Goal: Task Accomplishment & Management: Manage account settings

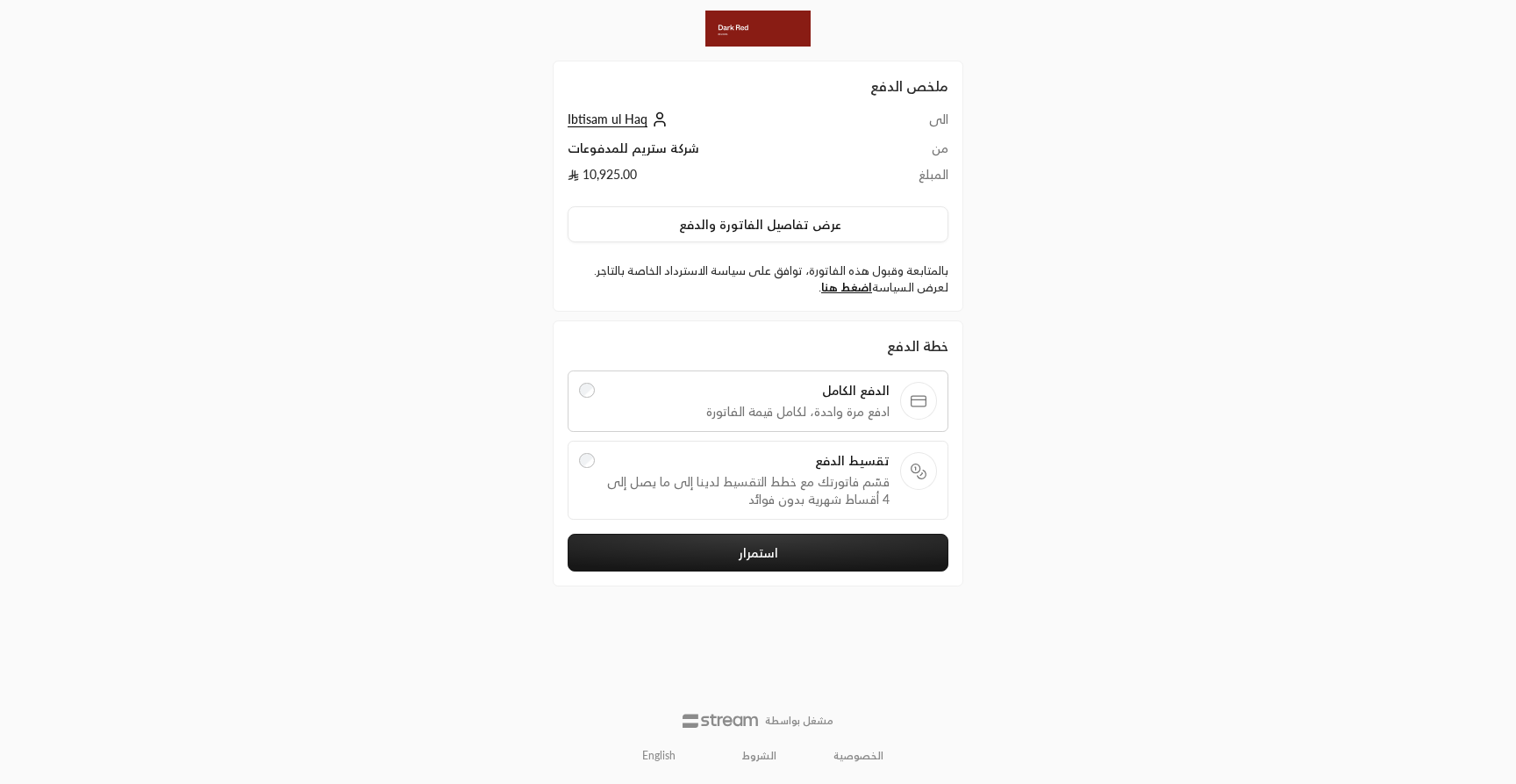
click at [777, 494] on span "قسّم فاتورتك مع خطط التقسيط لدينا إلى ما يصل إلى 4 أقساط شهرية بدون فوائد" at bounding box center [749, 490] width 286 height 35
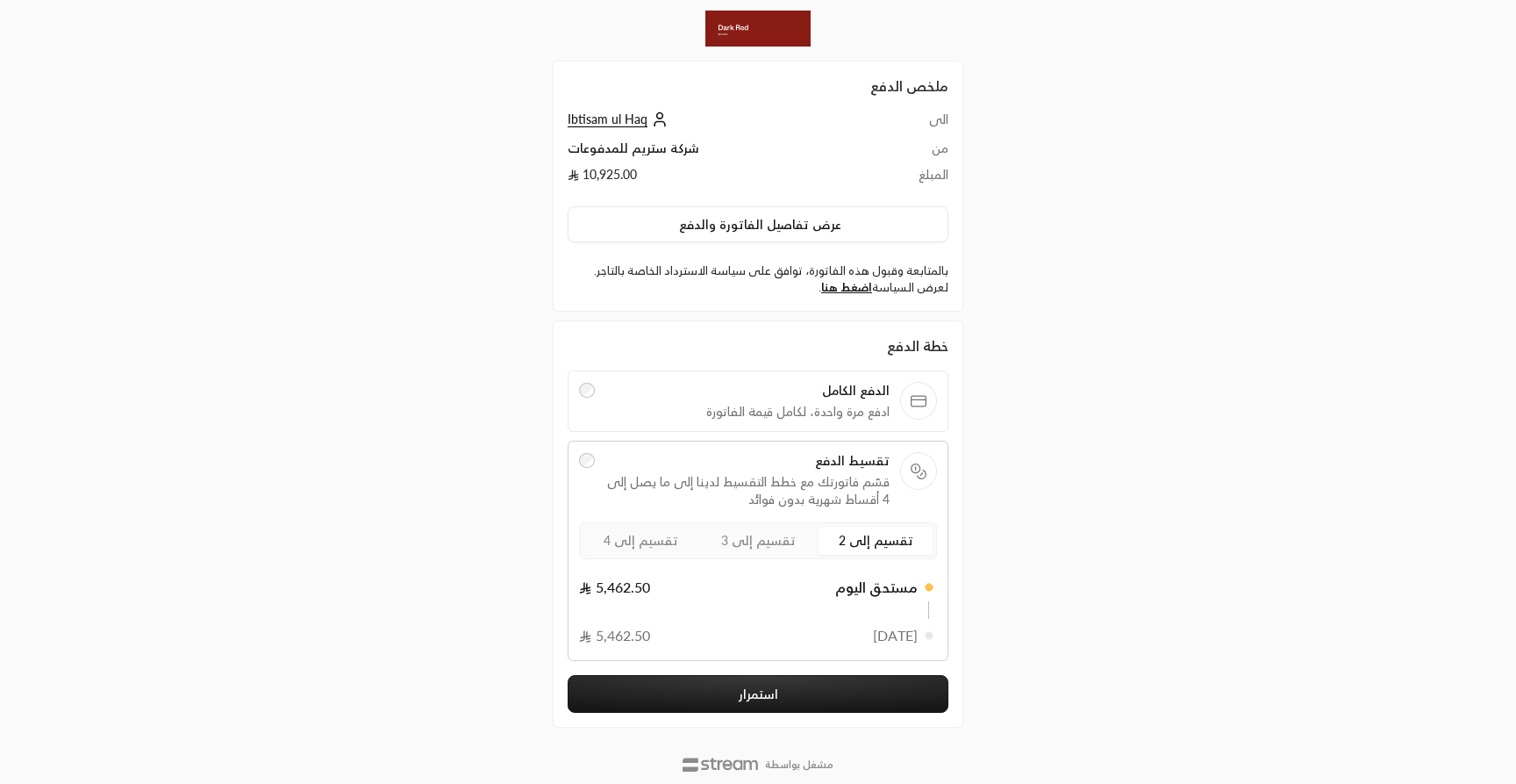
click at [759, 537] on span "تقسيم إلى 3" at bounding box center [758, 540] width 75 height 15
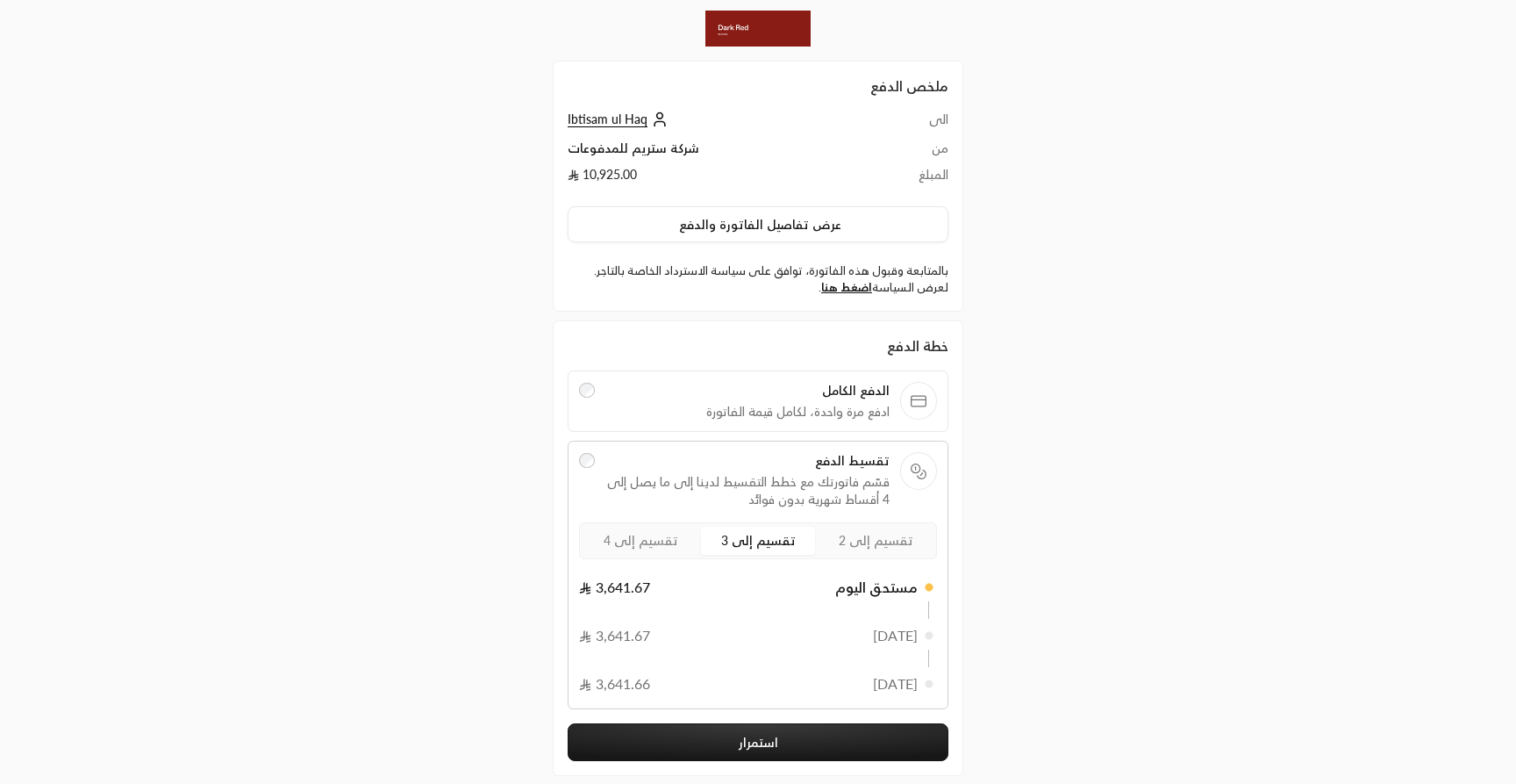
click at [643, 548] on span "تقسيم إلى 4" at bounding box center [641, 540] width 75 height 15
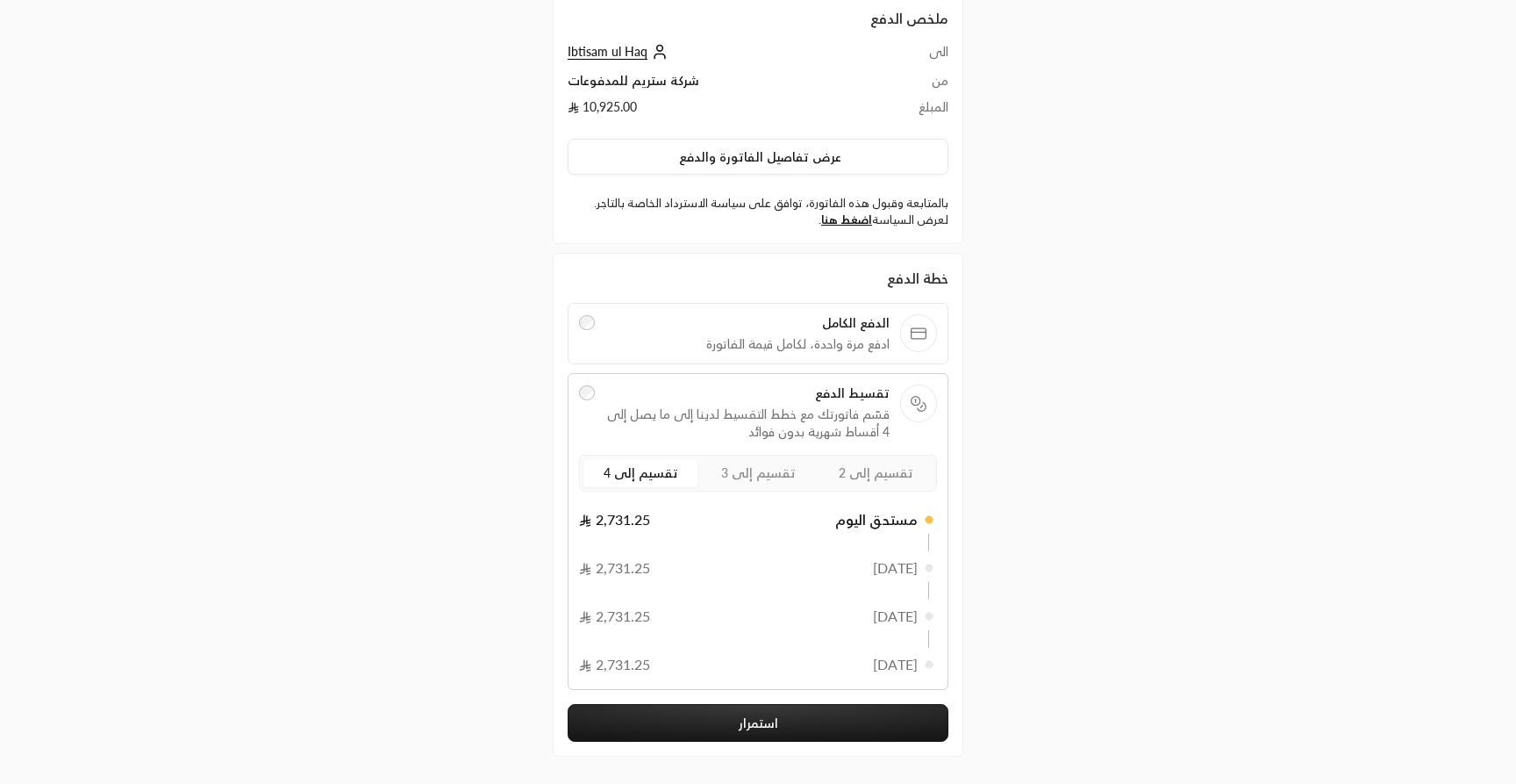
scroll to position [141, 0]
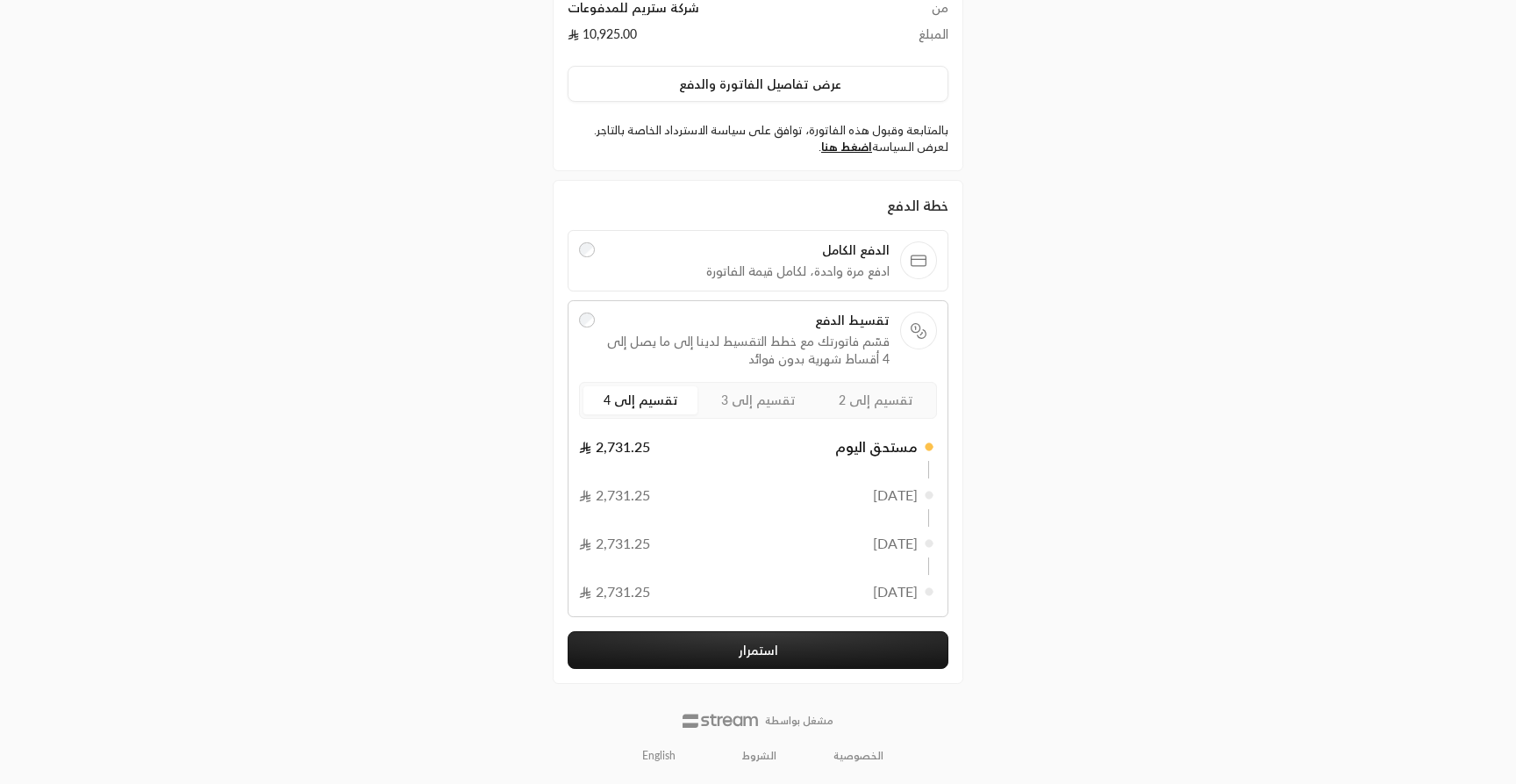
click at [662, 753] on link "English" at bounding box center [658, 755] width 52 height 29
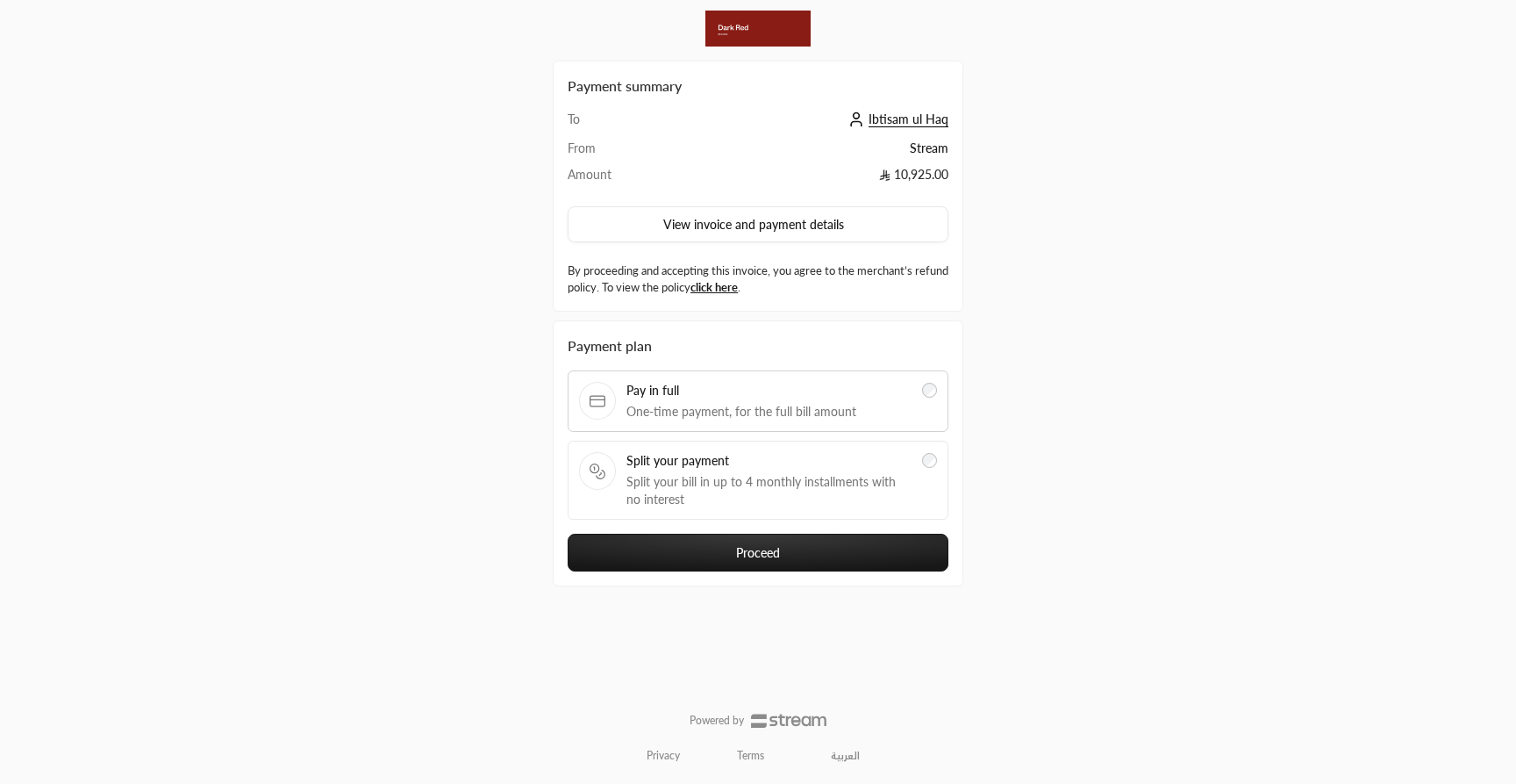
click at [717, 476] on span "Split your bill in up to 4 monthly installments with no interest" at bounding box center [769, 490] width 286 height 35
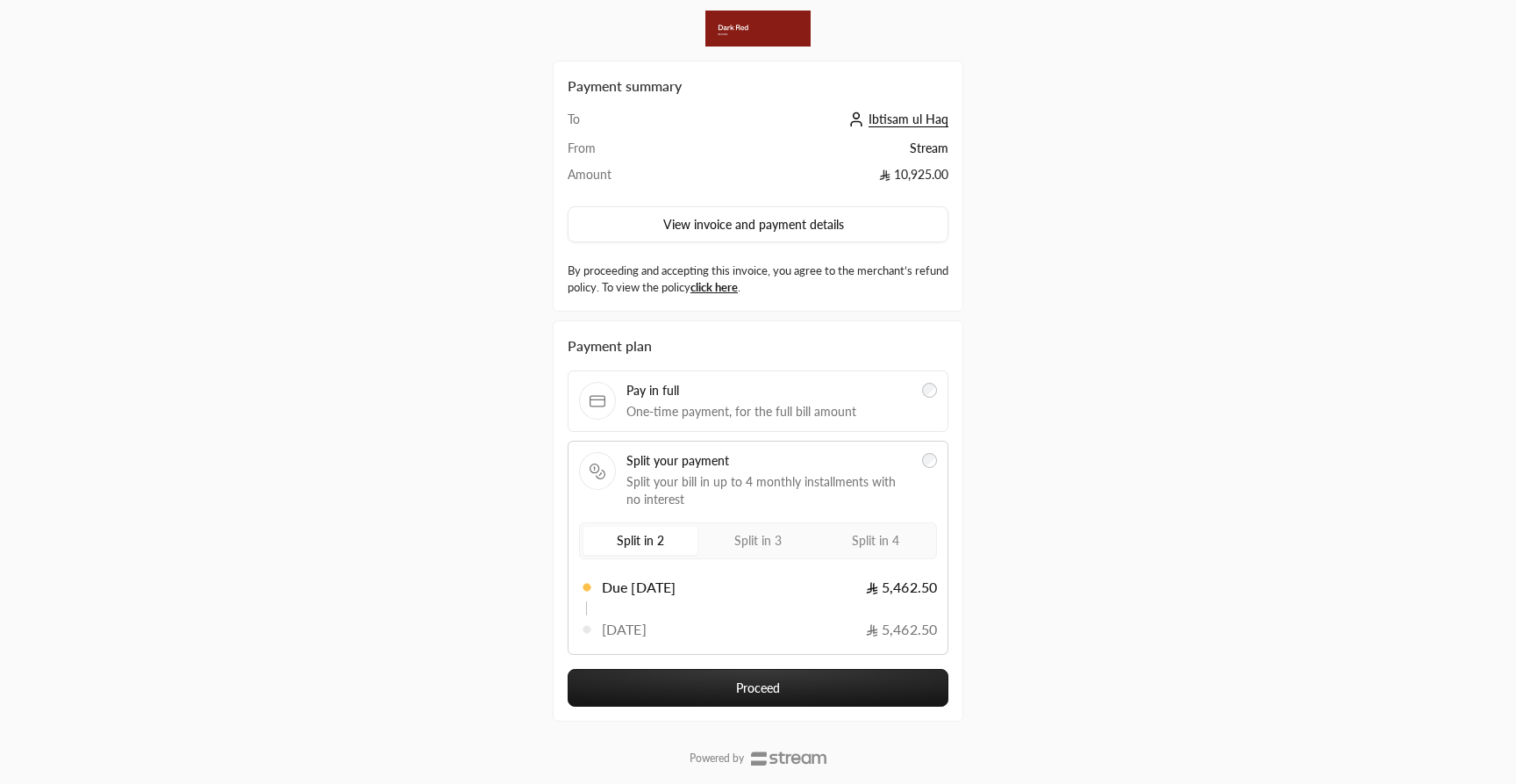
click at [884, 537] on span "Split in 4" at bounding box center [876, 540] width 47 height 15
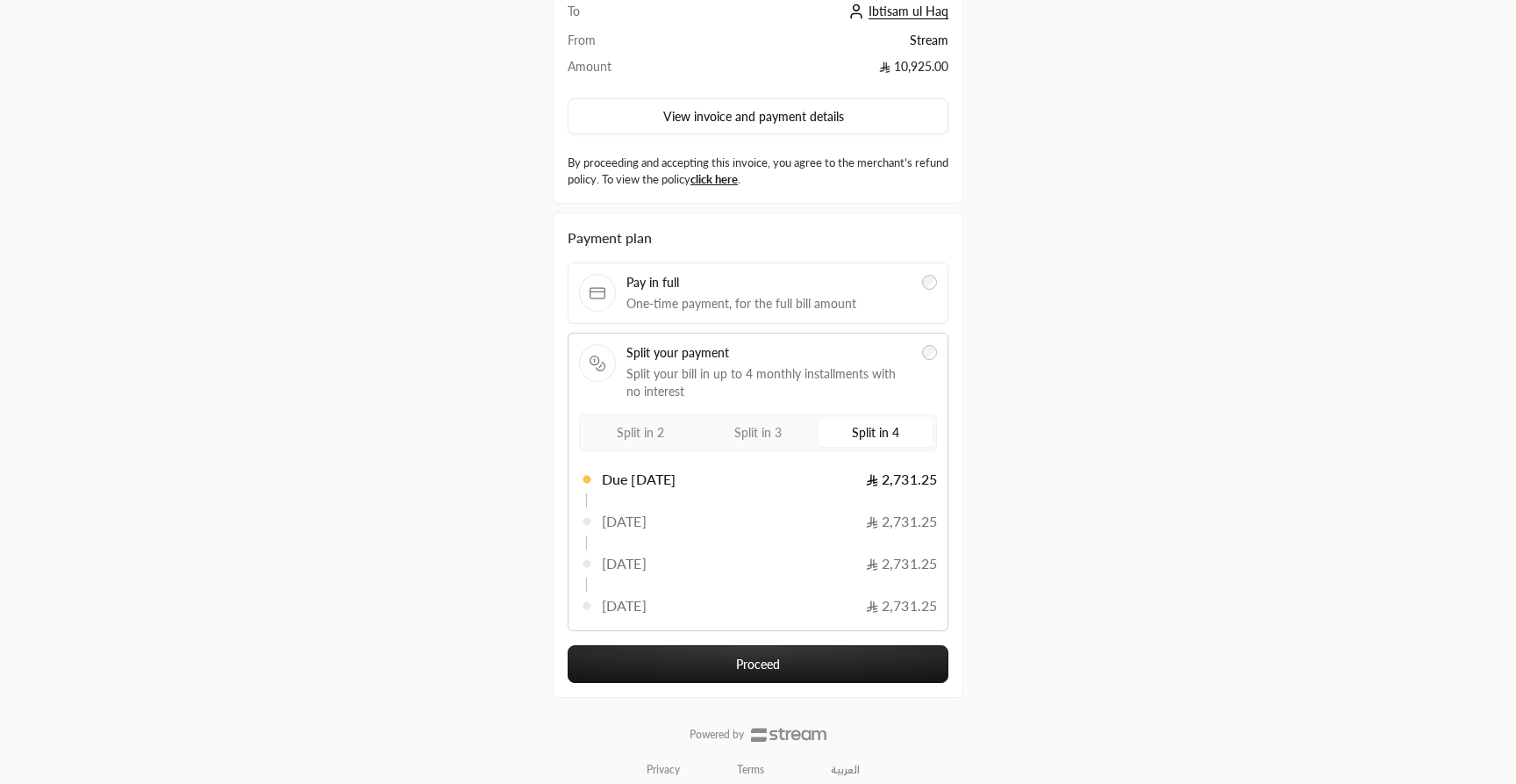
scroll to position [123, 0]
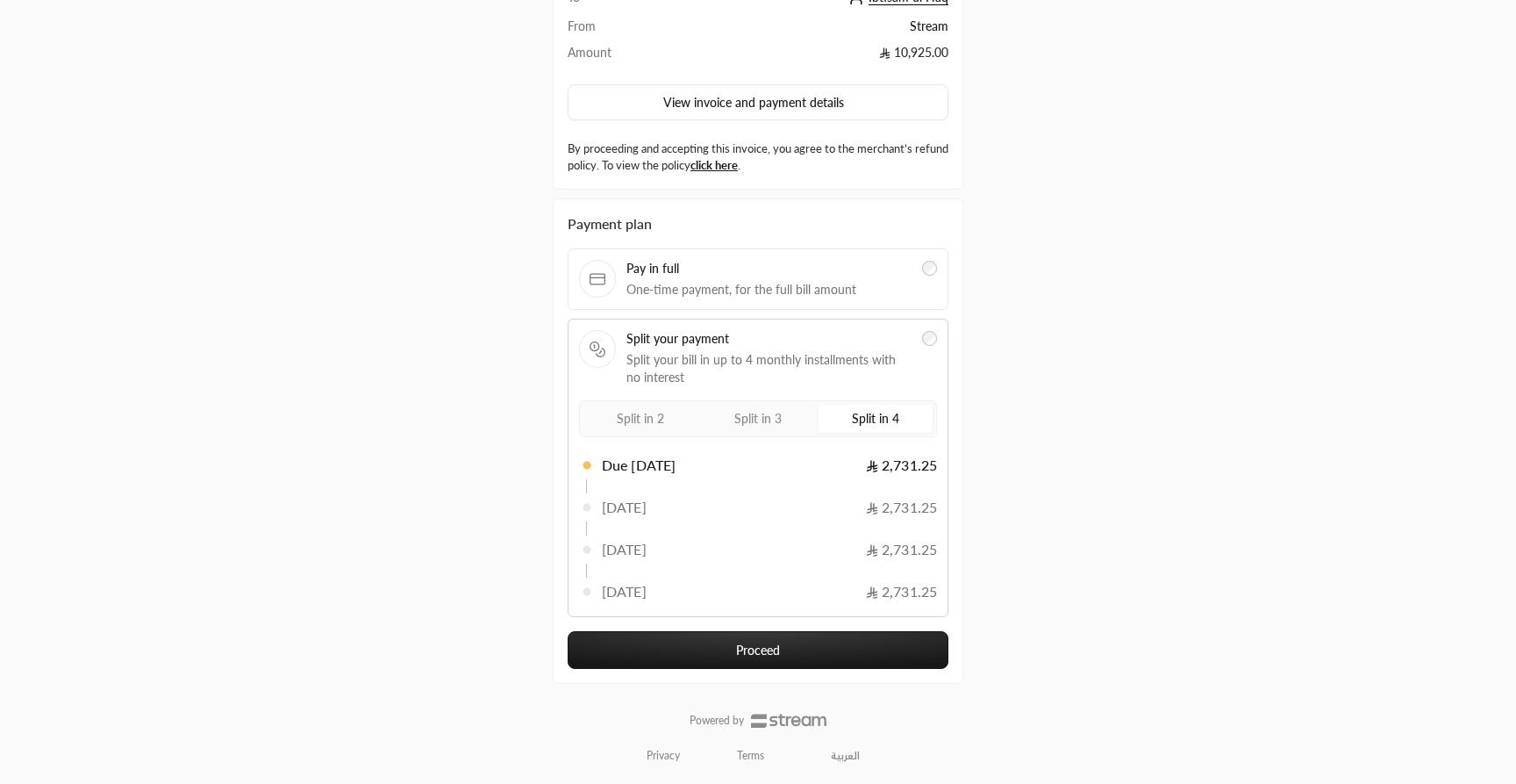
drag, startPoint x: 770, startPoint y: 651, endPoint x: 1113, endPoint y: 509, distance: 371.2
click at [1113, 509] on div "Payment summary To Ibtisam ul Haq From Stream Amount 10,925.00 View invoice and…" at bounding box center [758, 330] width 758 height 905
click at [752, 269] on span "Pay in full" at bounding box center [769, 269] width 286 height 18
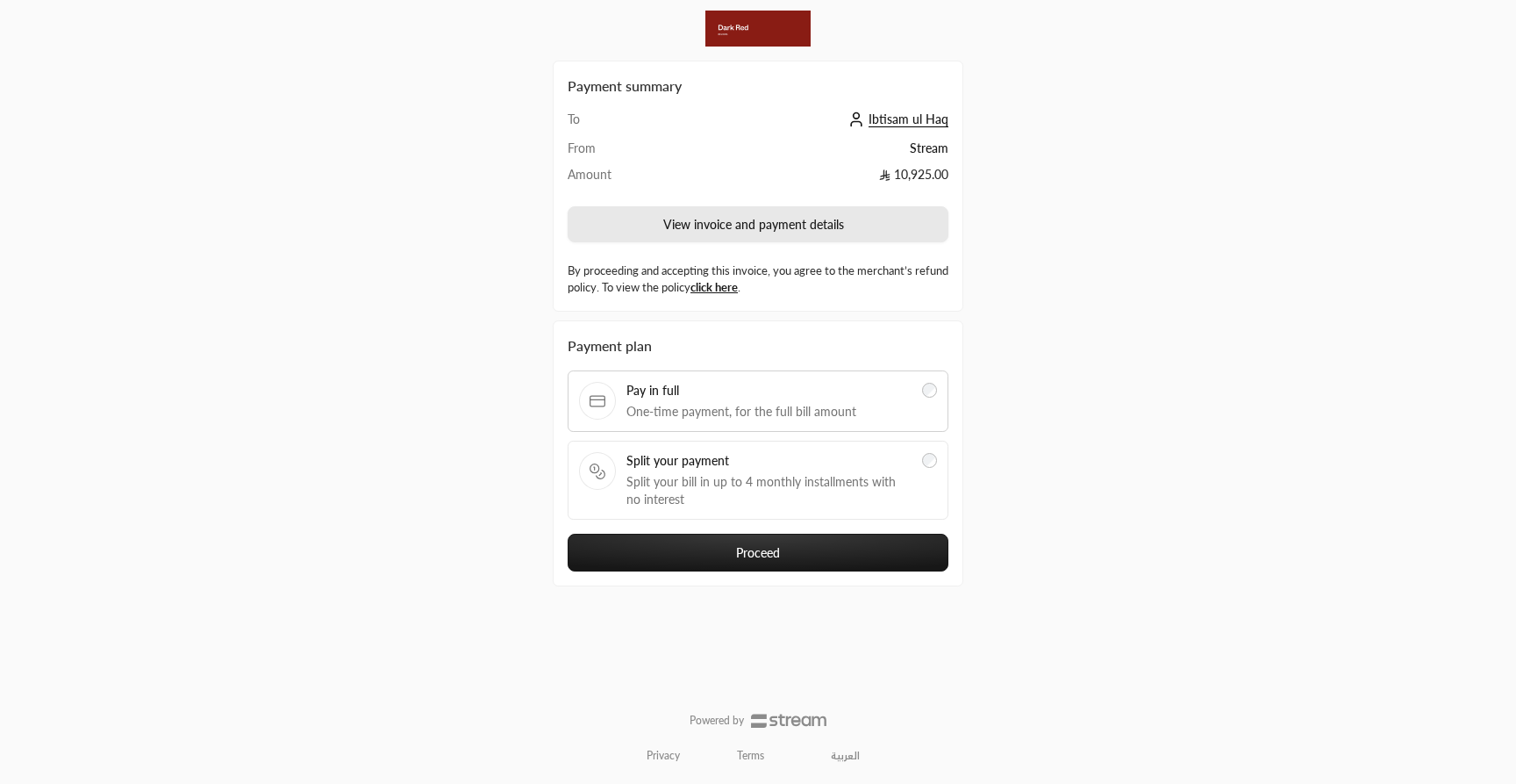
click at [778, 225] on button "View invoice and payment details" at bounding box center [758, 224] width 381 height 36
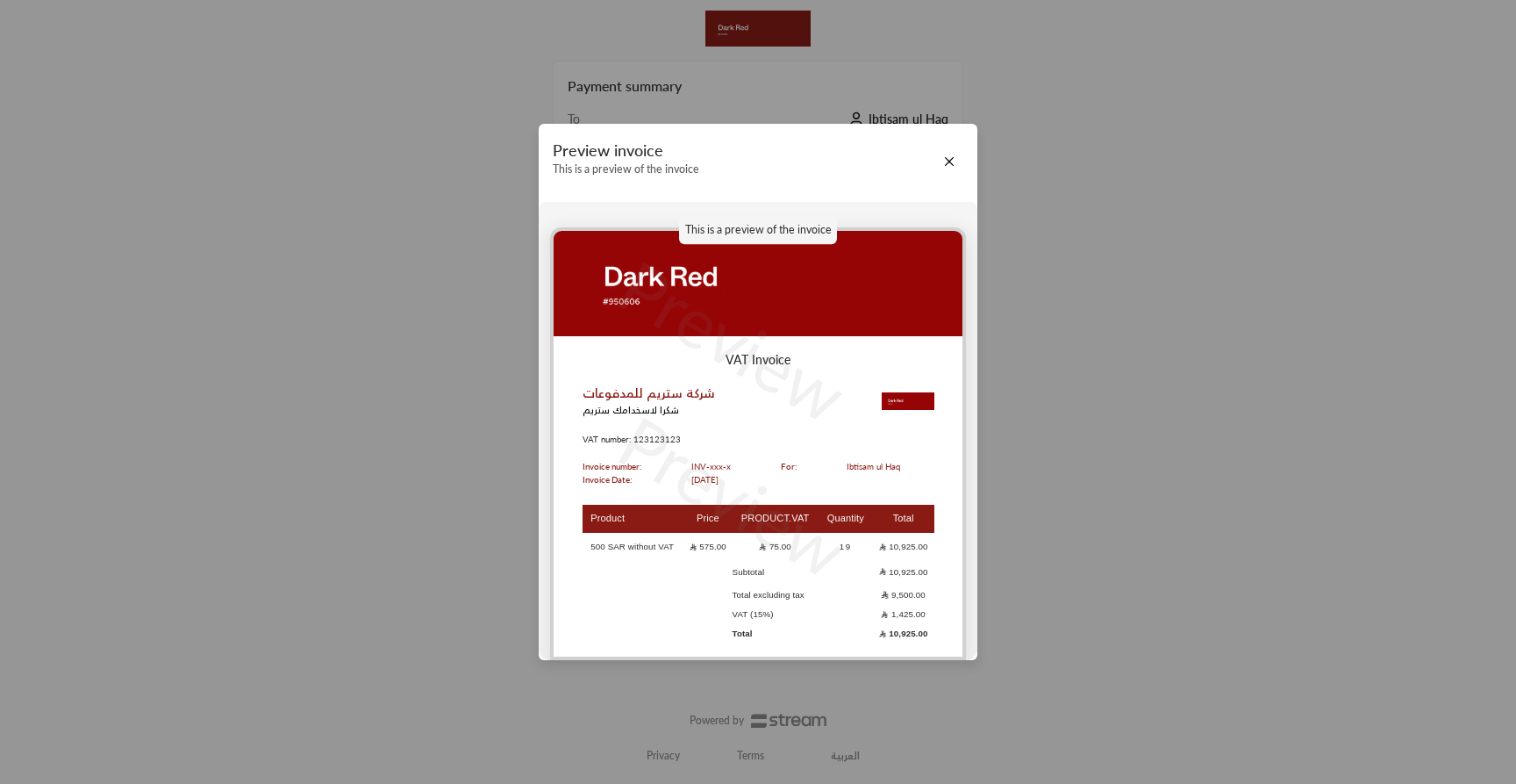
click at [1083, 326] on div "Preview invoice This is a preview of the invoice This is a preview of the invoi…" at bounding box center [758, 392] width 1516 height 784
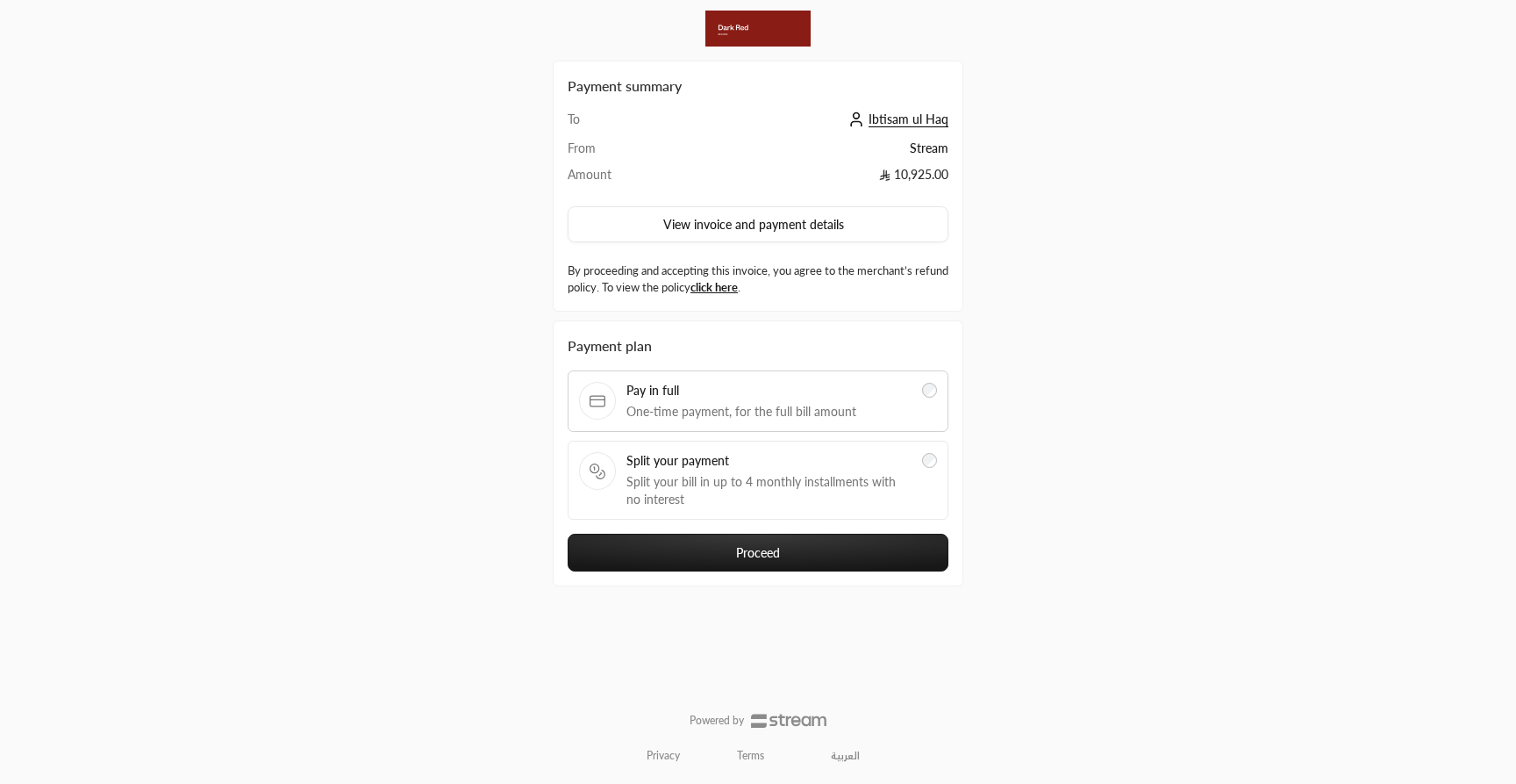
click at [854, 489] on span "Split your bill in up to 4 monthly installments with no interest" at bounding box center [769, 490] width 286 height 35
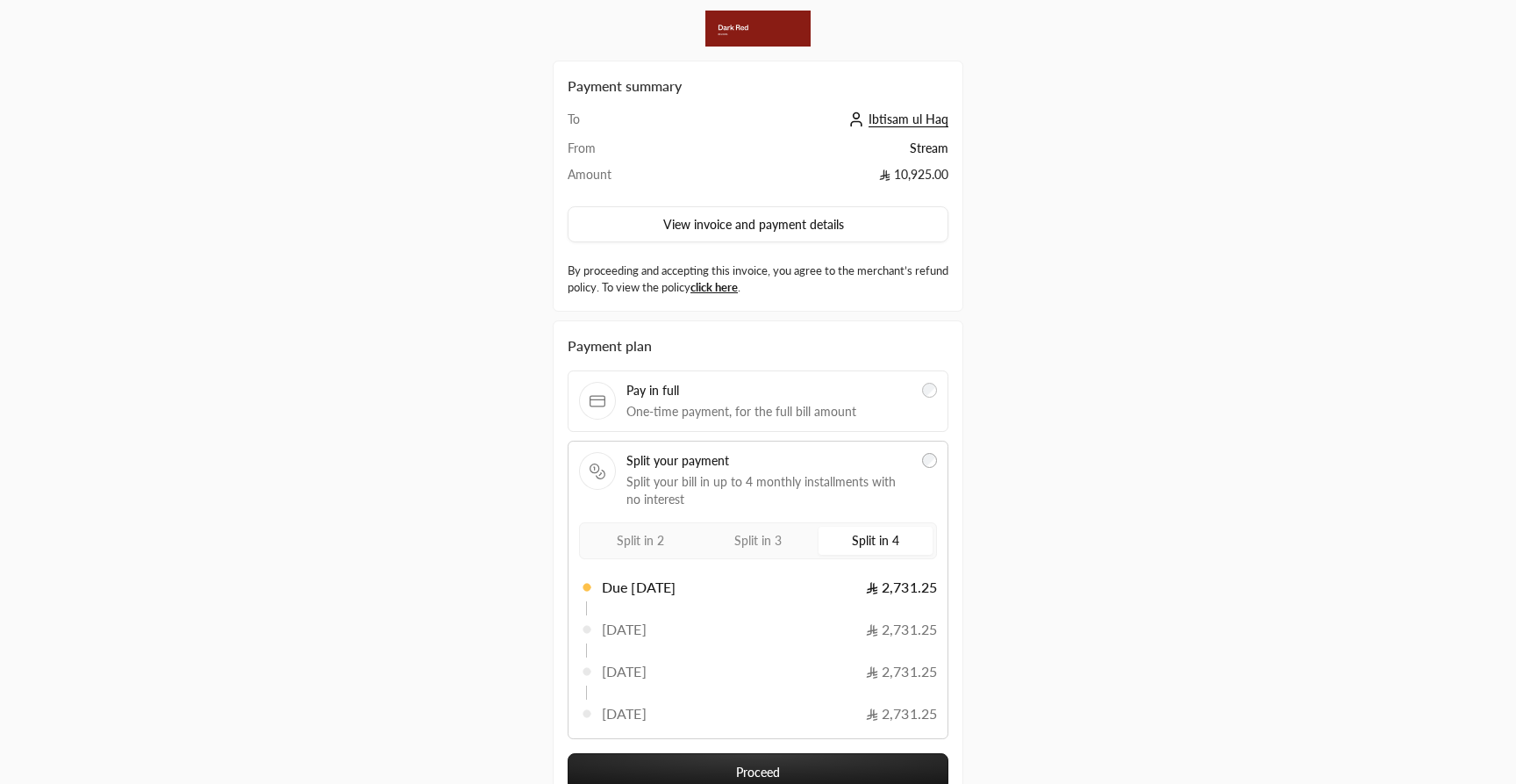
scroll to position [123, 0]
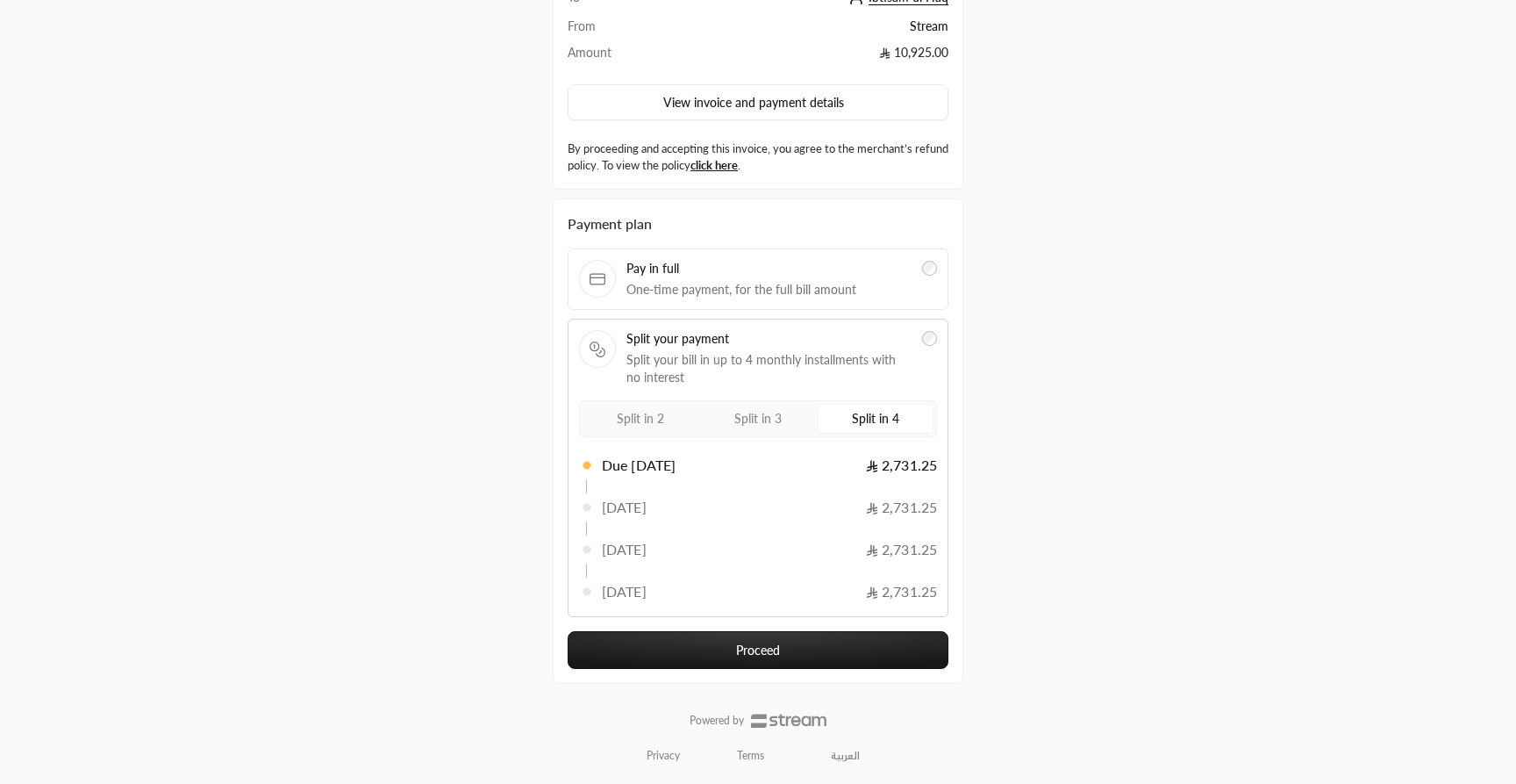
click at [829, 663] on button "Proceed" at bounding box center [758, 650] width 381 height 37
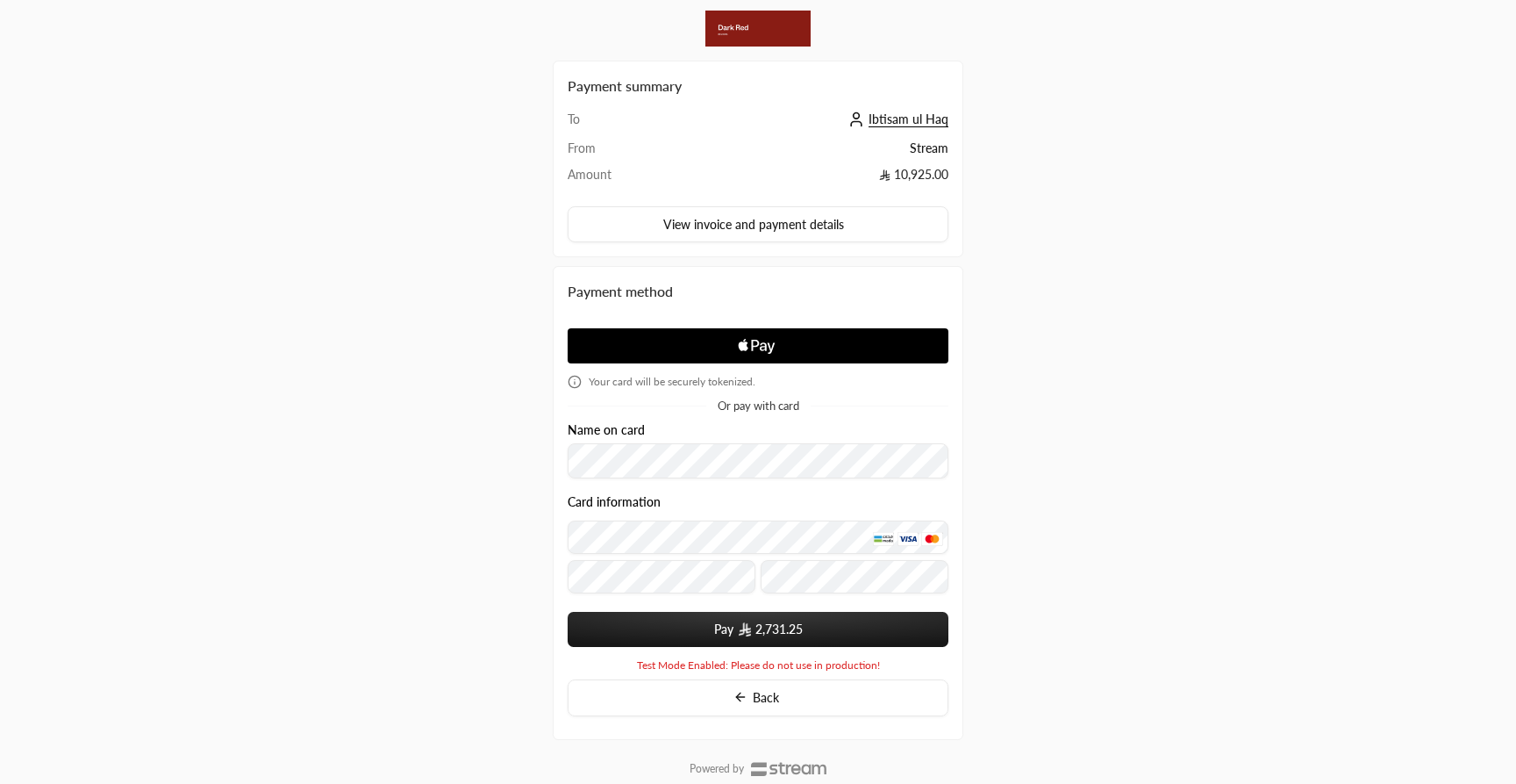
click at [697, 345] on icon "Apple Logo" at bounding box center [758, 347] width 180 height 32
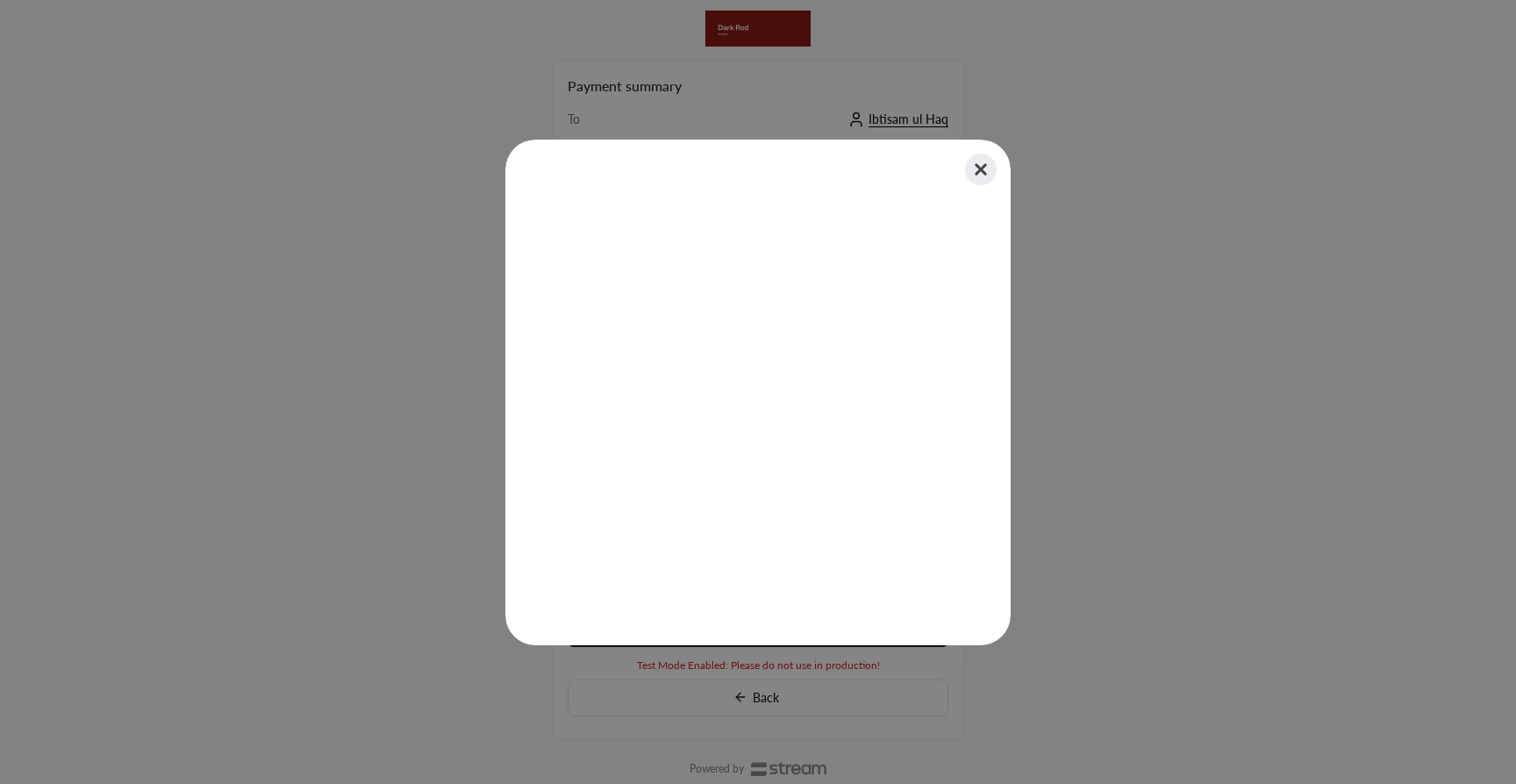
click at [983, 170] on button "Close" at bounding box center [980, 168] width 38 height 38
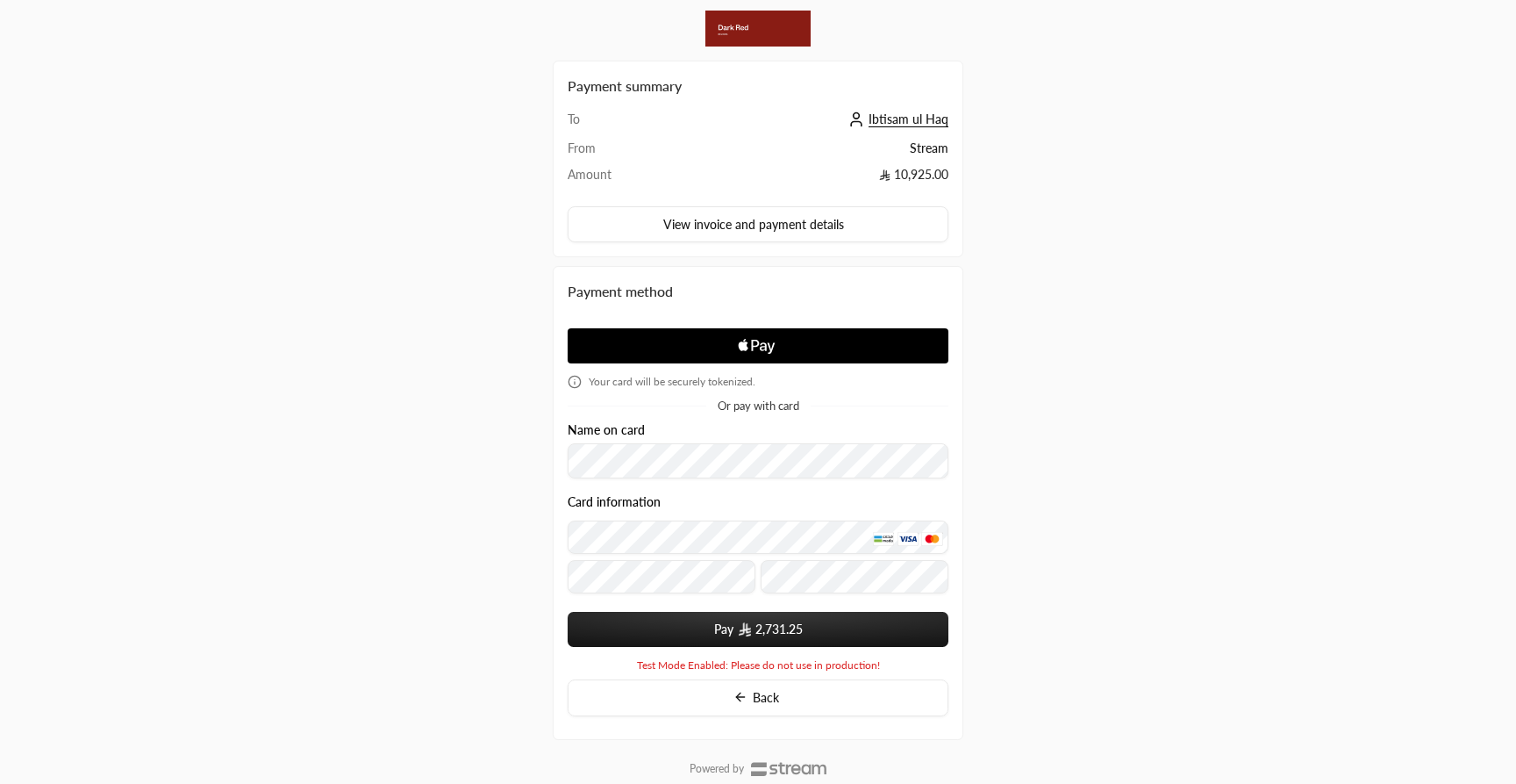
click at [851, 636] on button "Pay 2,731.25" at bounding box center [758, 629] width 381 height 35
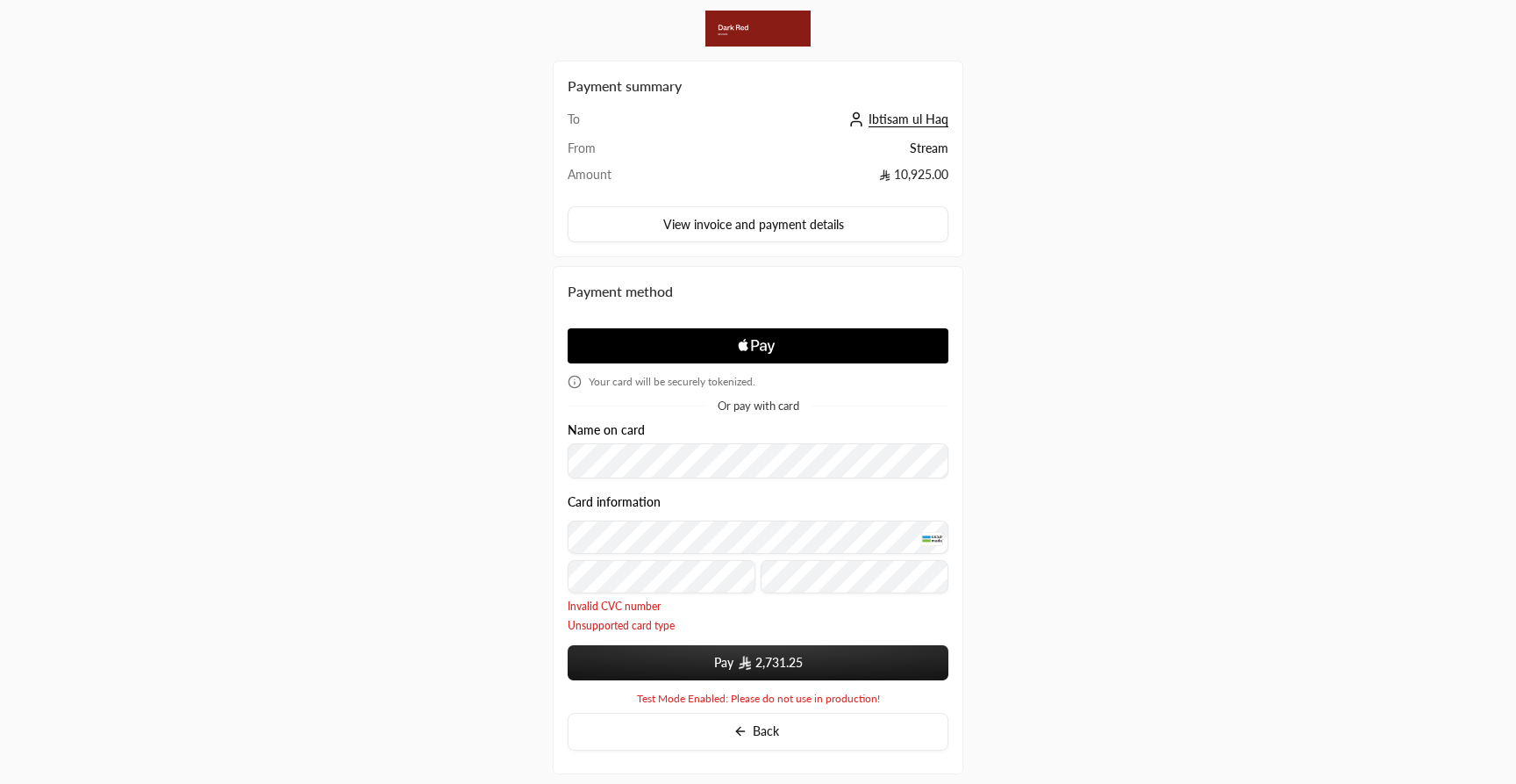
click at [786, 651] on button "Pay 2,731.25" at bounding box center [758, 663] width 381 height 35
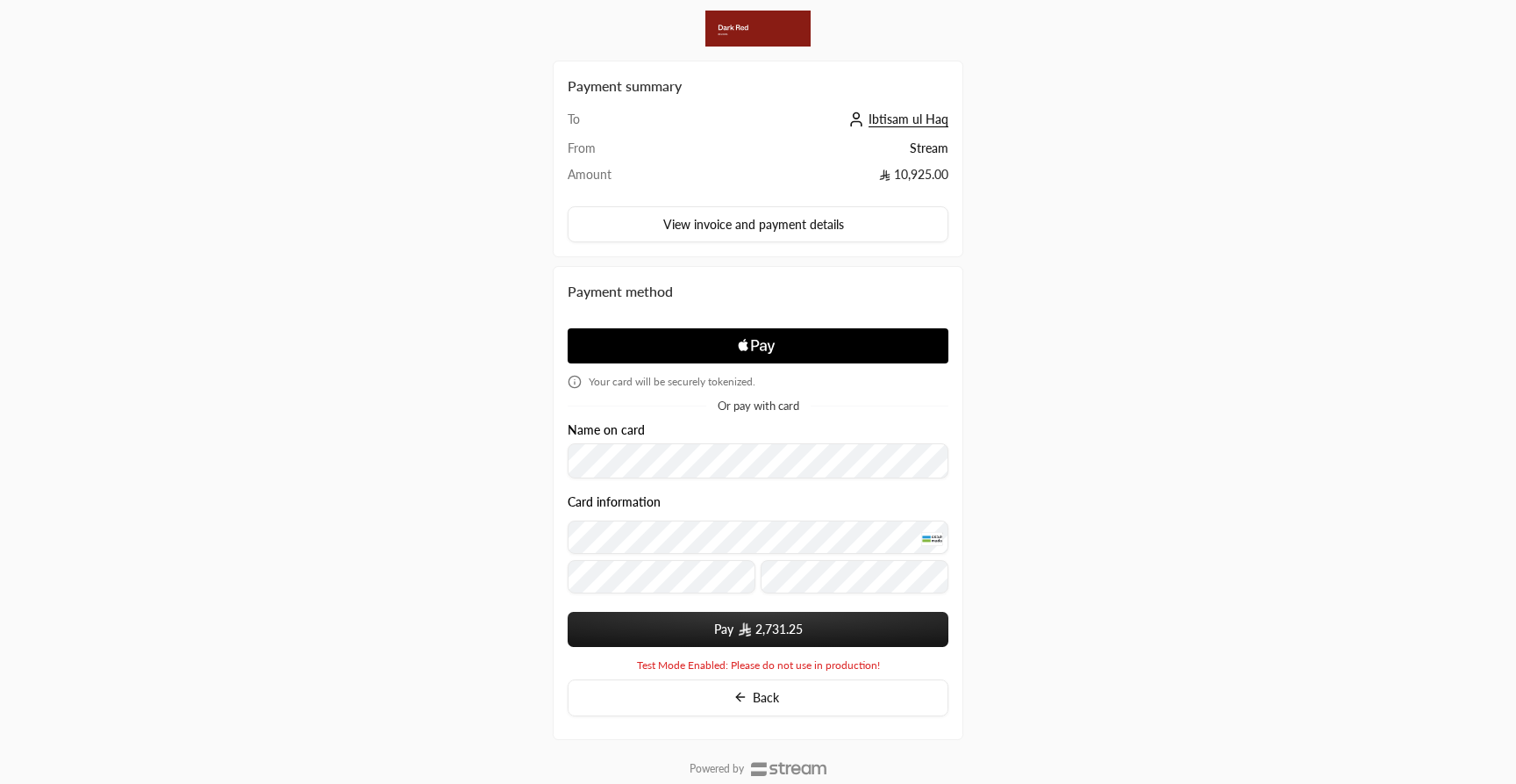
click at [682, 621] on button "Pay 2,731.25" at bounding box center [758, 629] width 381 height 35
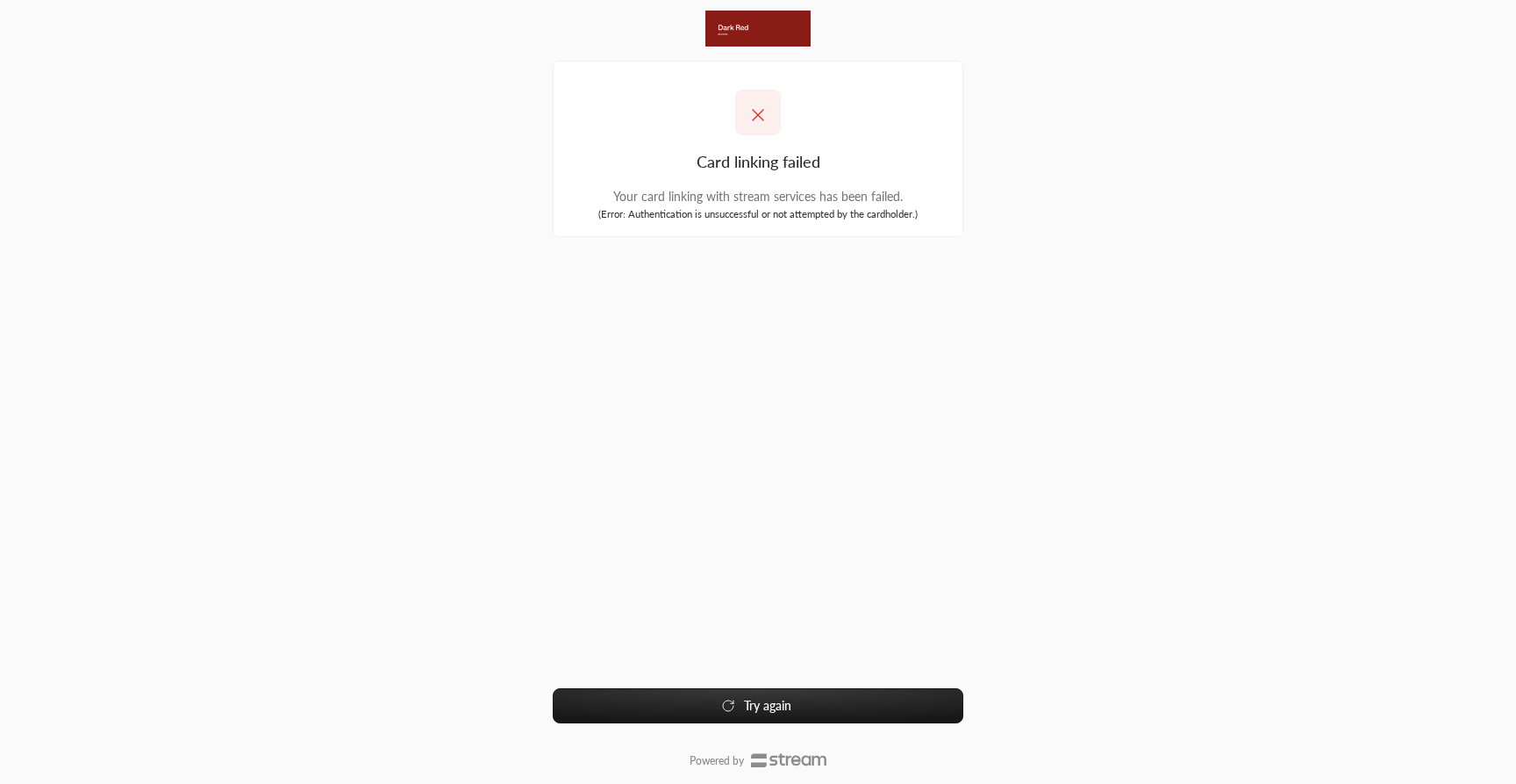
click at [1111, 59] on div "Card linking failed Your card linking with stream services has been failed. ( E…" at bounding box center [758, 392] width 758 height 784
click at [786, 698] on button "Try again" at bounding box center [758, 705] width 411 height 35
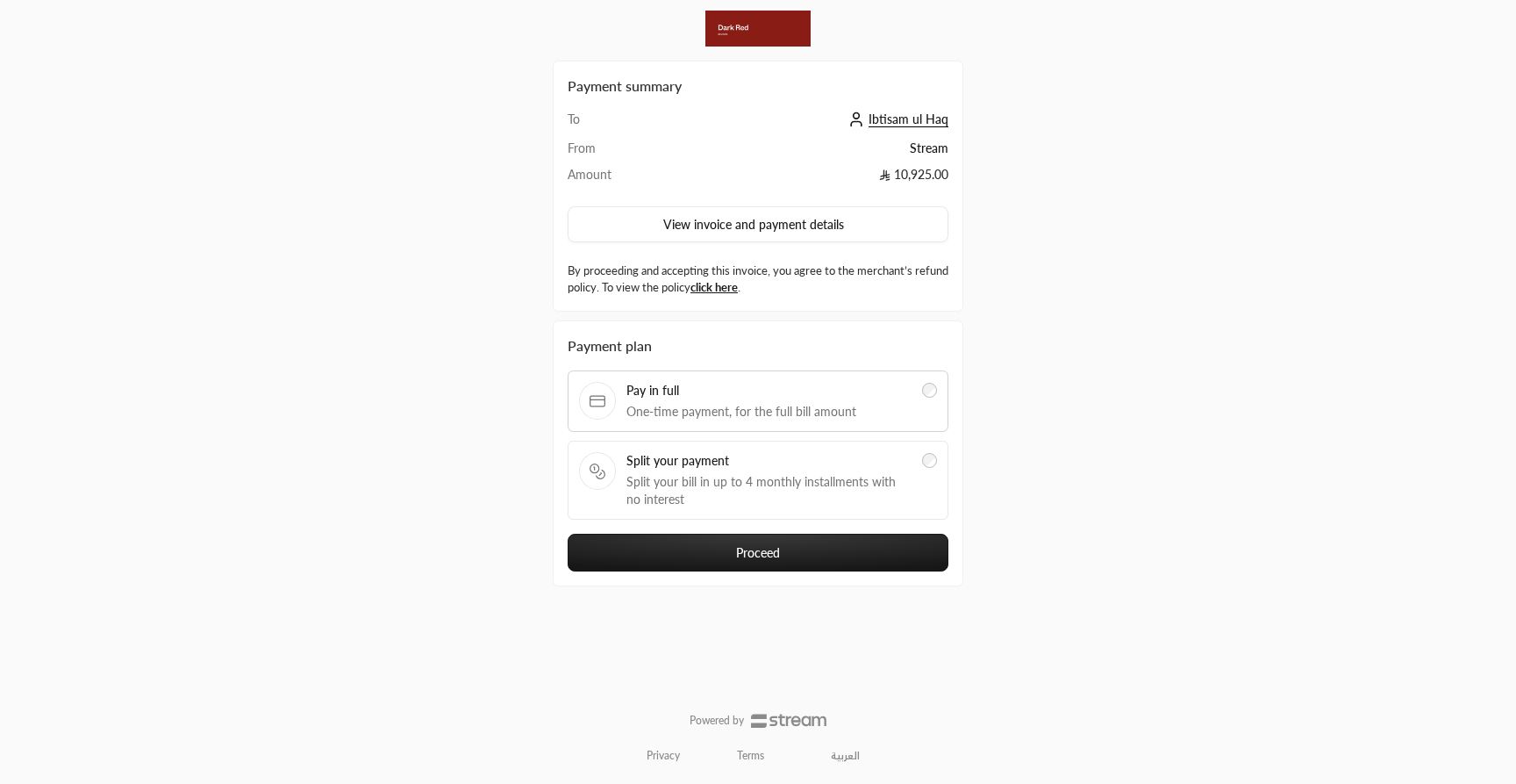
click at [782, 475] on span "Split your bill in up to 4 monthly installments with no interest" at bounding box center [769, 490] width 286 height 35
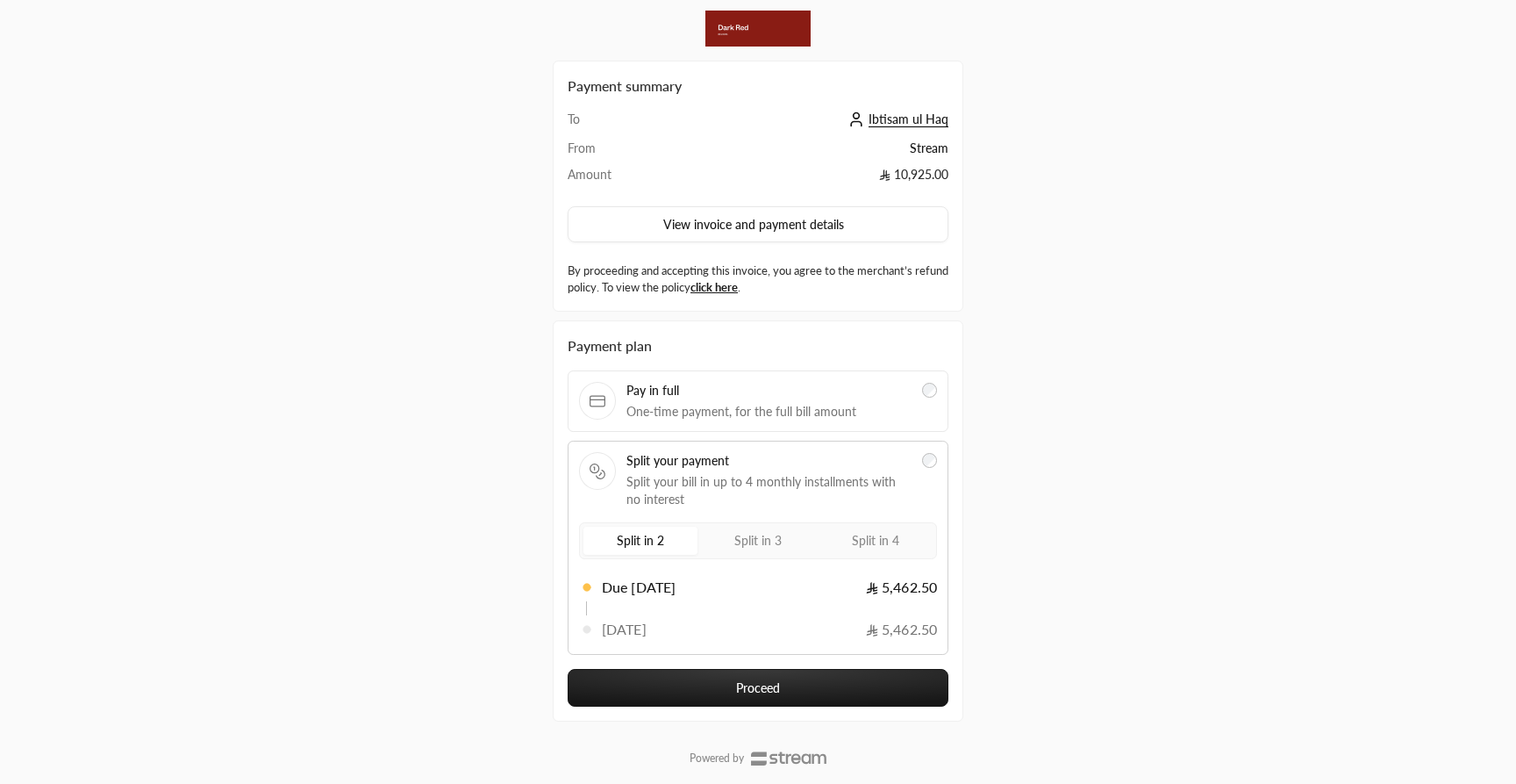
click at [856, 540] on span "Split in 4" at bounding box center [876, 540] width 47 height 15
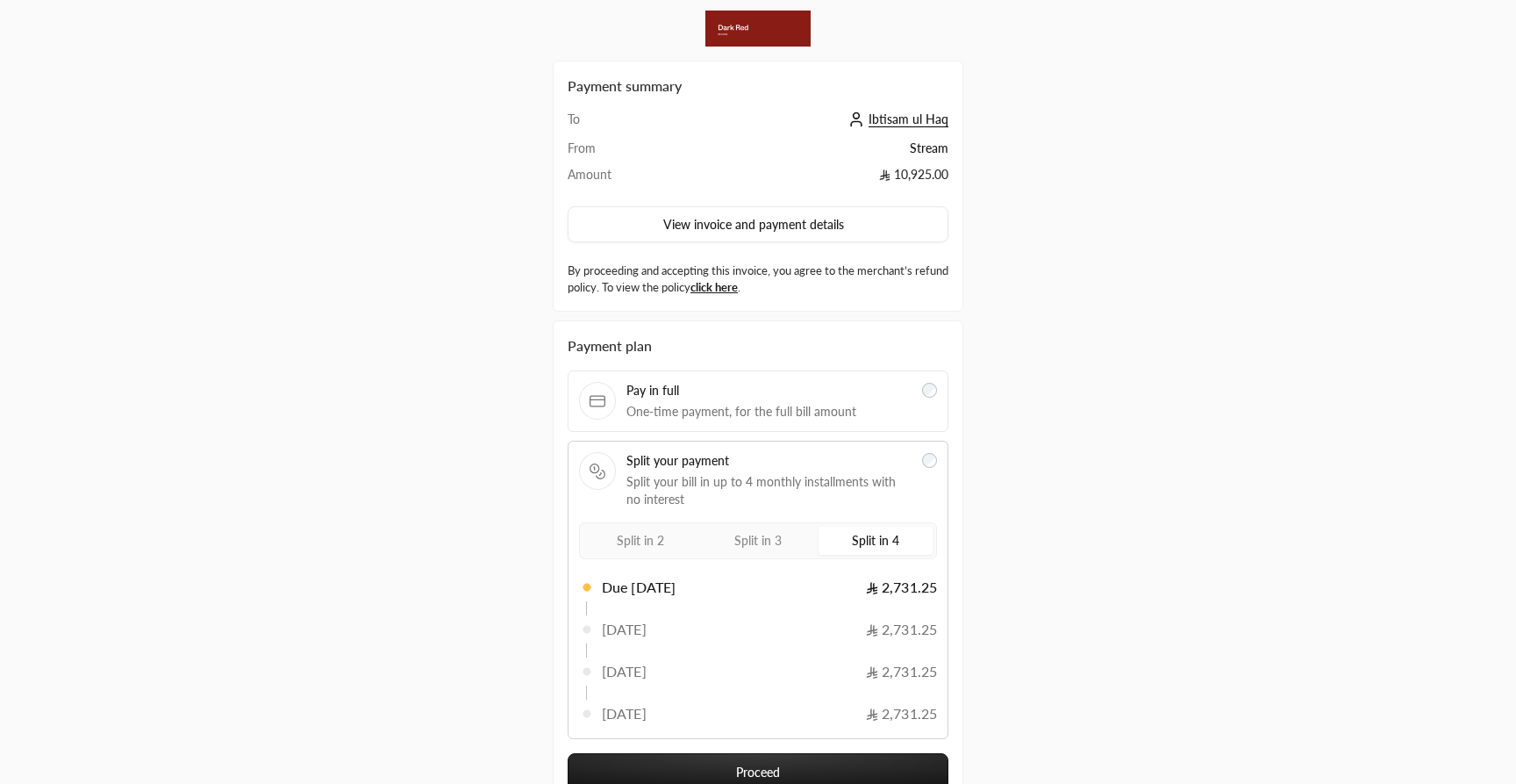
click at [703, 760] on button "Proceed" at bounding box center [758, 771] width 381 height 37
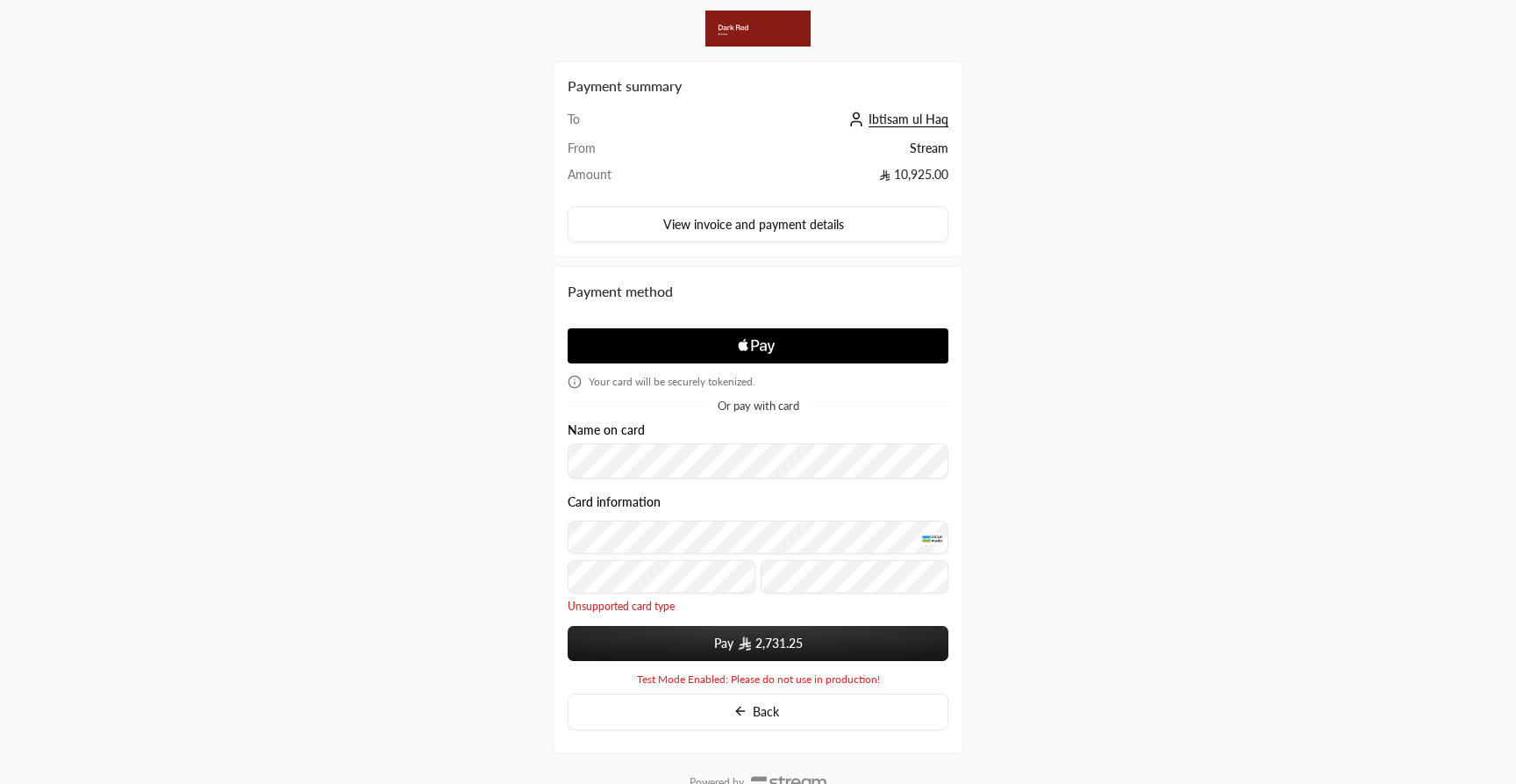
click at [686, 645] on button "Pay 2,731.25" at bounding box center [758, 643] width 381 height 35
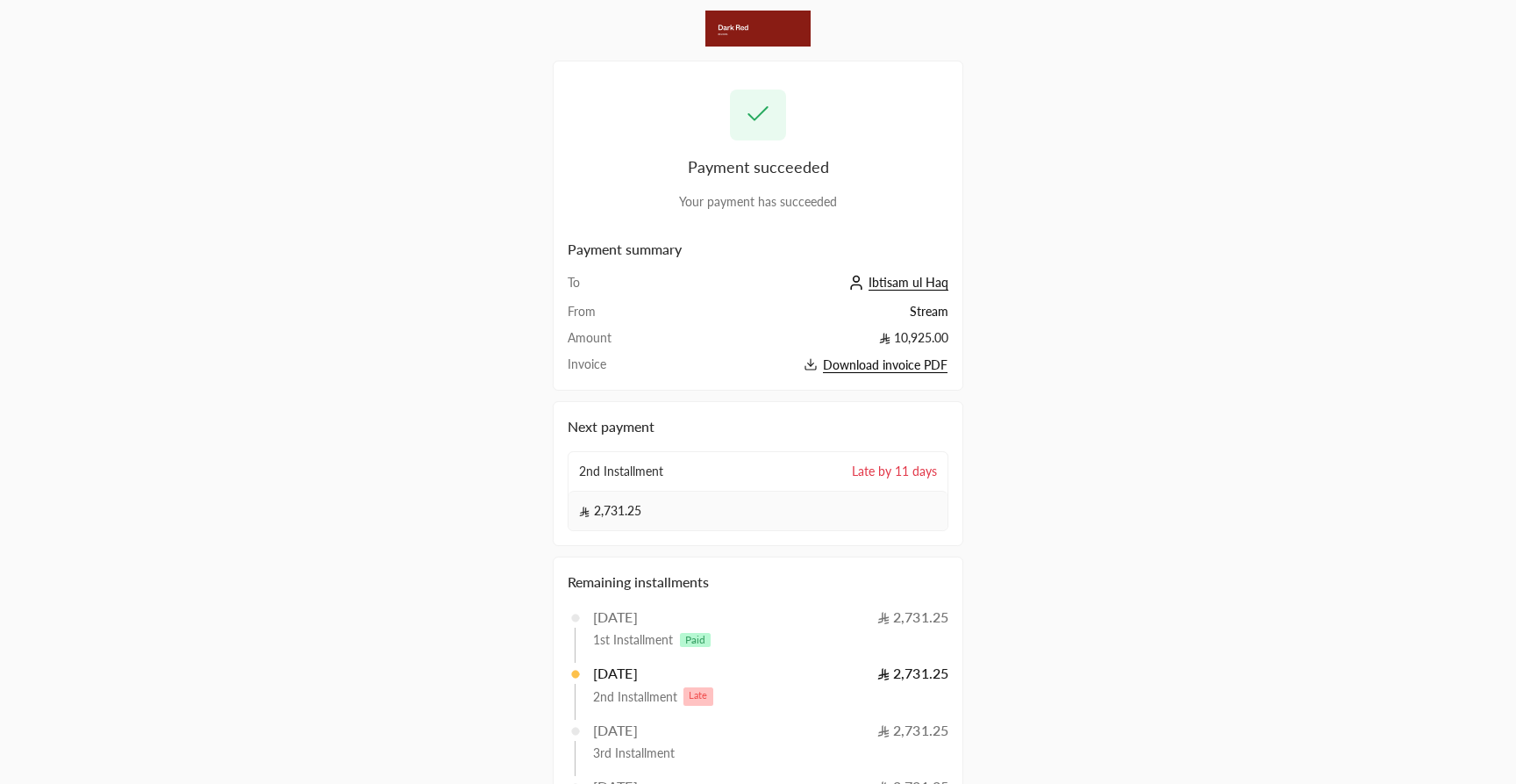
click at [691, 484] on div "2nd Installment Late by 11 days" at bounding box center [758, 471] width 379 height 38
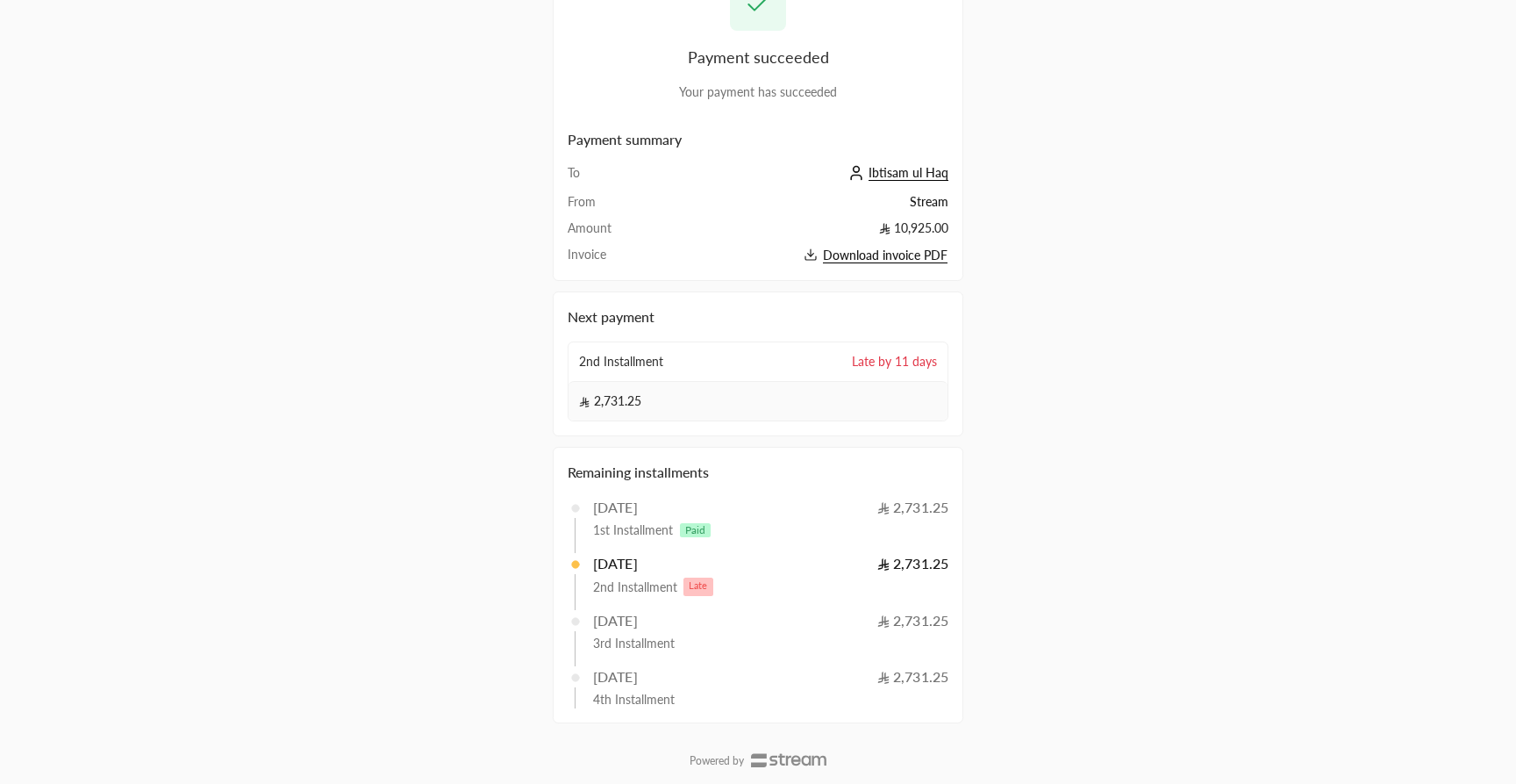
click at [894, 171] on span "Ibtisam ul Haq" at bounding box center [908, 172] width 80 height 16
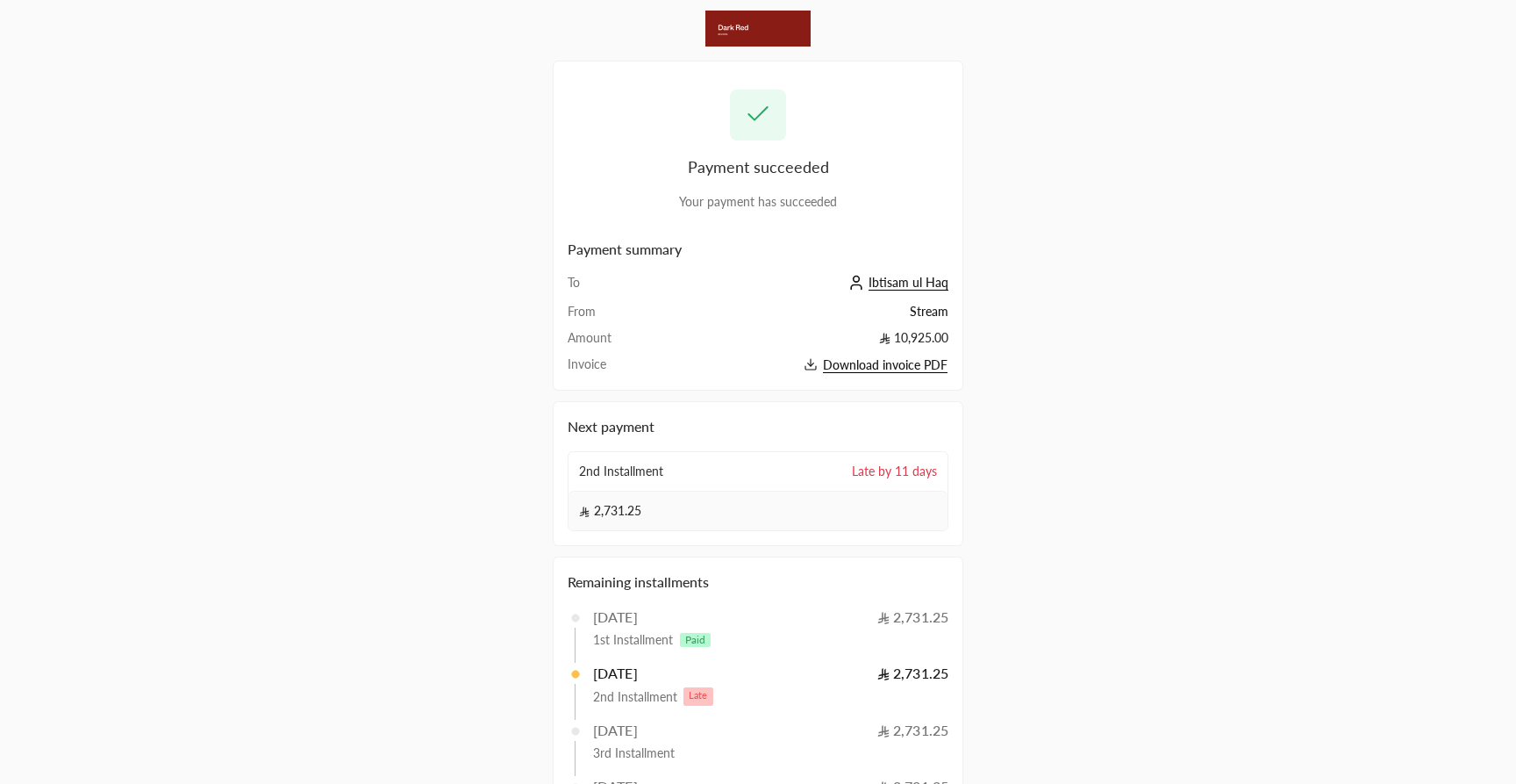
click at [899, 286] on span "Ibtisam ul Haq" at bounding box center [908, 283] width 80 height 16
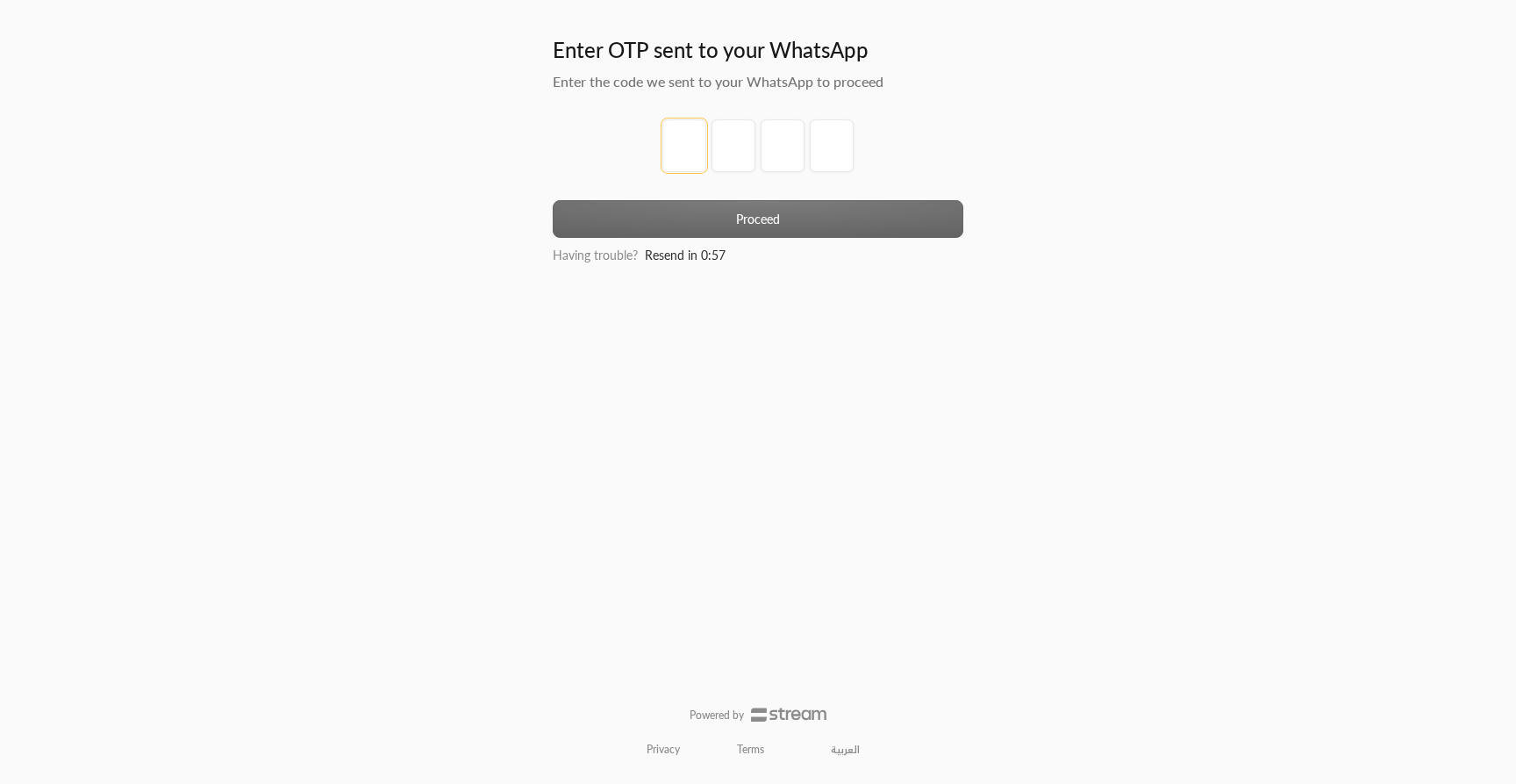
click at [698, 152] on input "tel" at bounding box center [685, 145] width 44 height 52
type input "1"
type input "2"
type input "3"
type input "4"
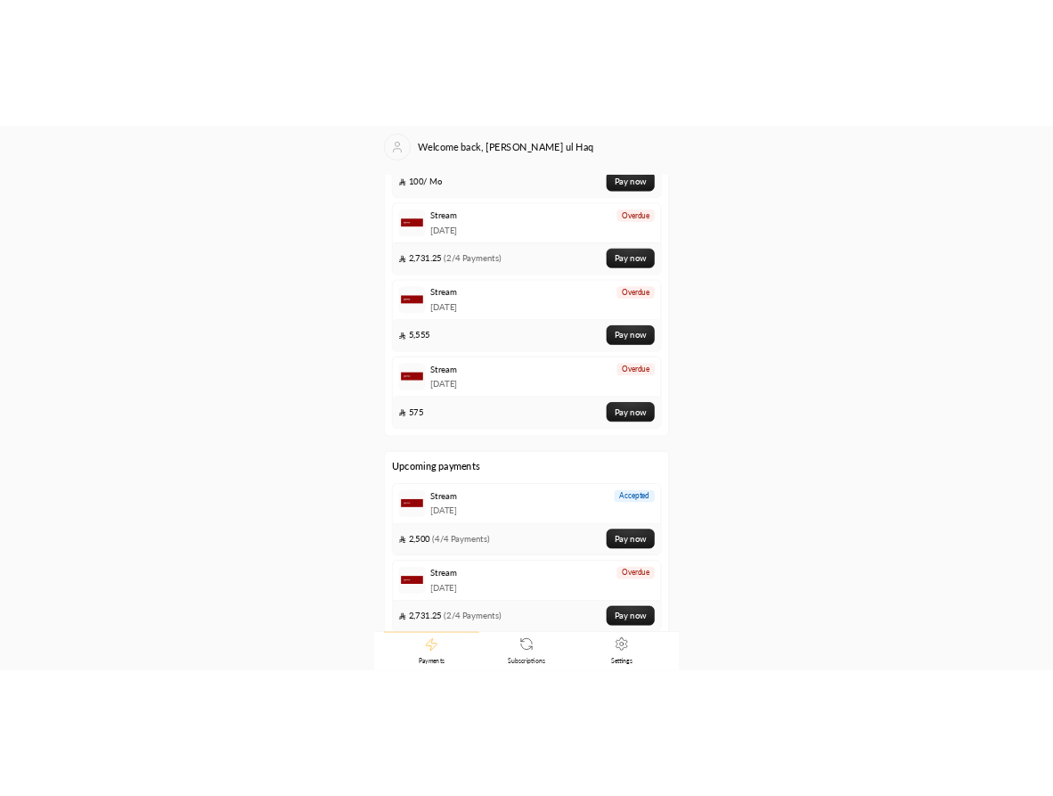
scroll to position [294, 0]
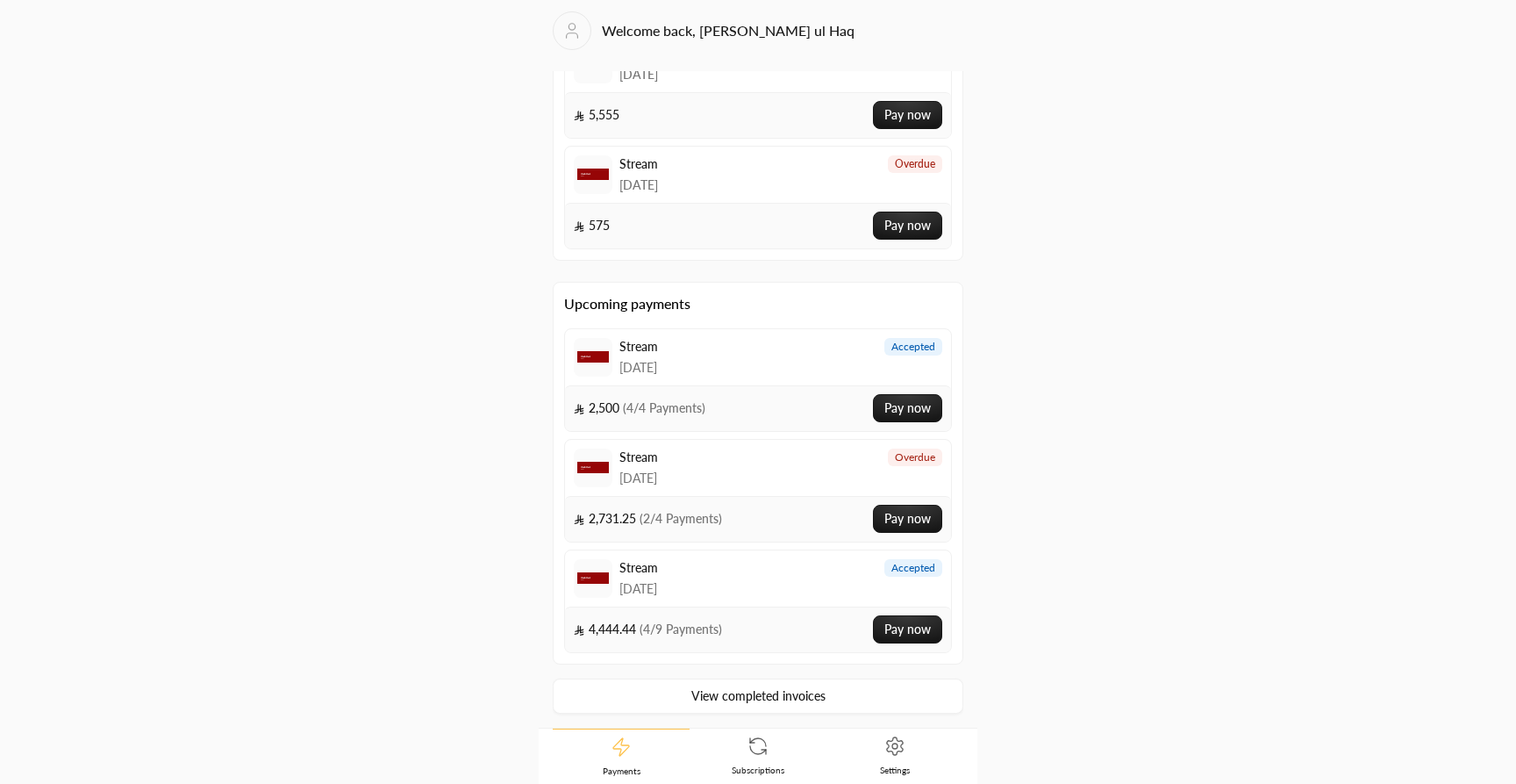
click at [760, 740] on icon at bounding box center [758, 746] width 21 height 21
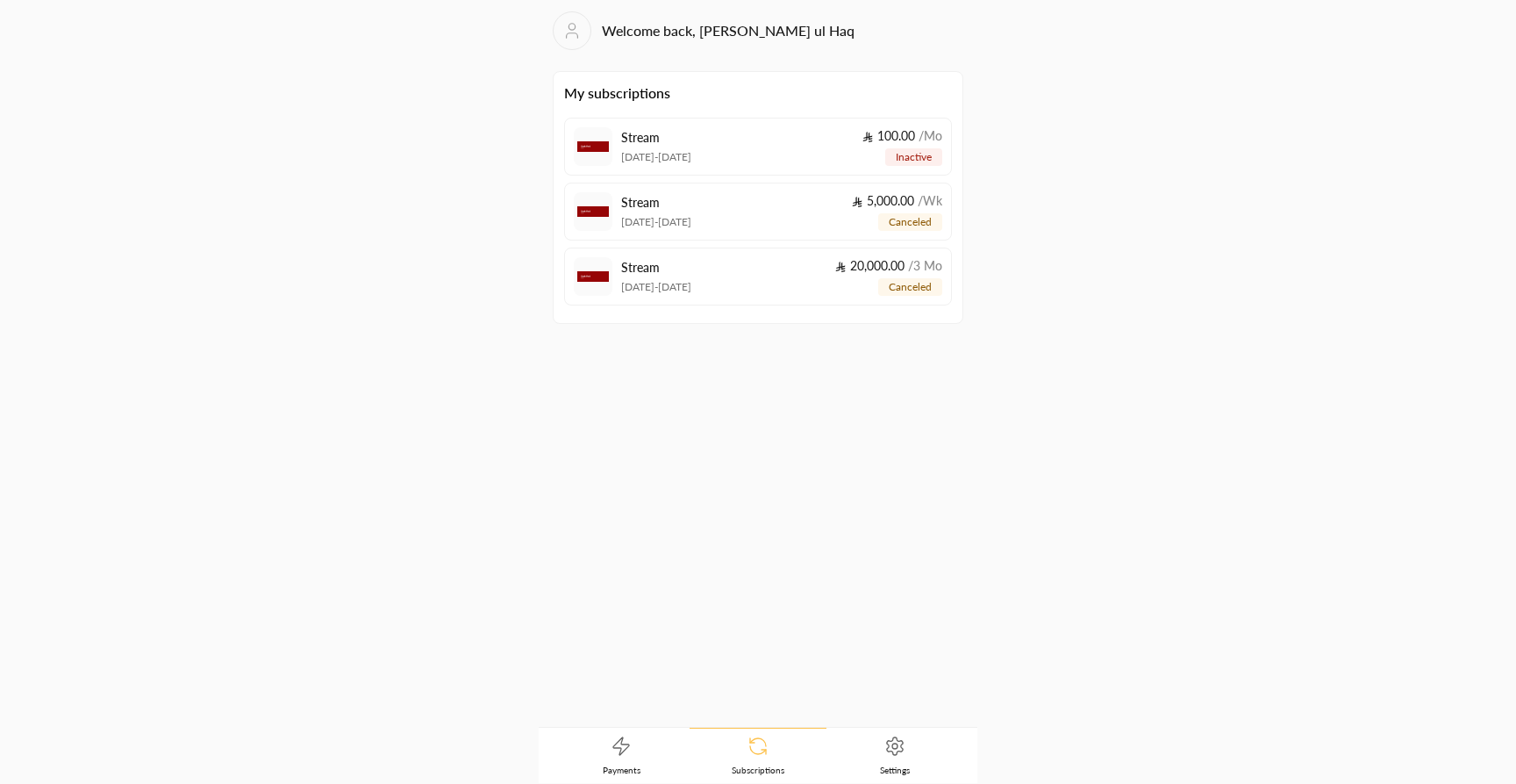
click at [908, 747] on link "Settings" at bounding box center [894, 754] width 137 height 54
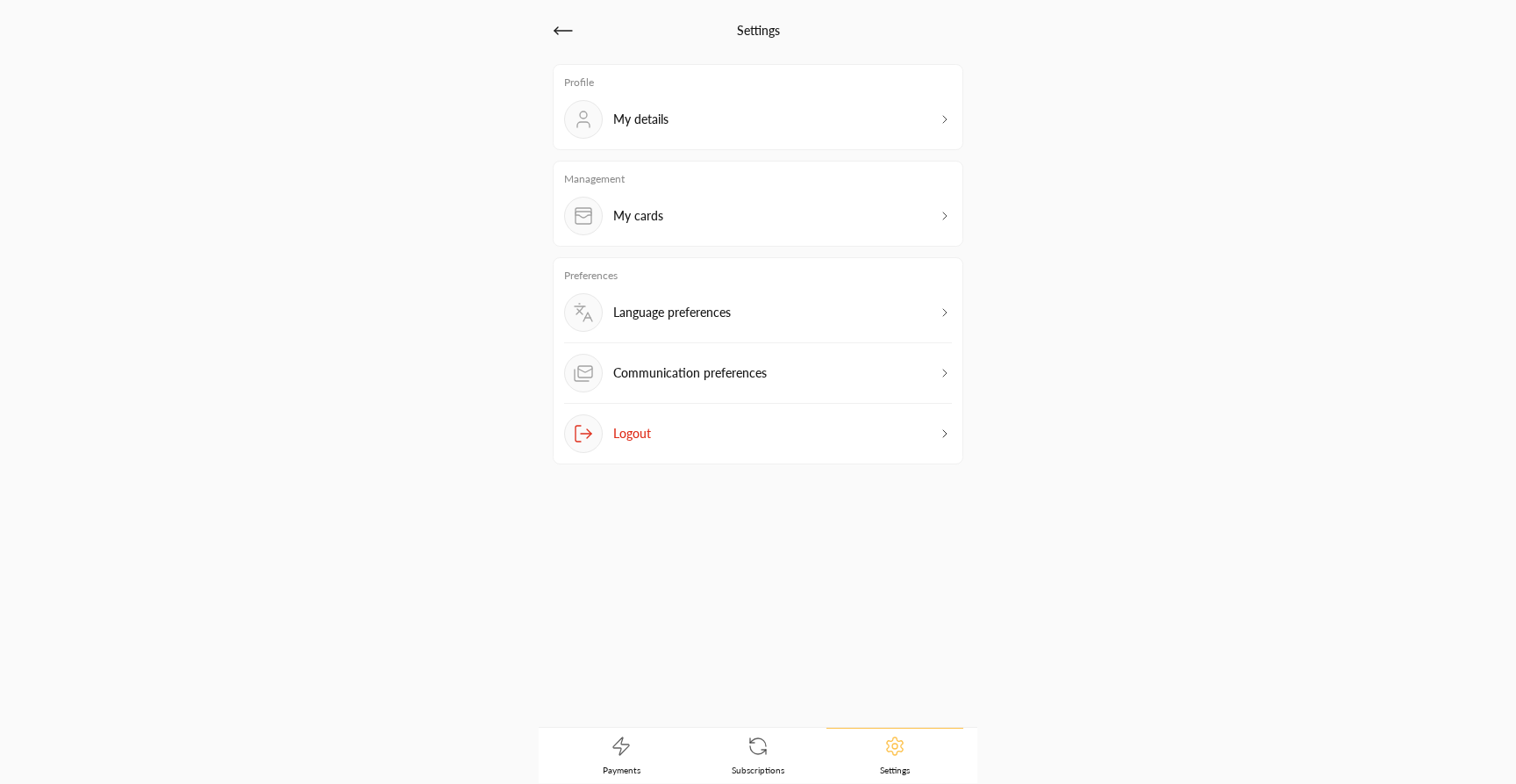
click at [828, 364] on div "Communication preferences" at bounding box center [758, 378] width 388 height 50
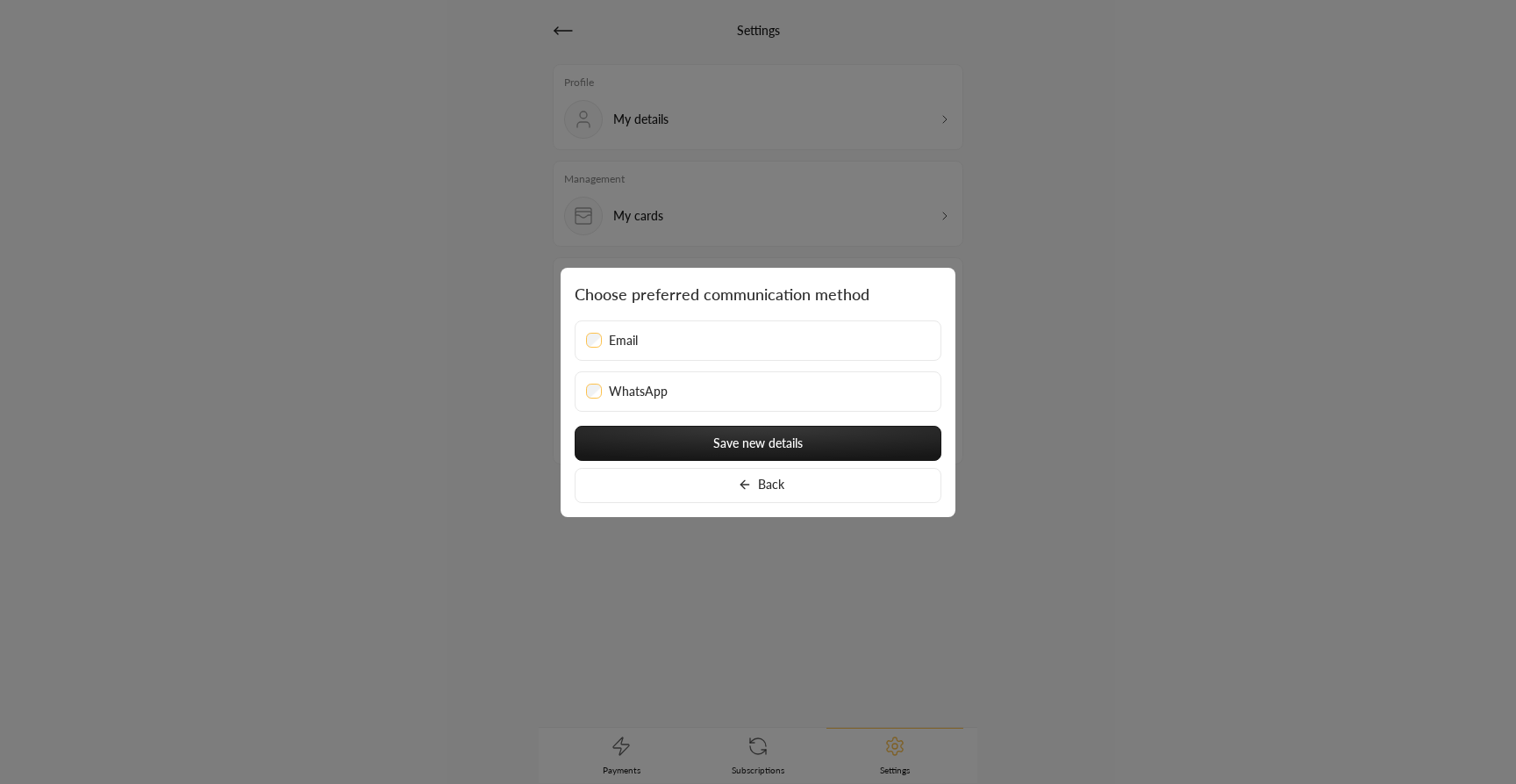
click at [817, 340] on div "Email" at bounding box center [758, 341] width 344 height 18
click at [803, 482] on button "Back" at bounding box center [758, 486] width 366 height 35
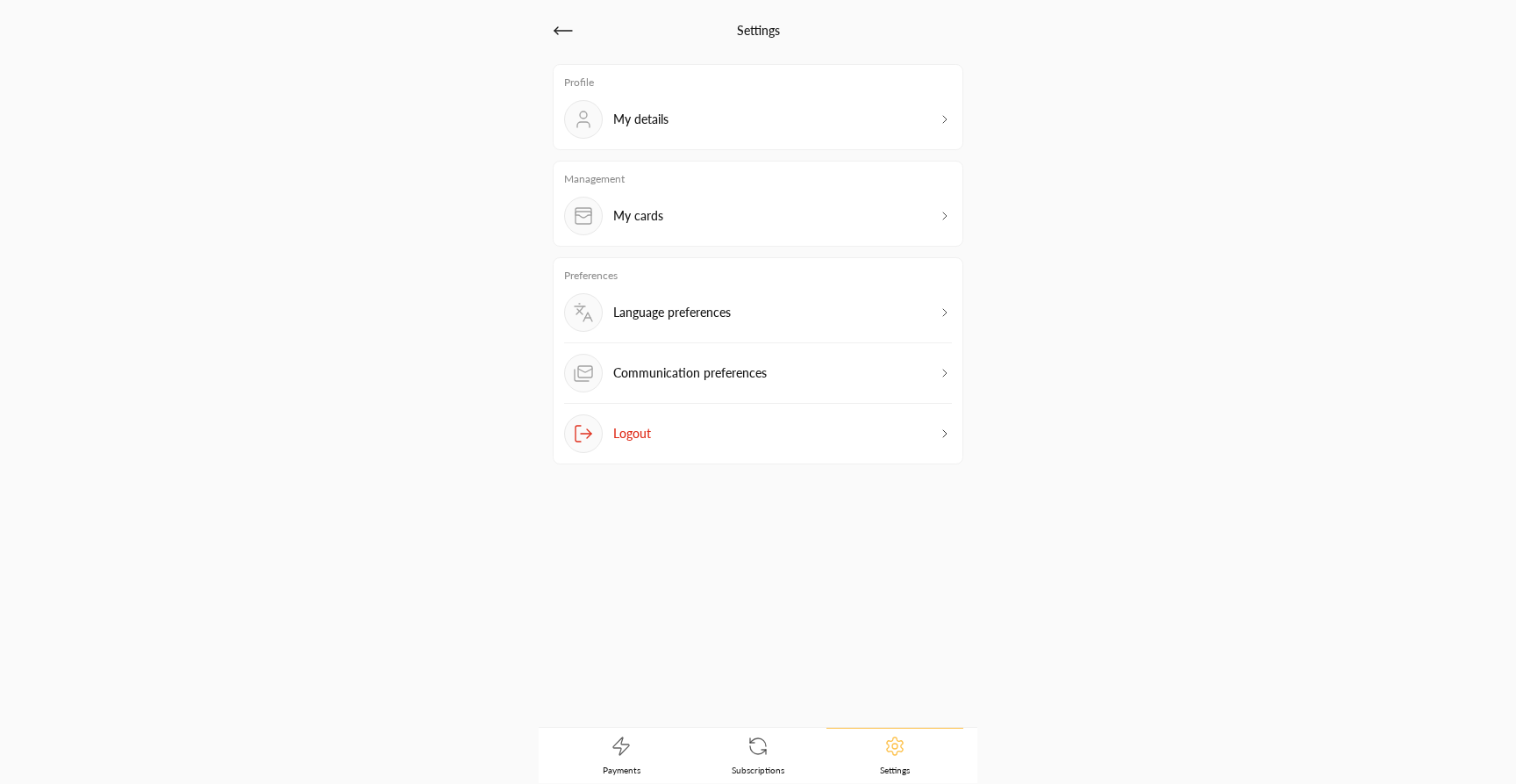
click at [782, 115] on div "My details" at bounding box center [758, 119] width 388 height 38
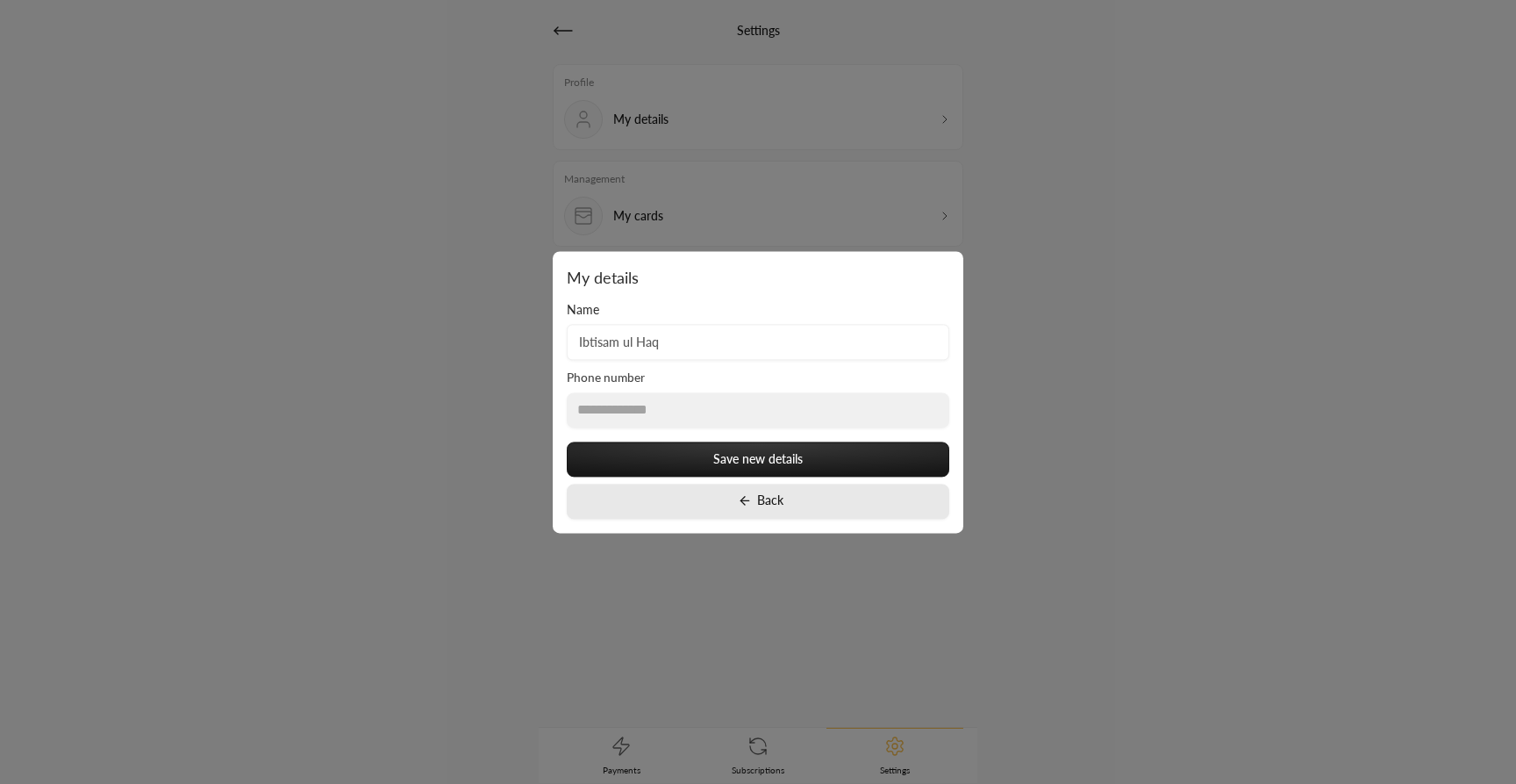
click at [759, 501] on button "Back" at bounding box center [758, 501] width 382 height 35
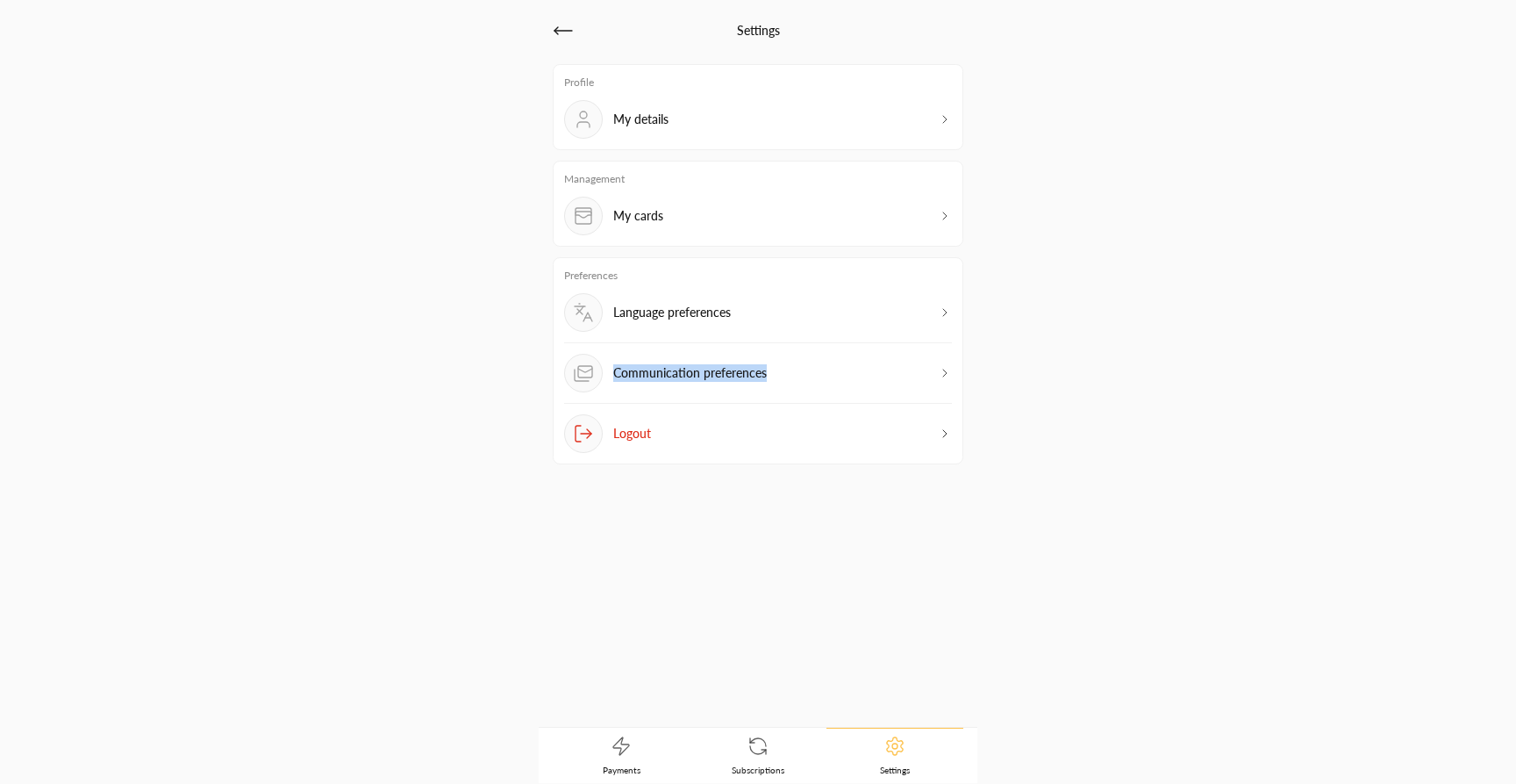
drag, startPoint x: 758, startPoint y: 318, endPoint x: 765, endPoint y: 389, distance: 71.3
click at [765, 389] on div "Preferences Language preferences Communication preferences Logout" at bounding box center [758, 360] width 411 height 207
click at [765, 371] on p "Communication preferences" at bounding box center [691, 373] width 154 height 18
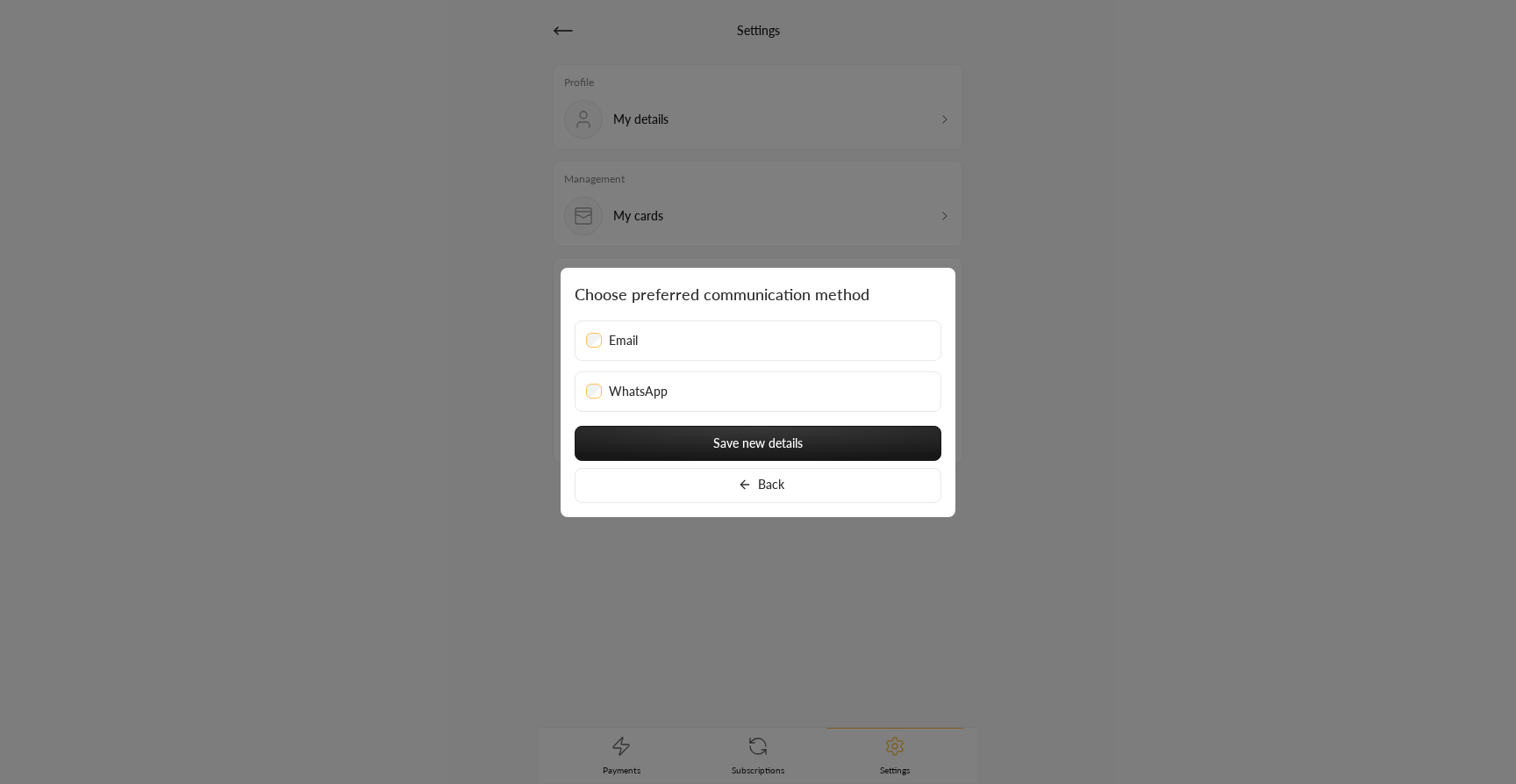
click at [754, 332] on div "Email" at bounding box center [758, 341] width 344 height 18
click at [771, 482] on button "Back" at bounding box center [758, 486] width 366 height 35
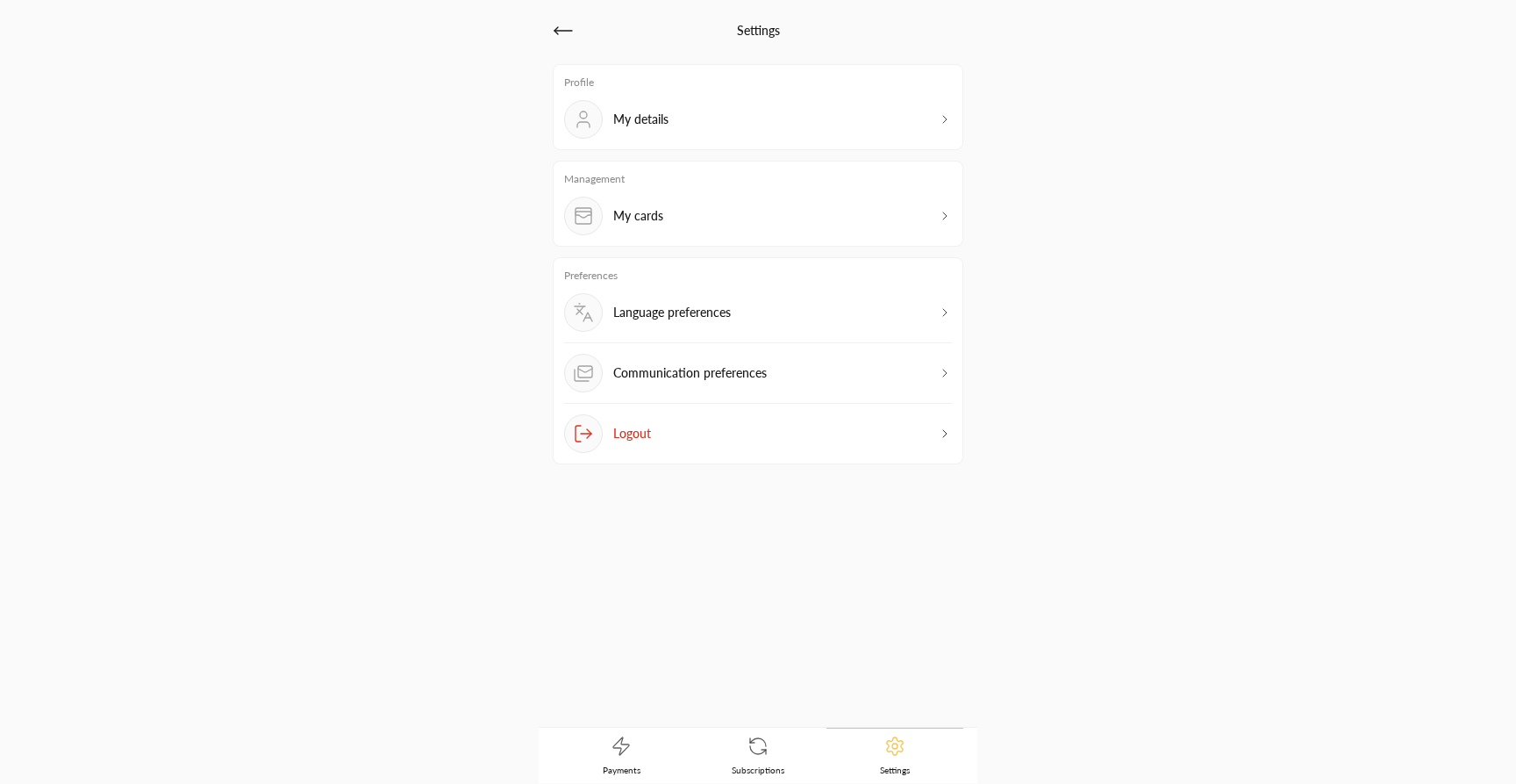
click at [736, 376] on p "Communication preferences" at bounding box center [691, 373] width 154 height 18
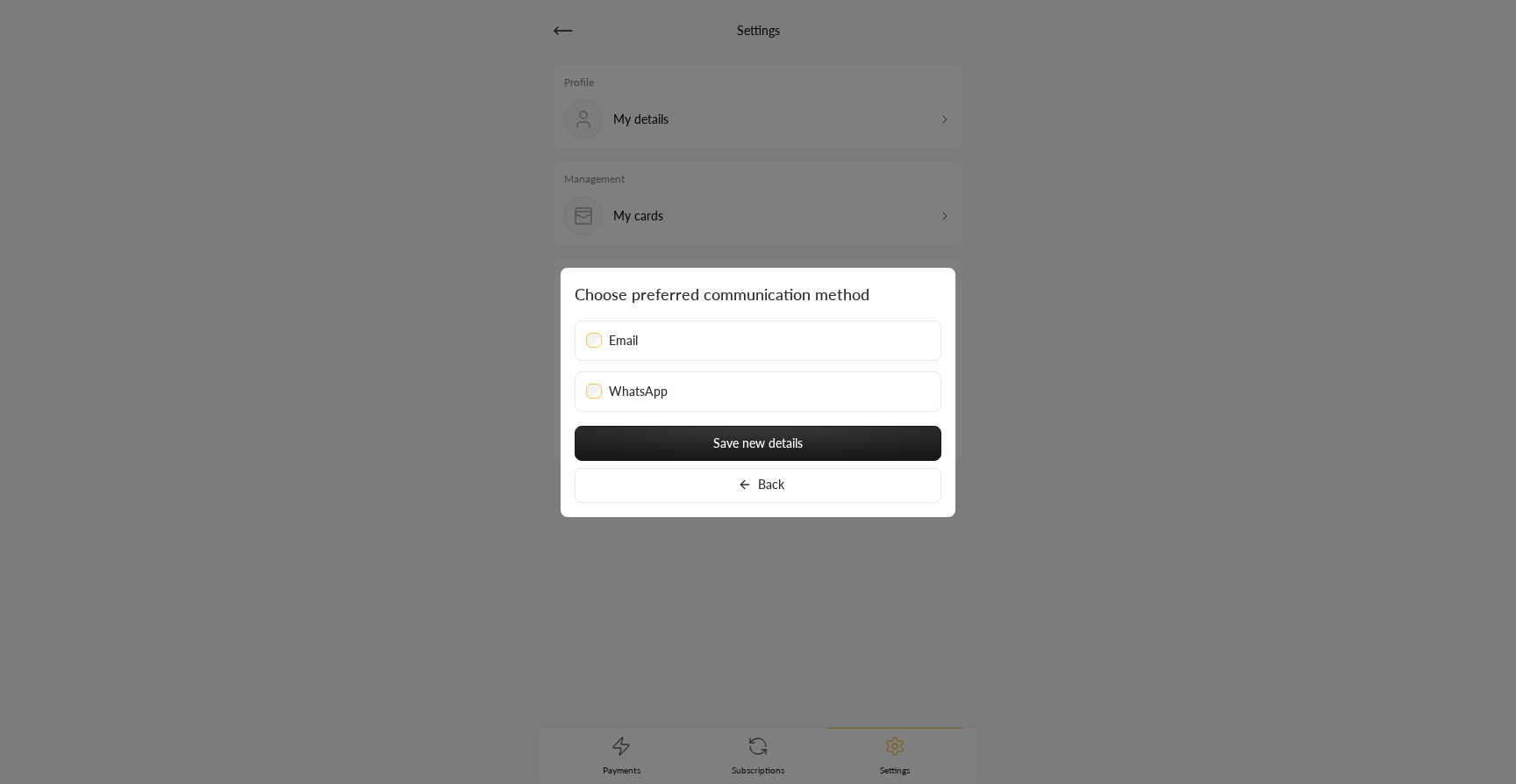
click at [720, 345] on div "Email" at bounding box center [758, 341] width 344 height 18
click at [750, 479] on button "Back" at bounding box center [758, 486] width 366 height 35
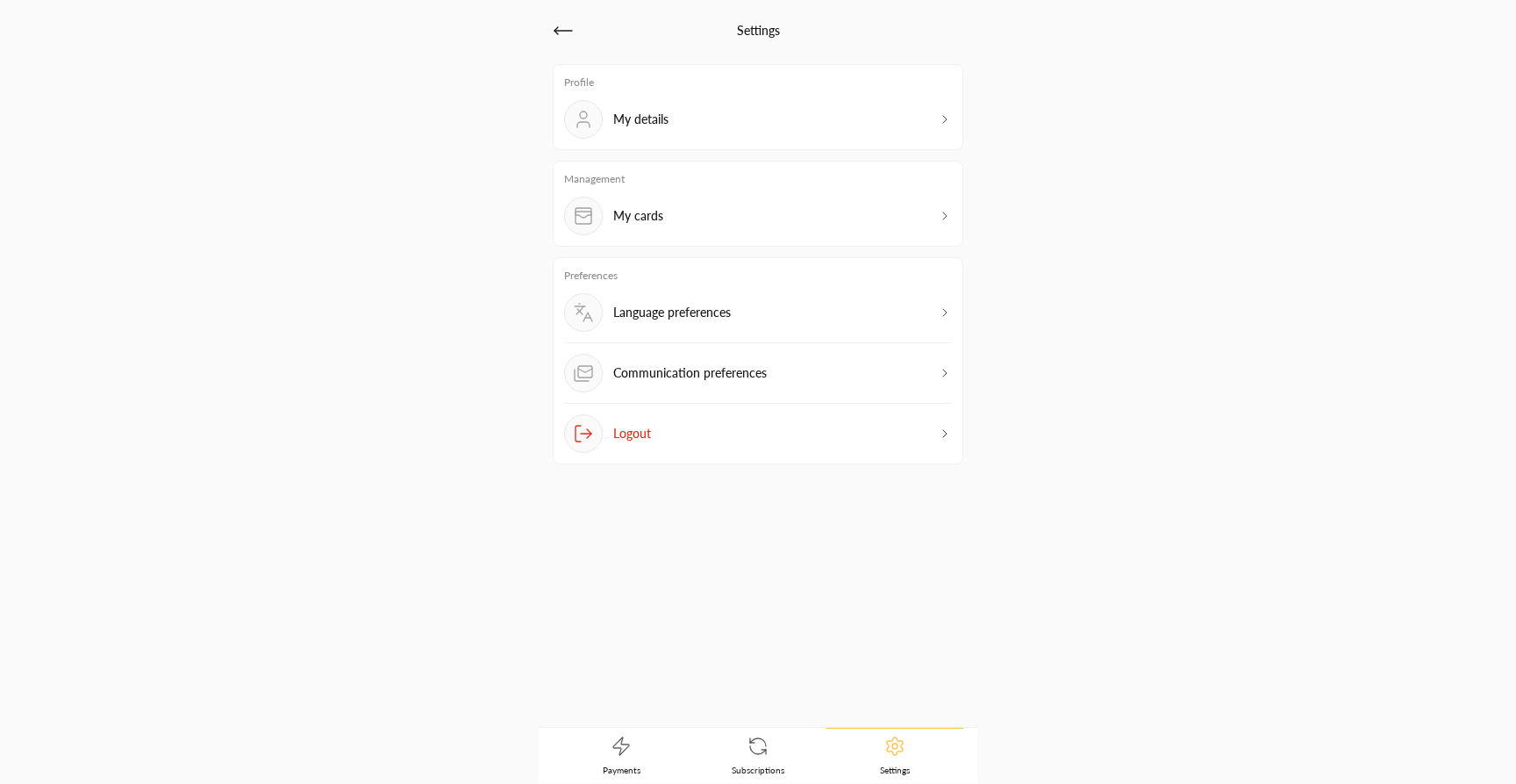
click at [736, 372] on p "Communication preferences" at bounding box center [691, 373] width 154 height 18
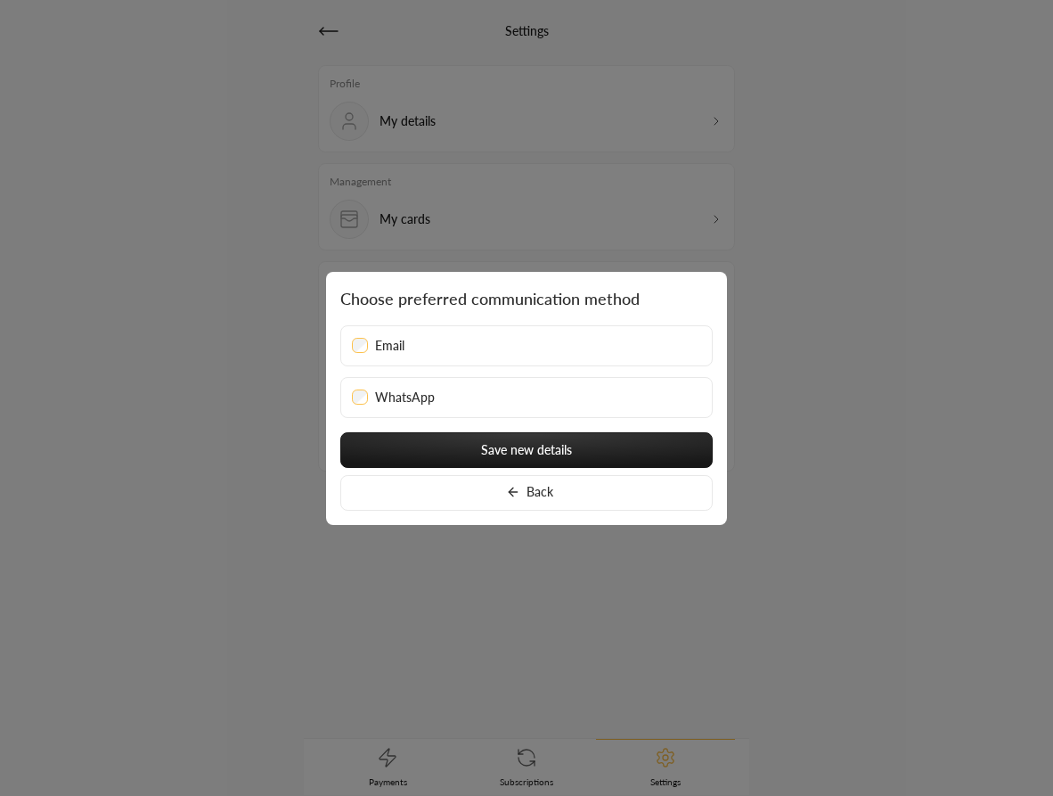
click at [832, 370] on div at bounding box center [526, 398] width 1053 height 796
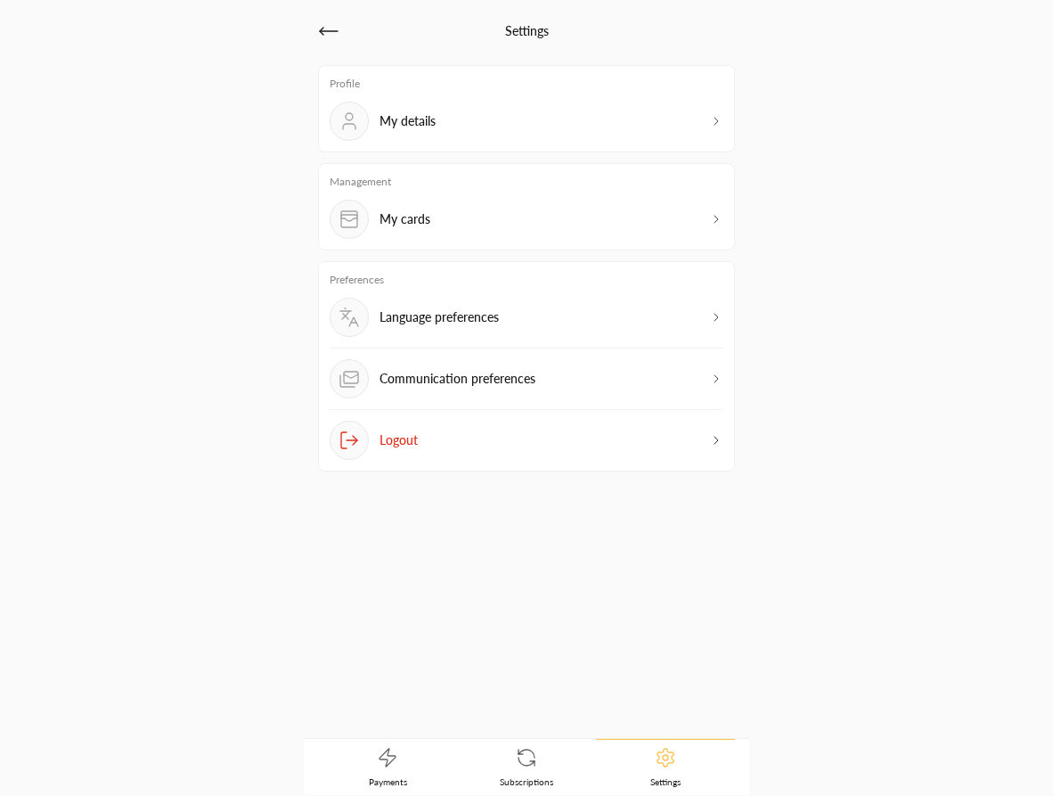
click at [548, 378] on div "Communication preferences" at bounding box center [527, 384] width 394 height 51
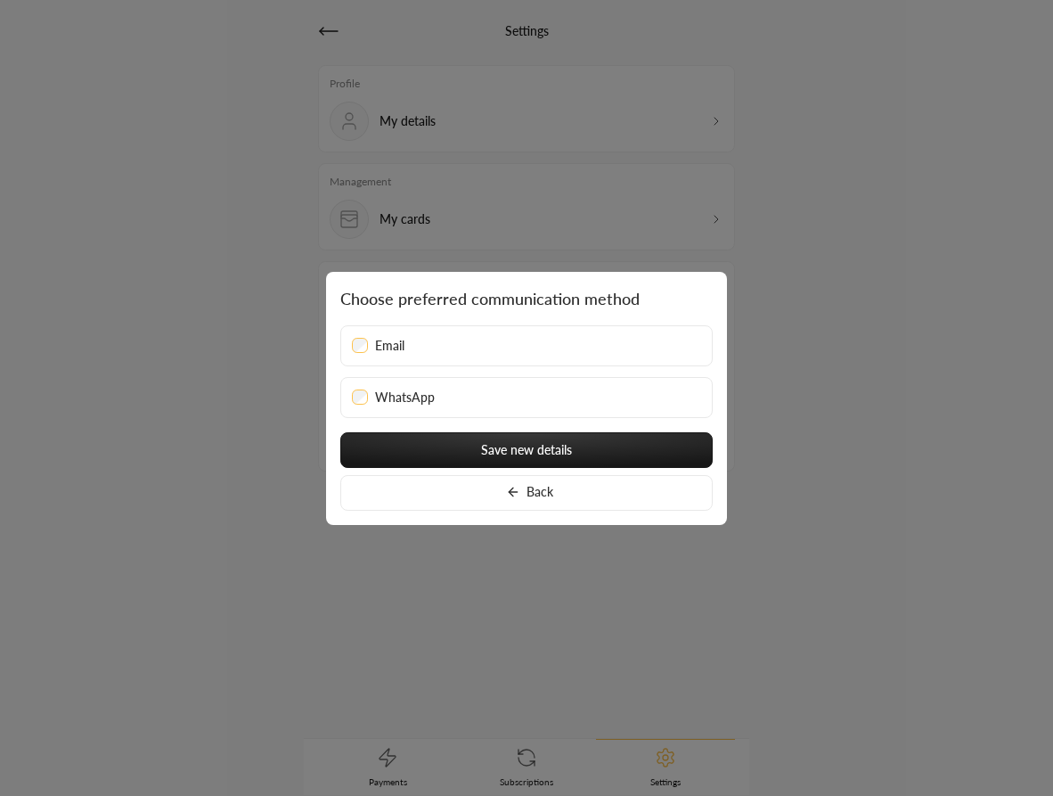
click at [822, 369] on div at bounding box center [526, 398] width 1053 height 796
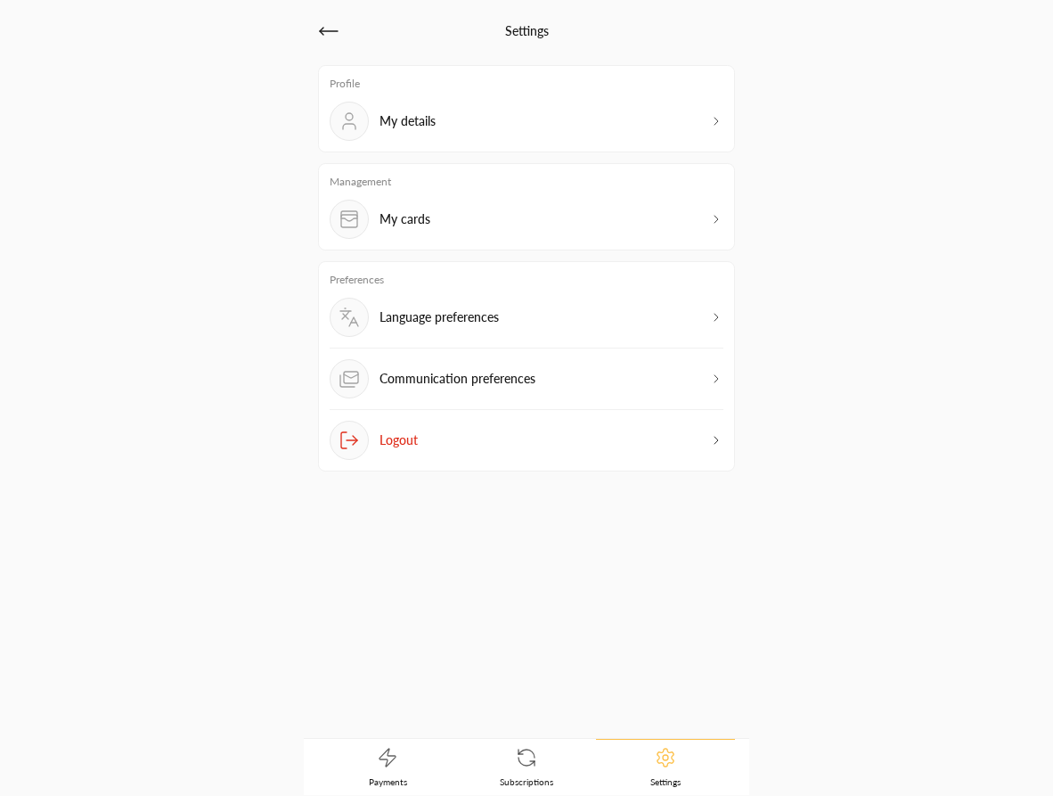
click at [476, 382] on p "Communication preferences" at bounding box center [458, 379] width 156 height 18
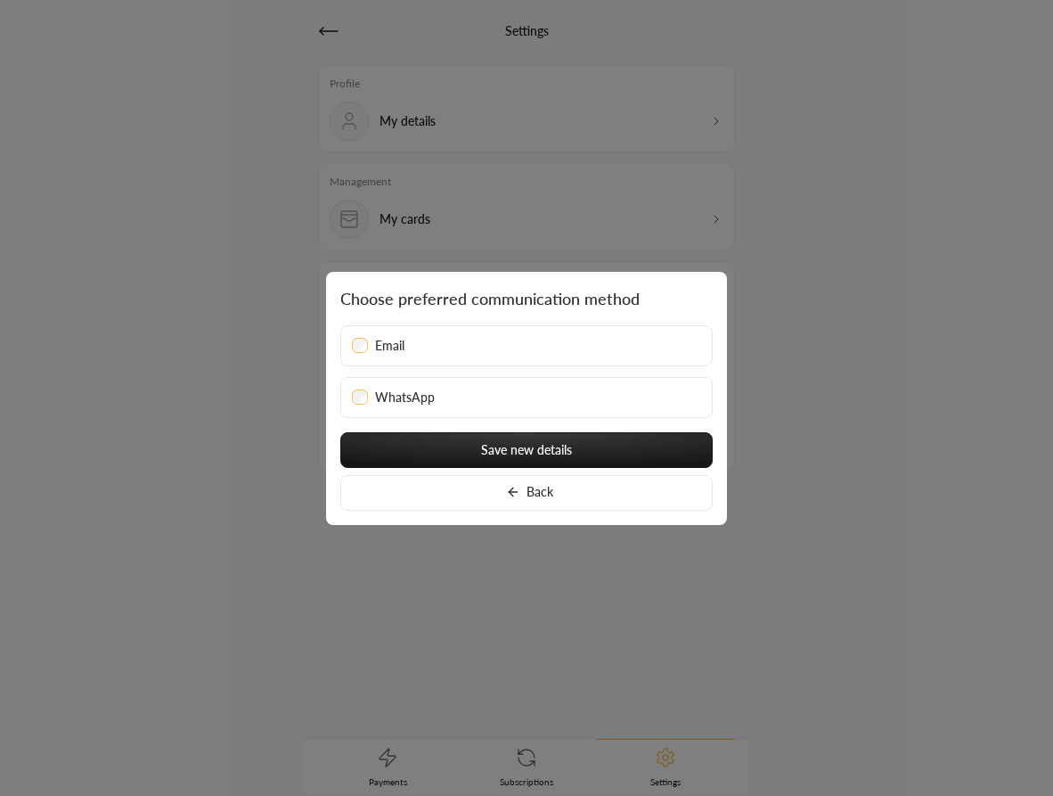
click at [369, 349] on div "Email" at bounding box center [526, 346] width 349 height 18
click at [517, 485] on button "Back" at bounding box center [526, 493] width 372 height 36
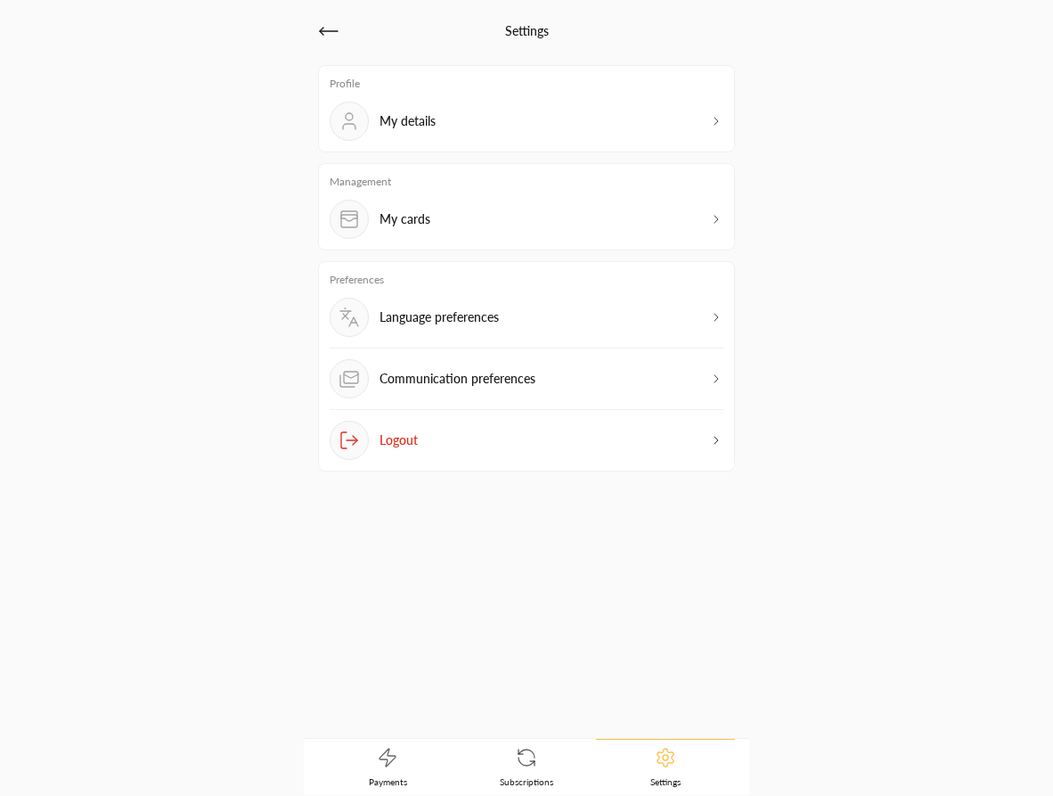
click at [449, 380] on p "Communication preferences" at bounding box center [458, 379] width 156 height 18
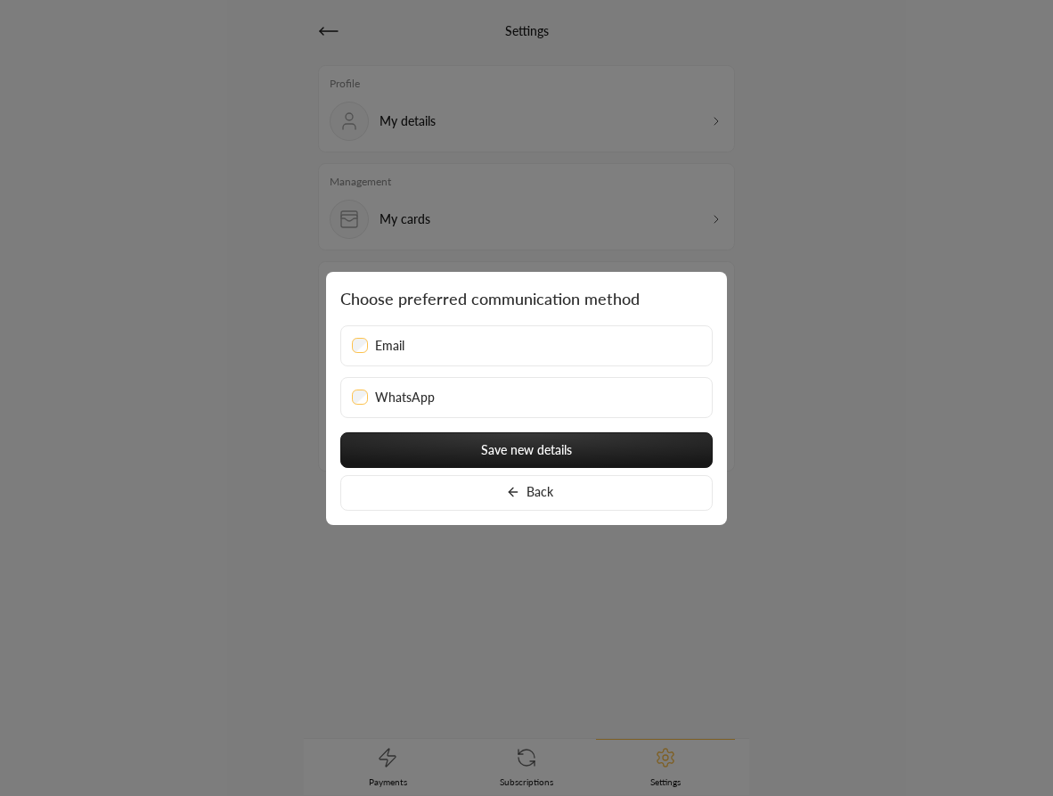
click at [361, 405] on div at bounding box center [360, 397] width 16 height 18
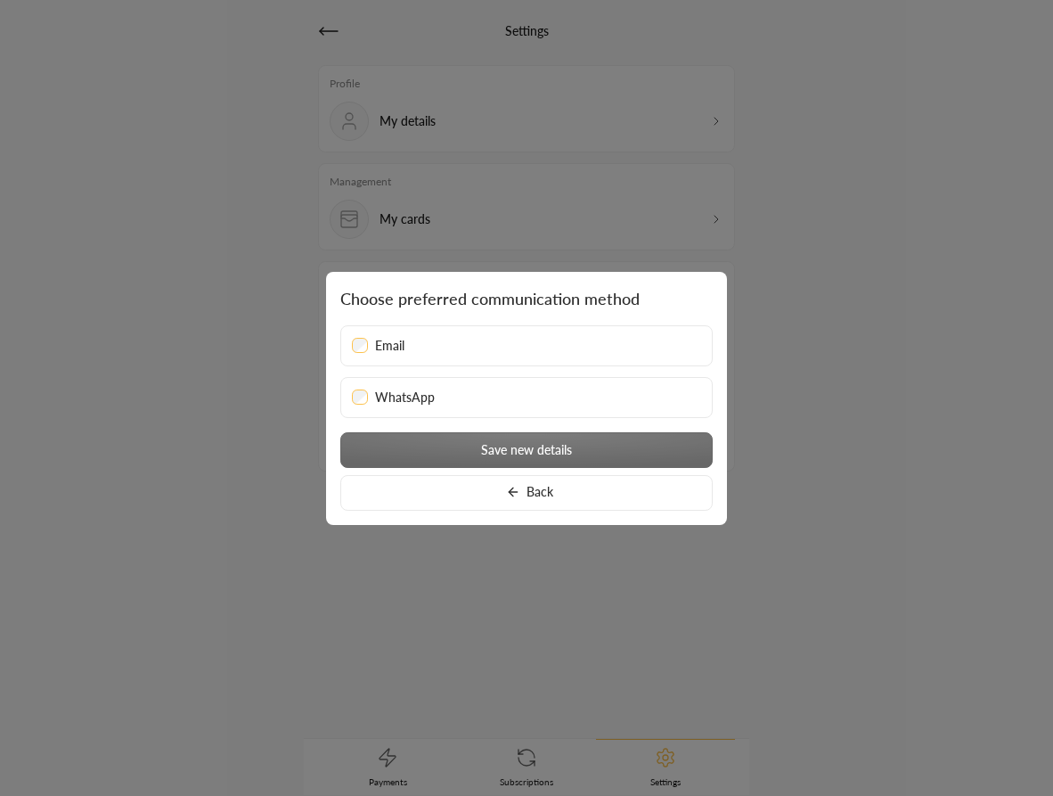
click at [490, 492] on button "Back" at bounding box center [526, 493] width 372 height 36
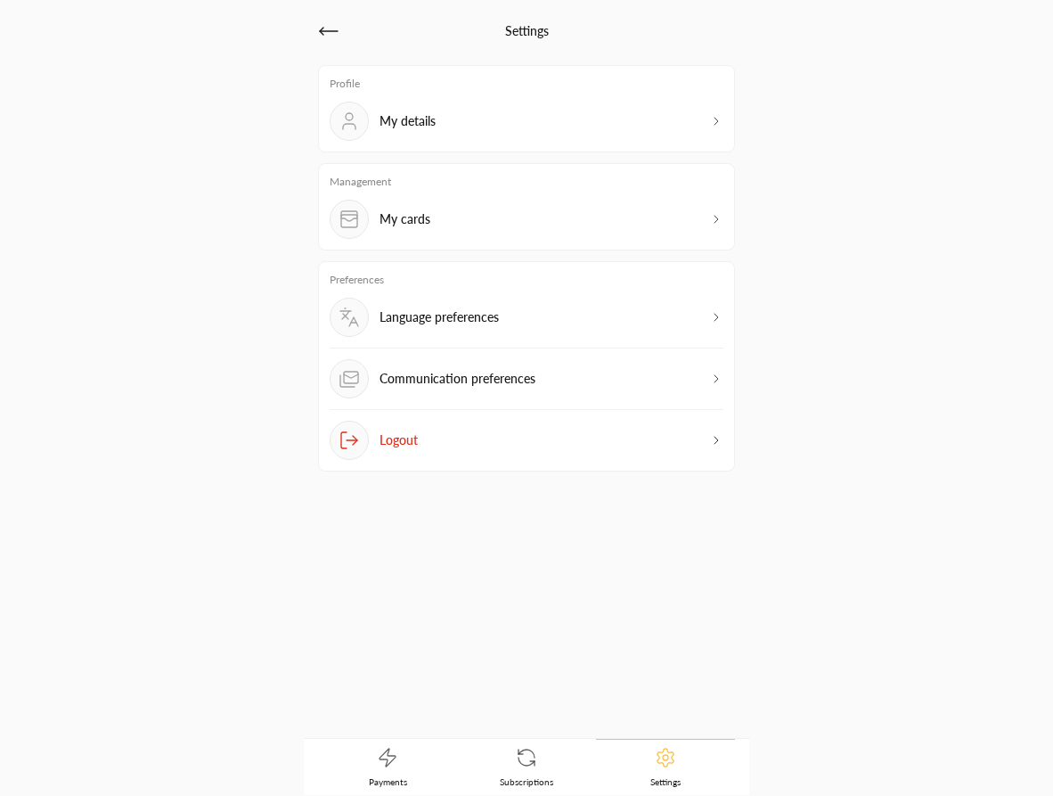
click at [487, 378] on p "Communication preferences" at bounding box center [458, 379] width 156 height 18
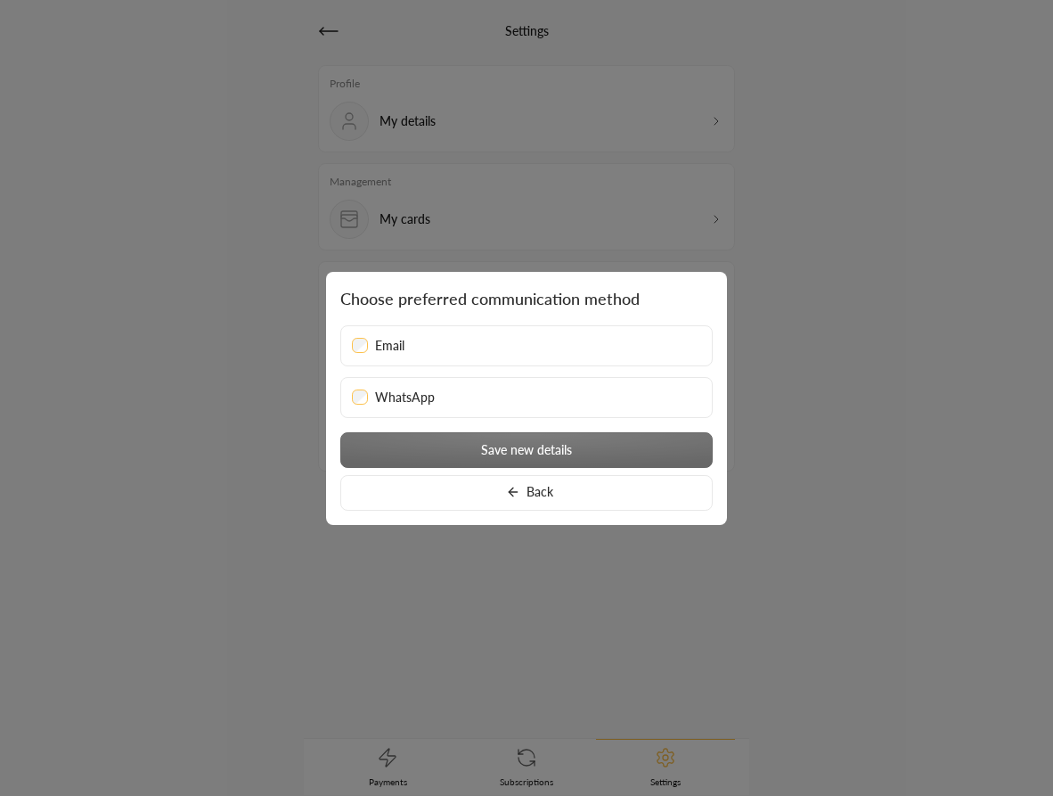
click at [401, 350] on span "Email" at bounding box center [389, 346] width 29 height 18
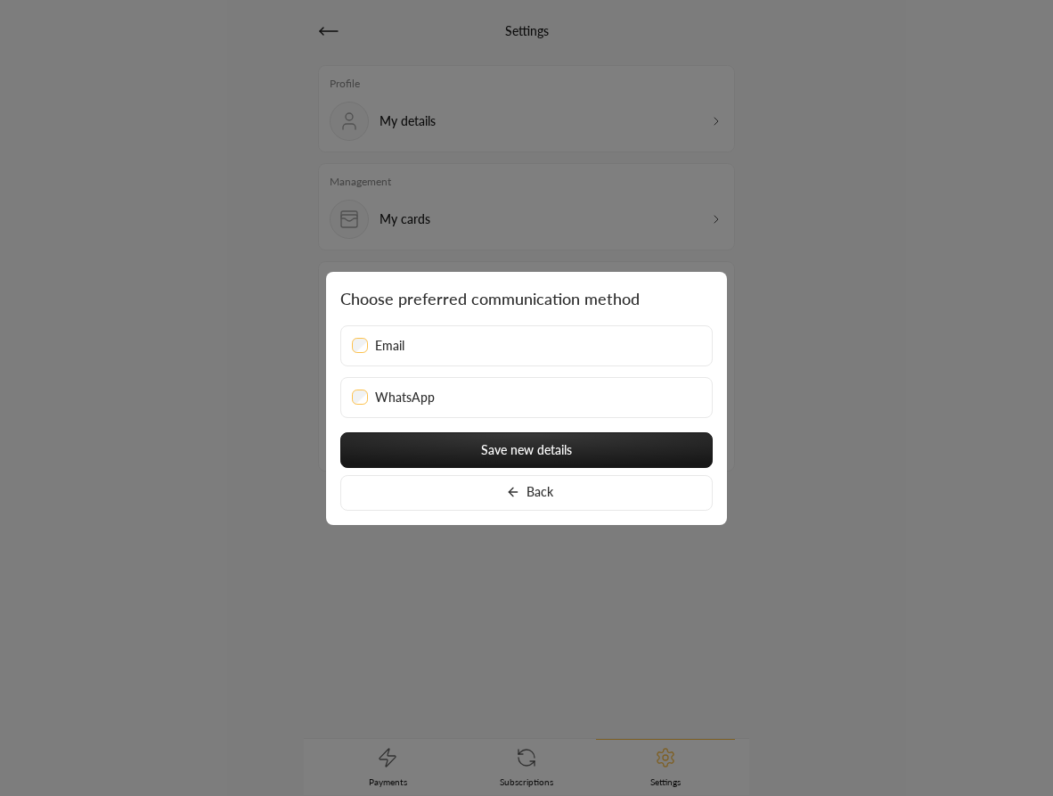
click at [396, 348] on span "Email" at bounding box center [389, 346] width 29 height 18
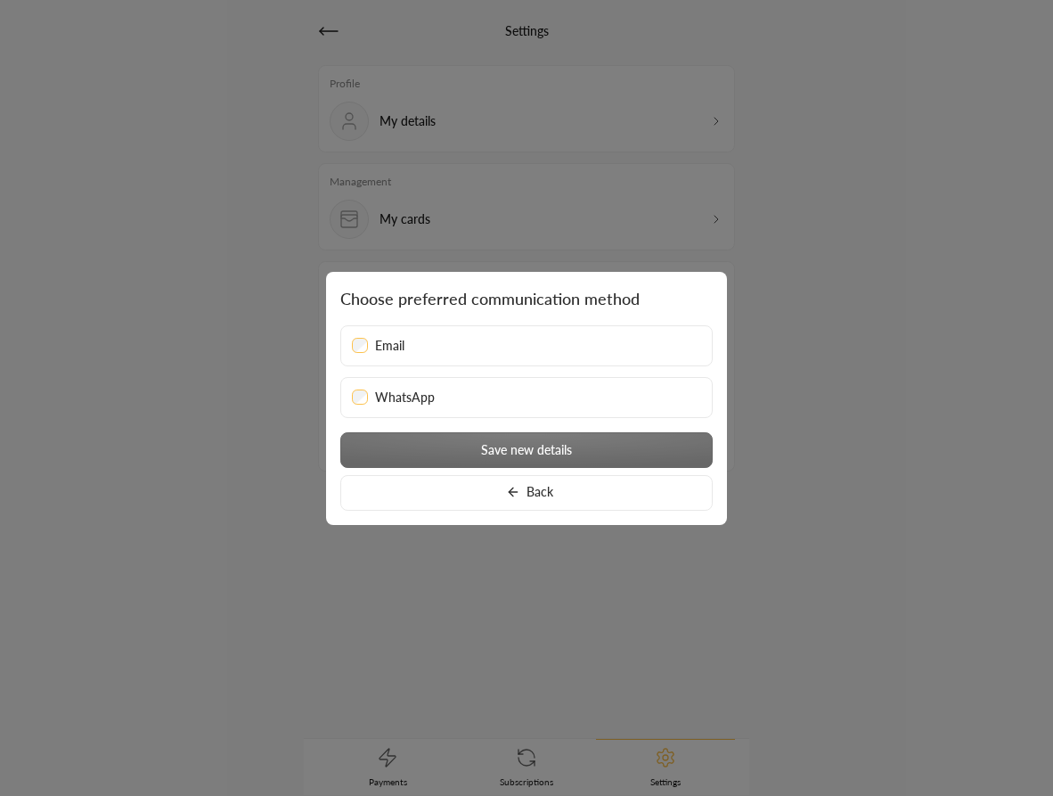
click at [402, 399] on span "WhatsApp" at bounding box center [405, 397] width 60 height 18
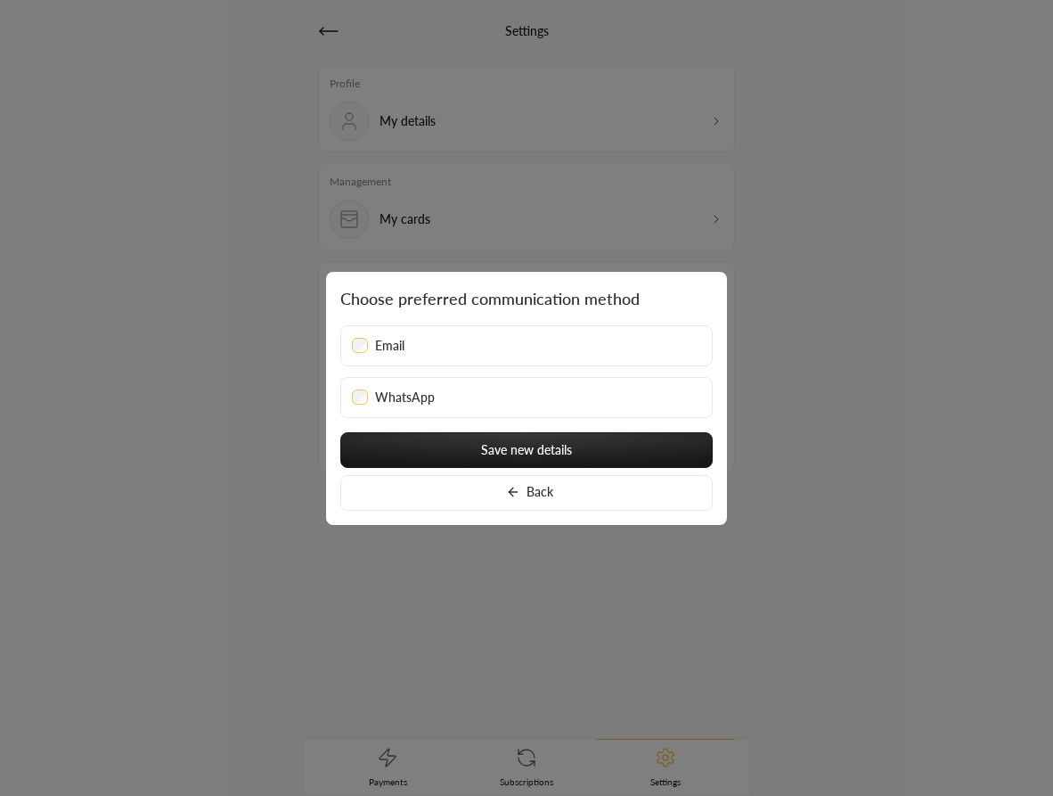
click at [363, 575] on div at bounding box center [526, 398] width 1053 height 796
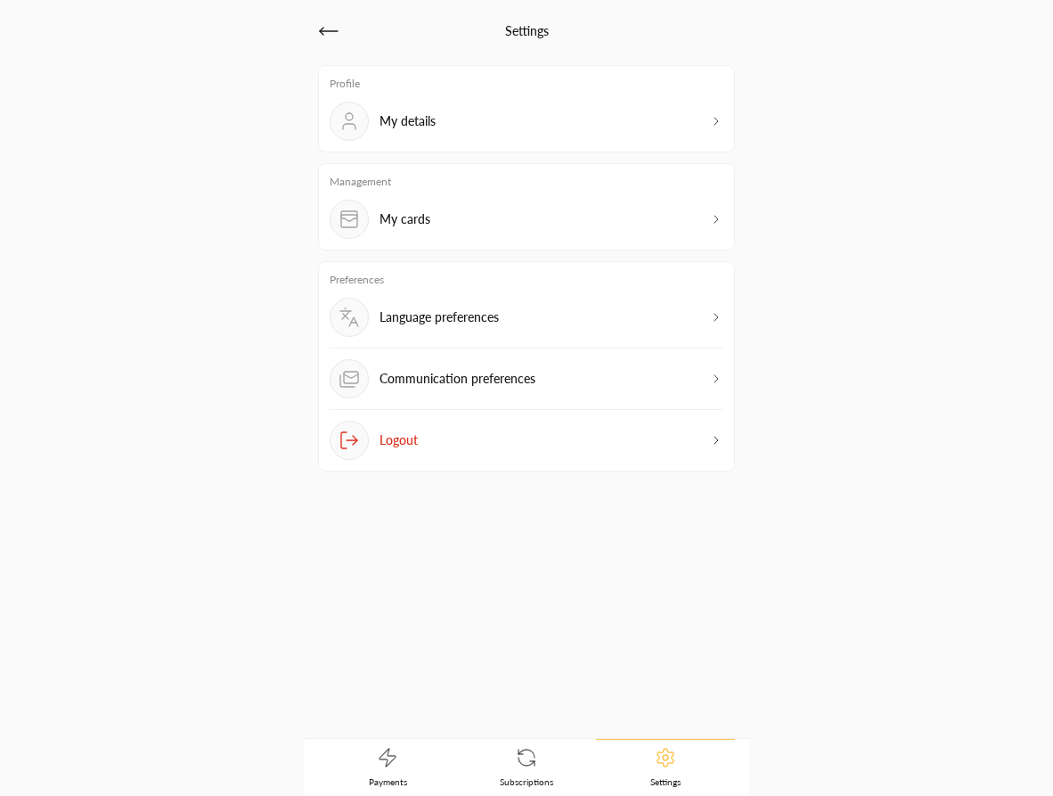
click at [428, 123] on p "My details" at bounding box center [408, 121] width 56 height 18
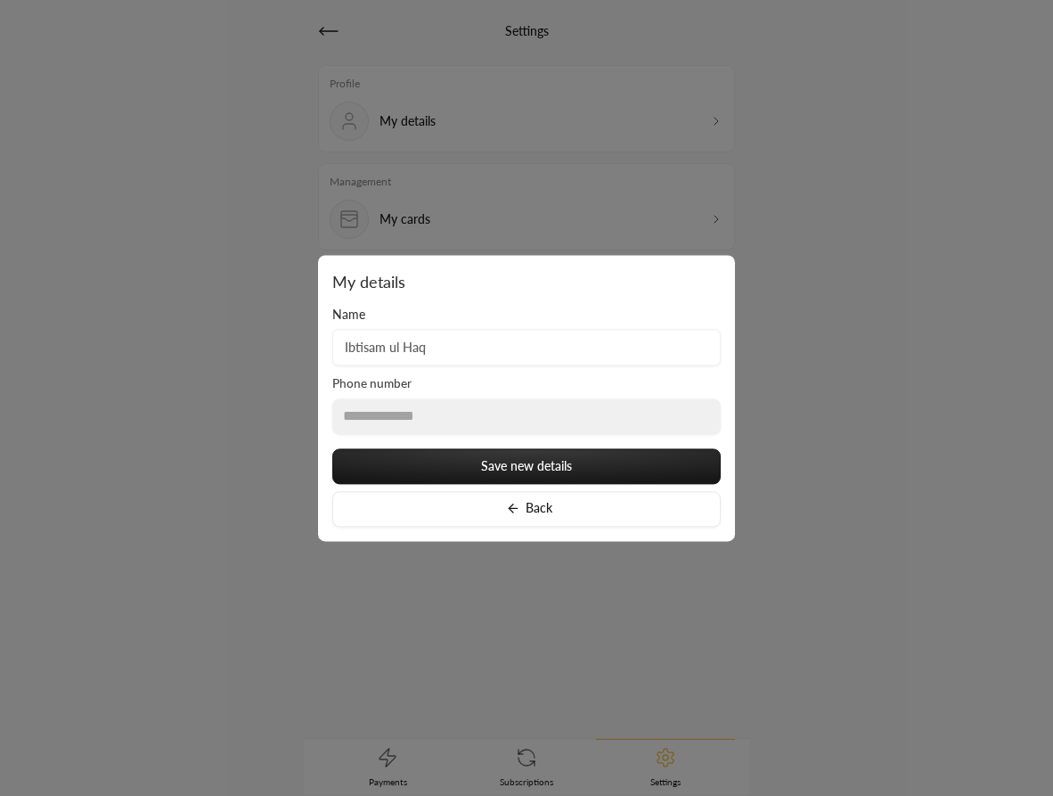
click at [748, 200] on div at bounding box center [526, 398] width 1053 height 796
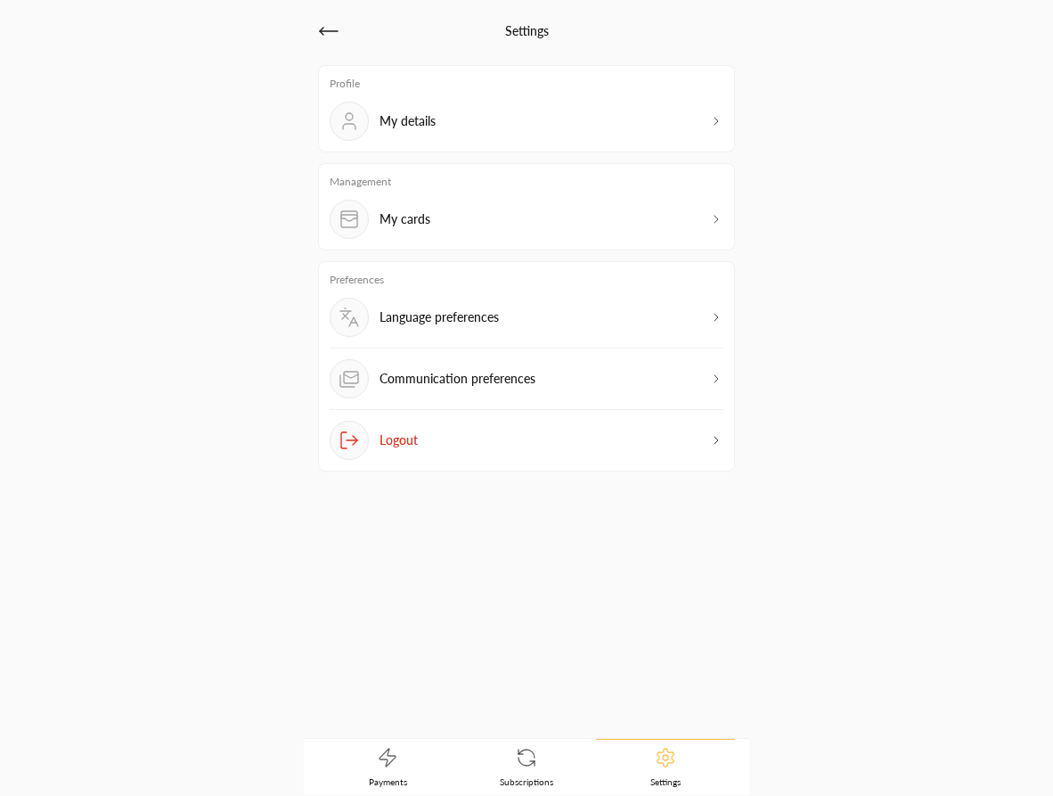
click at [533, 382] on p "Communication preferences" at bounding box center [458, 379] width 156 height 18
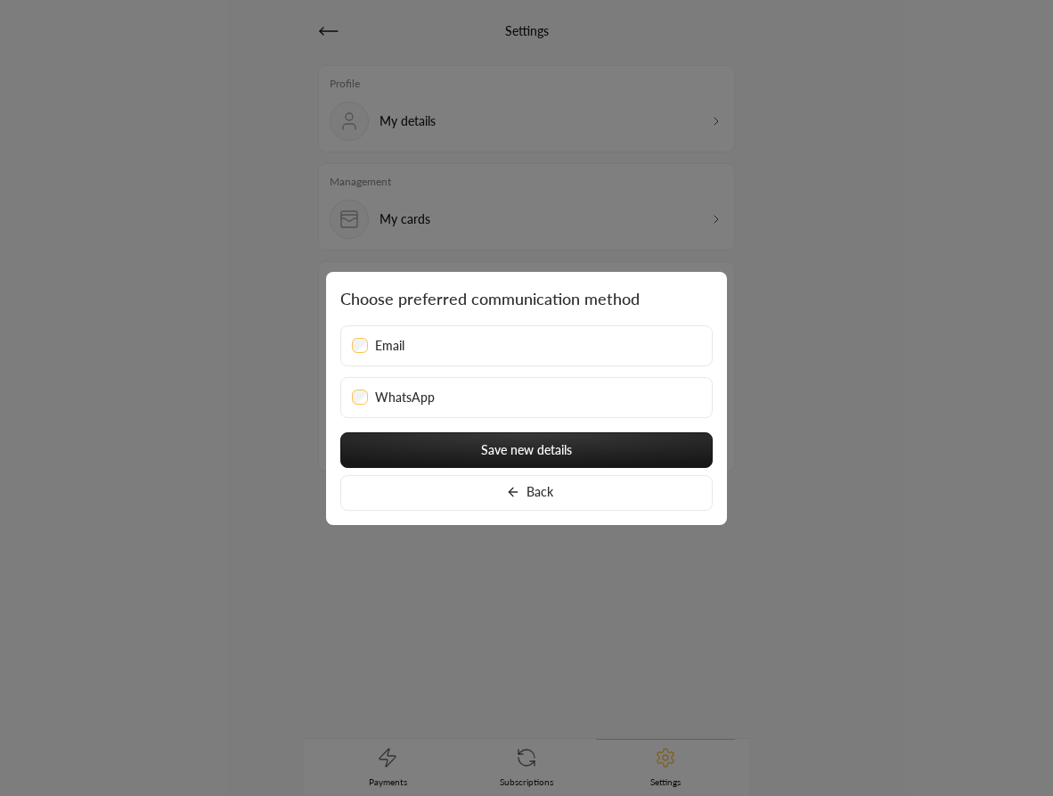
click at [470, 493] on button "Back" at bounding box center [526, 493] width 372 height 36
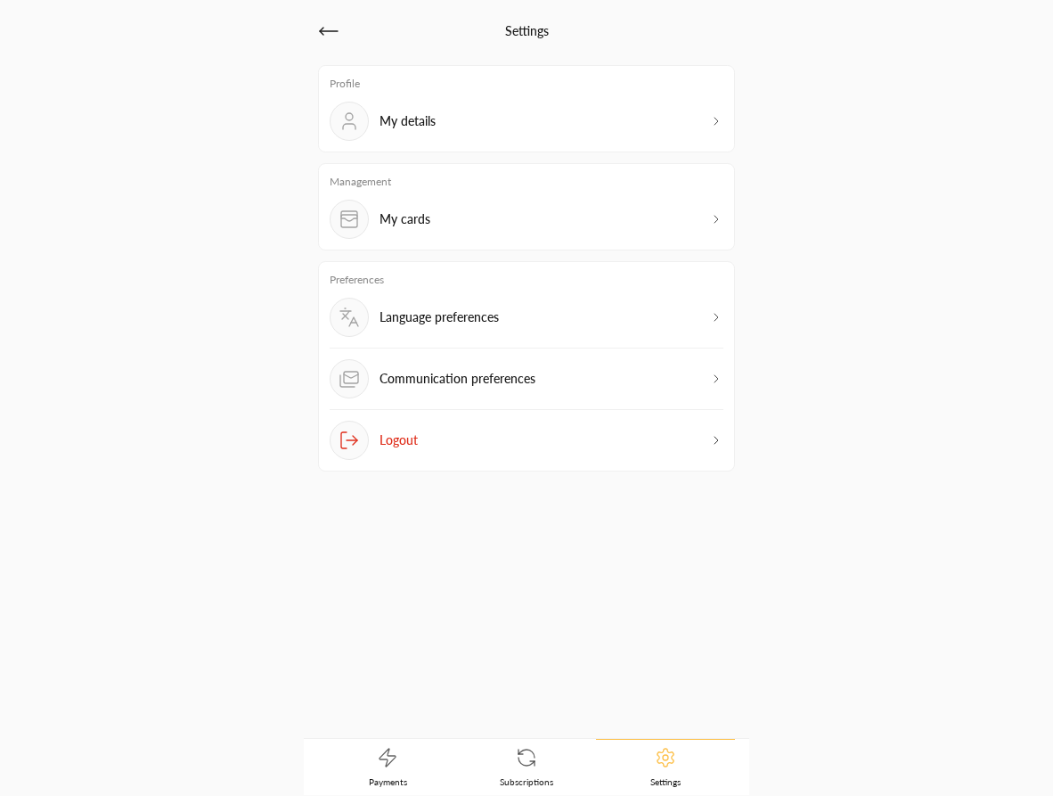
click at [445, 127] on div "My details" at bounding box center [527, 121] width 394 height 39
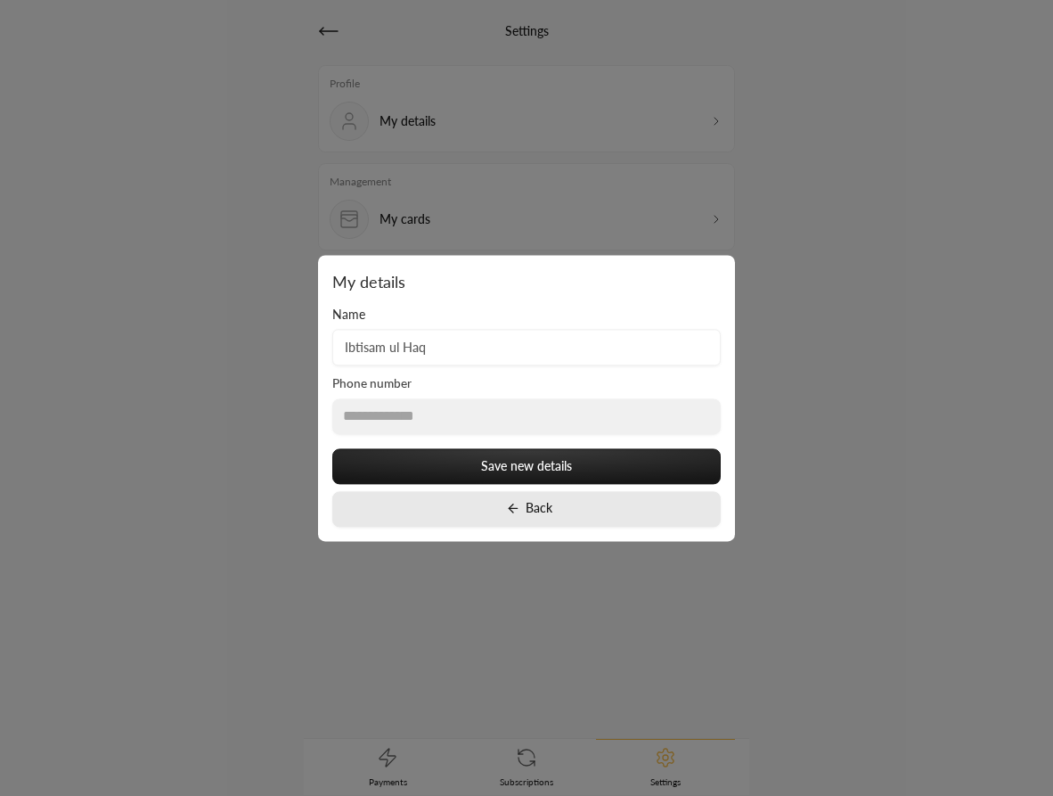
click at [543, 512] on button "Back" at bounding box center [526, 509] width 388 height 36
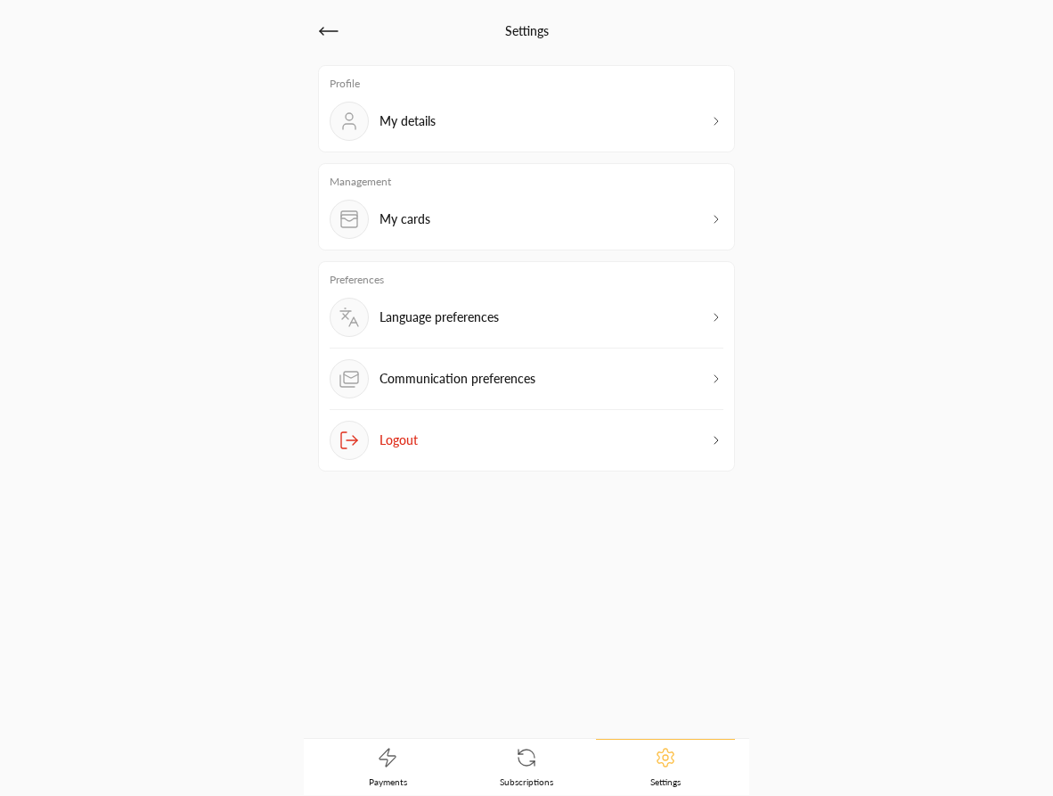
click at [397, 375] on p "Communication preferences" at bounding box center [458, 379] width 156 height 18
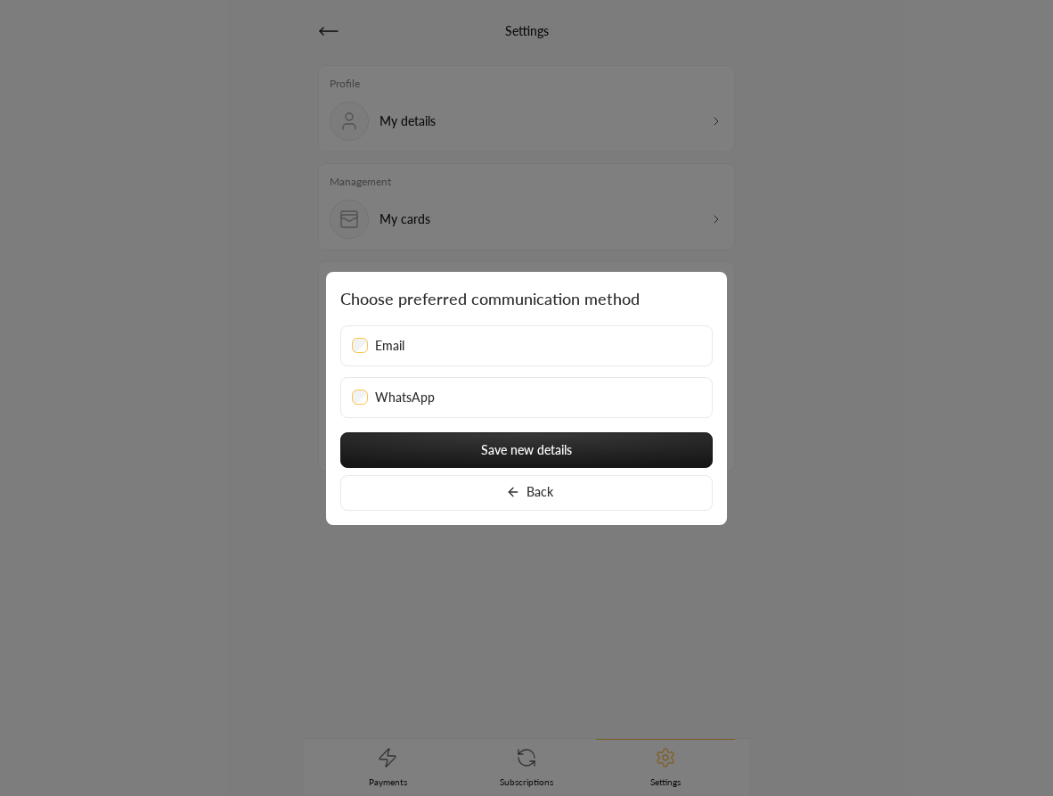
click at [390, 339] on span "Email" at bounding box center [389, 346] width 29 height 18
click at [494, 492] on button "Back" at bounding box center [526, 493] width 372 height 36
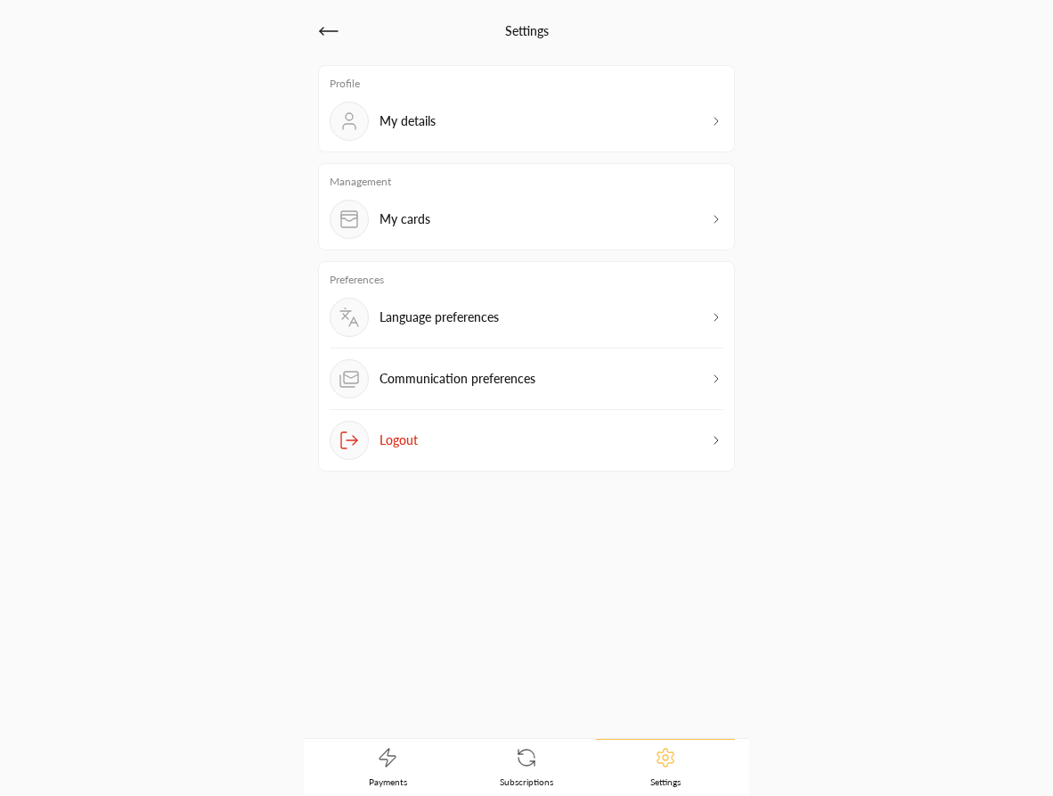
click at [468, 378] on p "Communication preferences" at bounding box center [458, 379] width 156 height 18
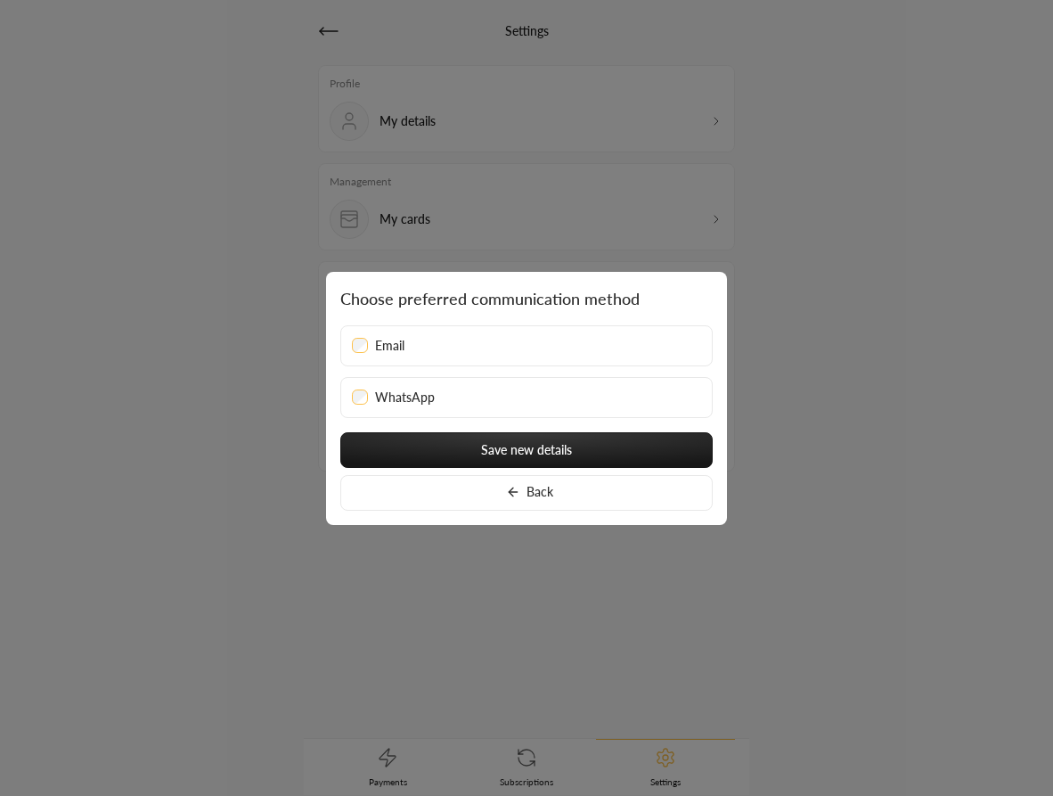
click at [407, 345] on div "Email" at bounding box center [526, 346] width 349 height 18
click at [474, 495] on button "Back" at bounding box center [526, 493] width 372 height 36
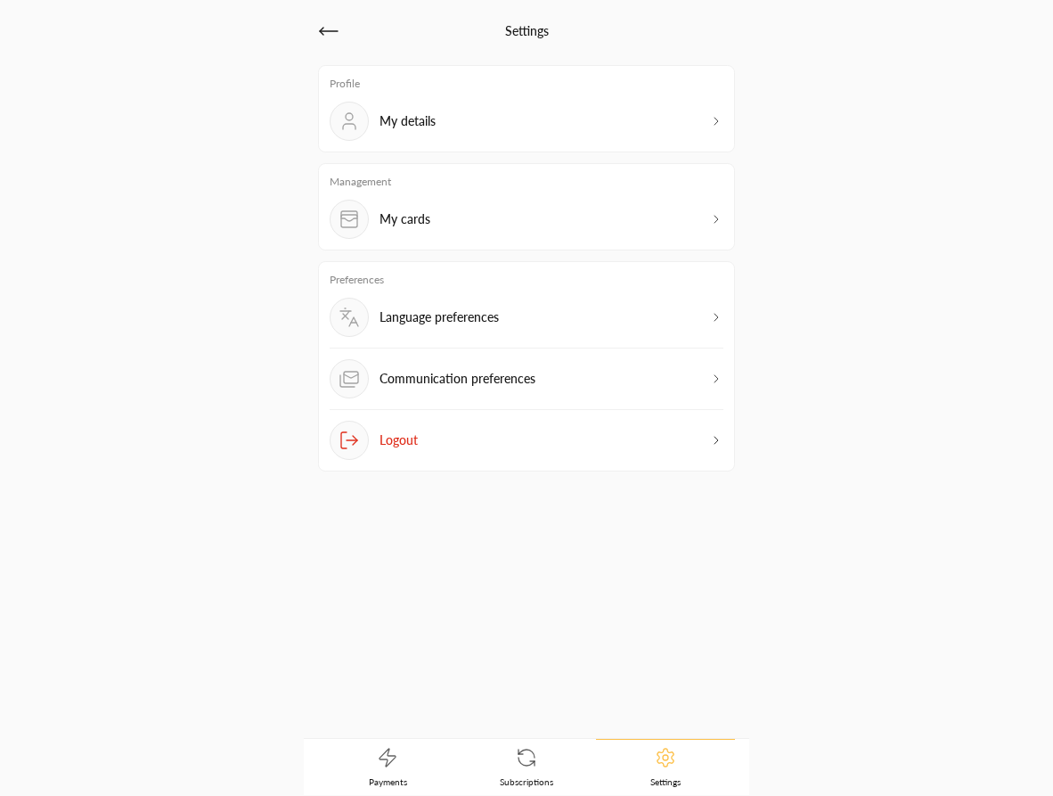
click at [420, 389] on div "Communication preferences" at bounding box center [433, 378] width 206 height 39
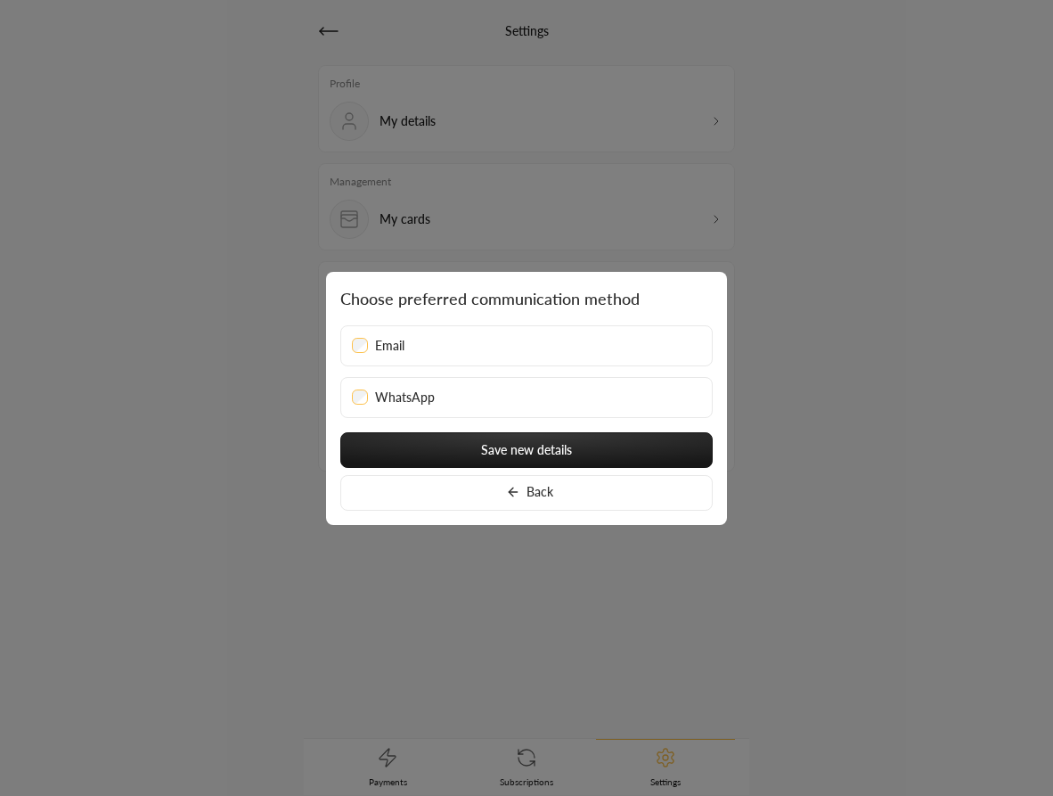
click at [399, 403] on span "WhatsApp" at bounding box center [405, 397] width 60 height 18
click at [391, 350] on span "Email" at bounding box center [389, 346] width 29 height 18
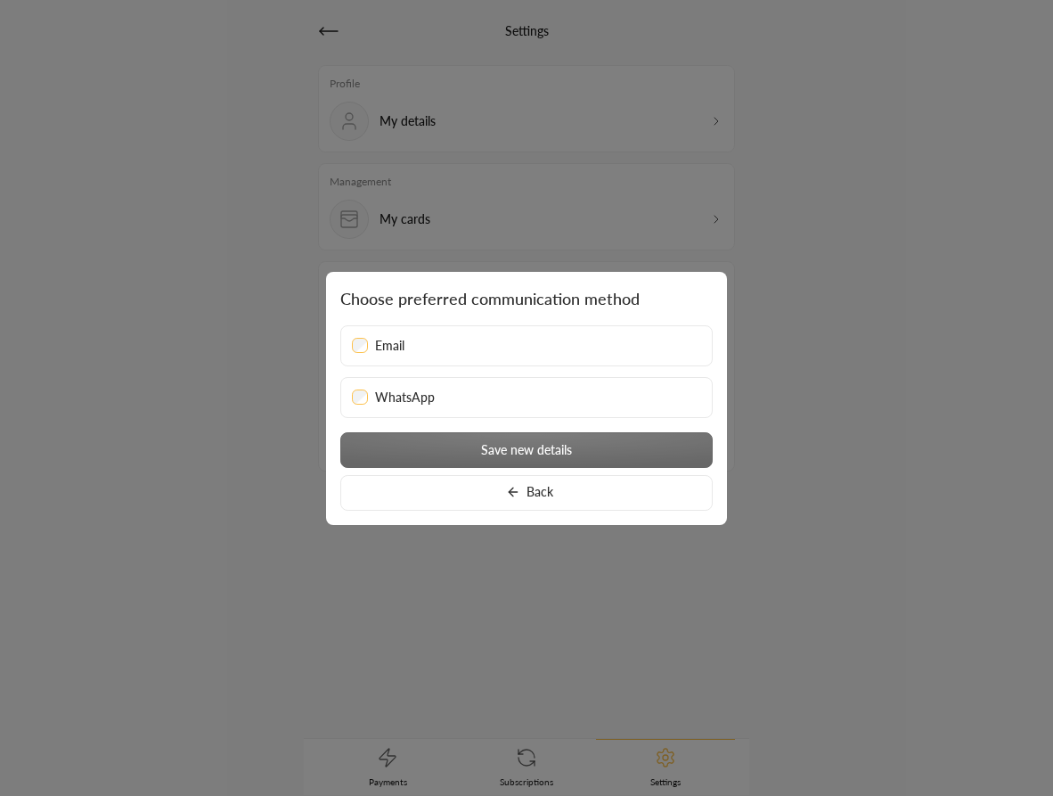
click at [398, 404] on span "WhatsApp" at bounding box center [405, 397] width 60 height 18
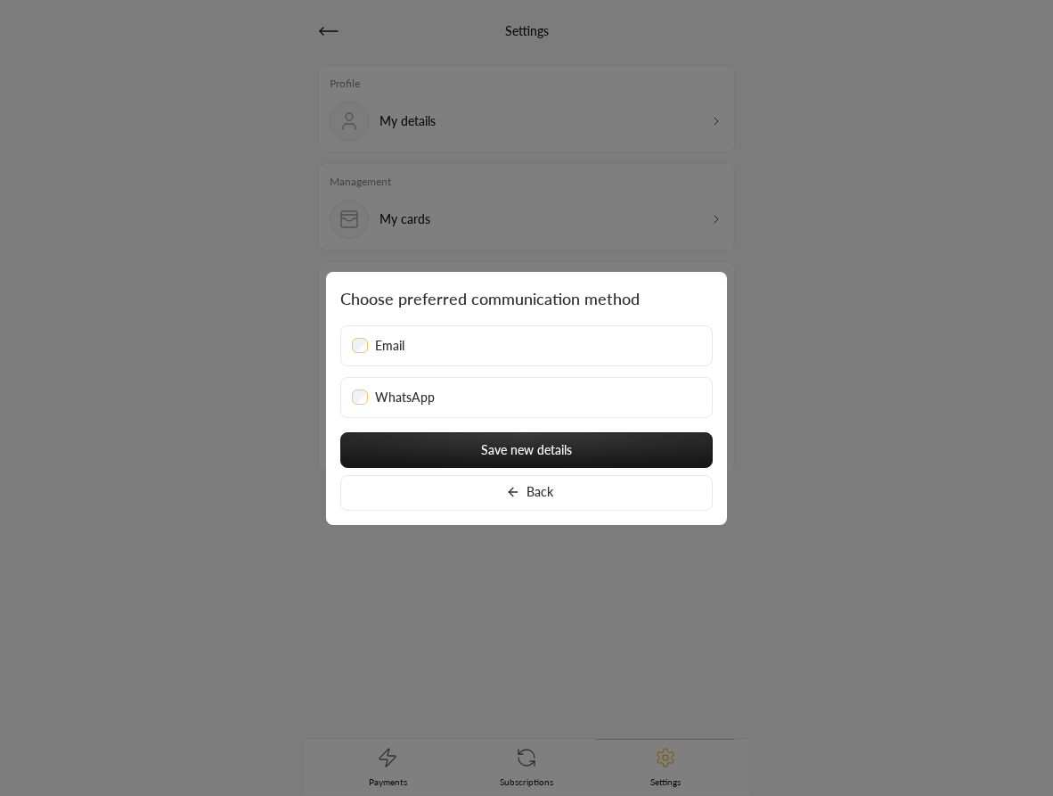
click at [437, 489] on button "Back" at bounding box center [526, 493] width 372 height 36
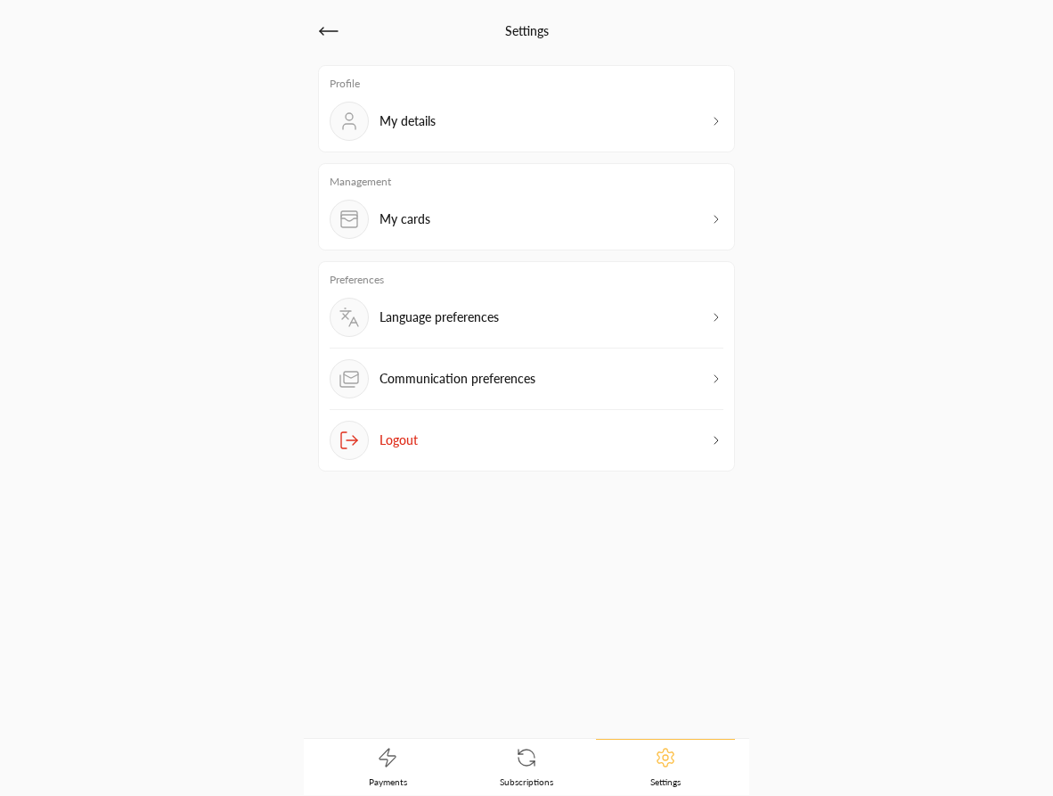
click at [433, 375] on p "Communication preferences" at bounding box center [458, 379] width 156 height 18
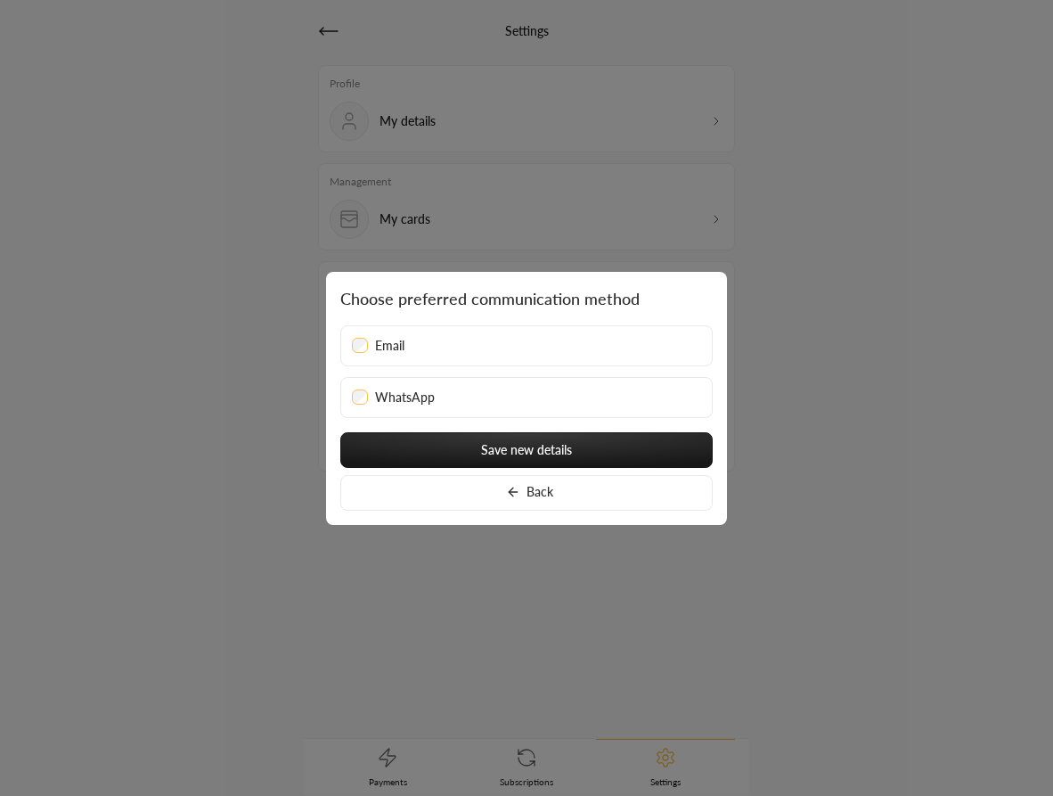
click at [326, 559] on div at bounding box center [526, 398] width 1053 height 796
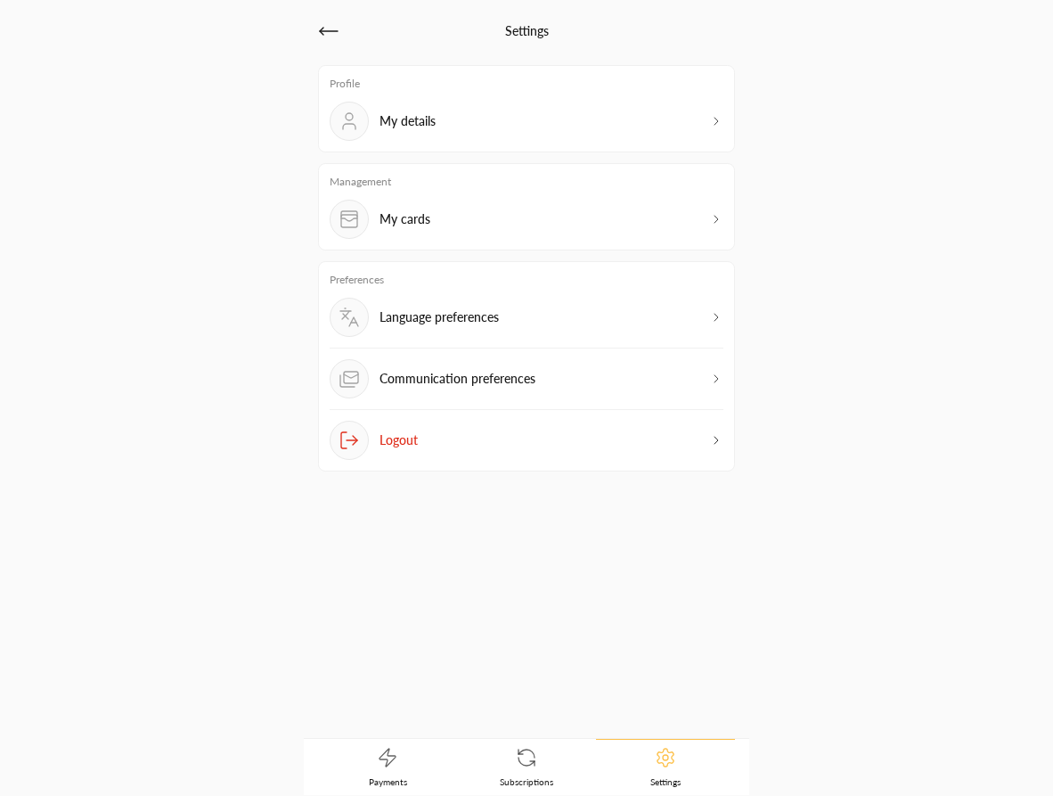
click at [432, 380] on p "Communication preferences" at bounding box center [458, 379] width 156 height 18
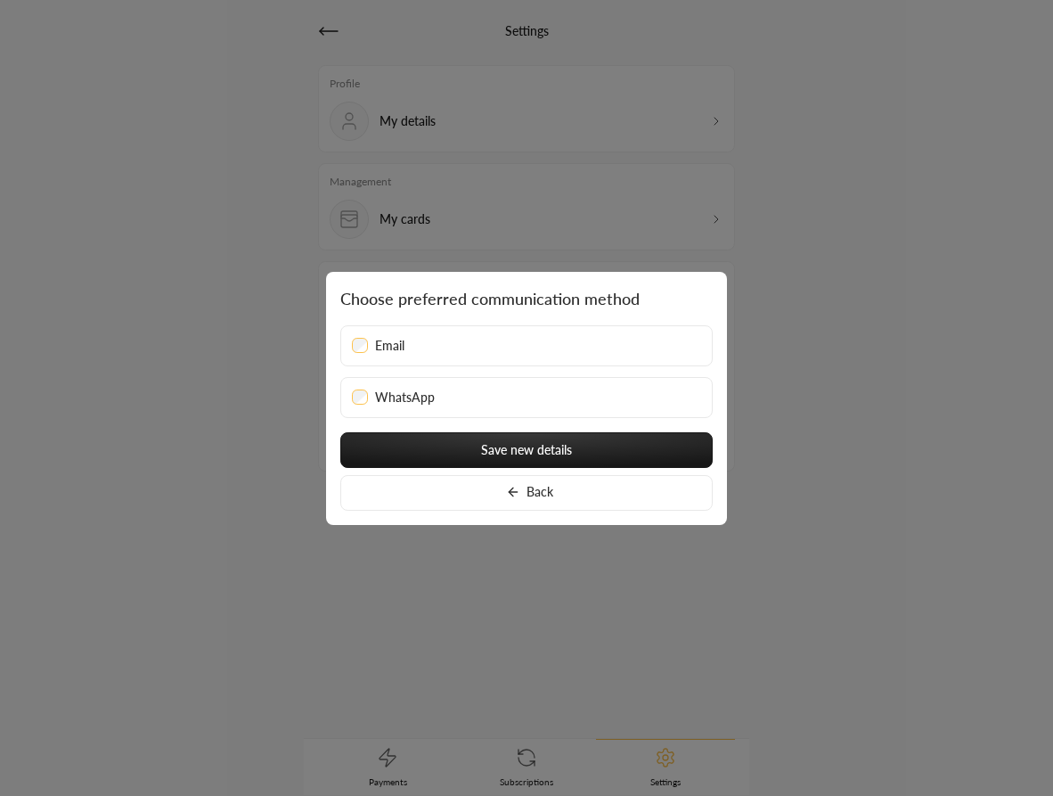
click at [418, 347] on div "Email" at bounding box center [526, 346] width 349 height 18
click at [394, 347] on span "Email" at bounding box center [389, 346] width 29 height 18
click at [512, 501] on button "Back" at bounding box center [526, 493] width 372 height 36
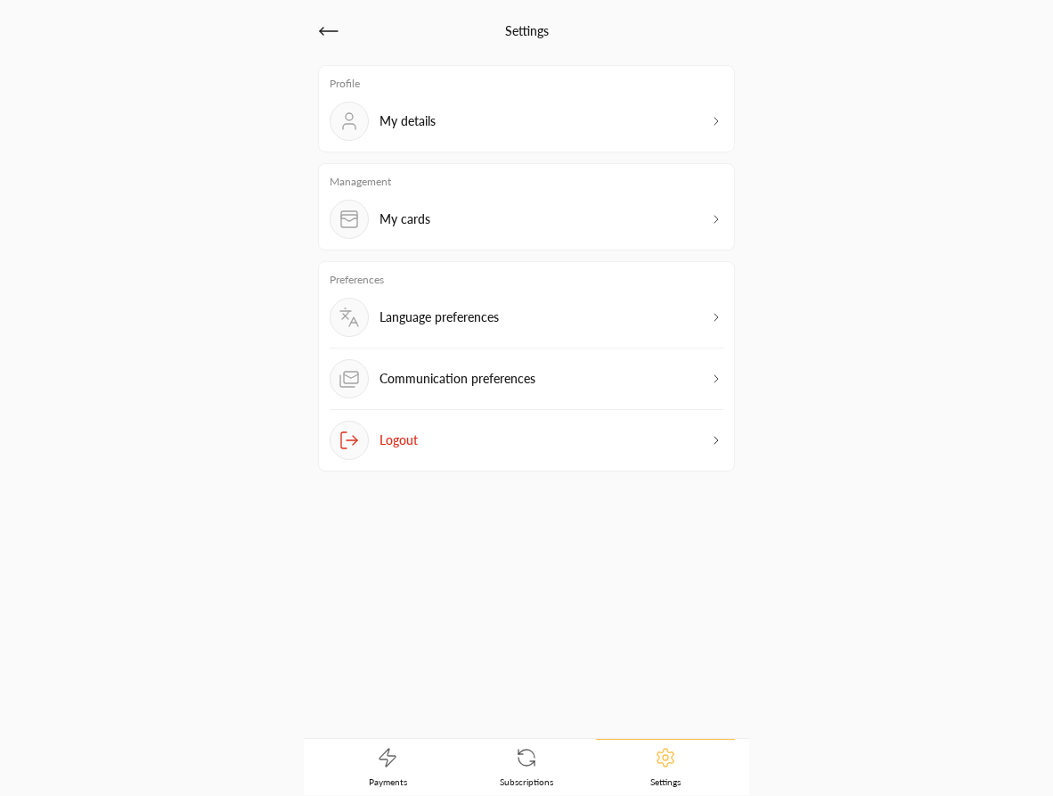
click at [442, 121] on div "My details" at bounding box center [527, 121] width 394 height 39
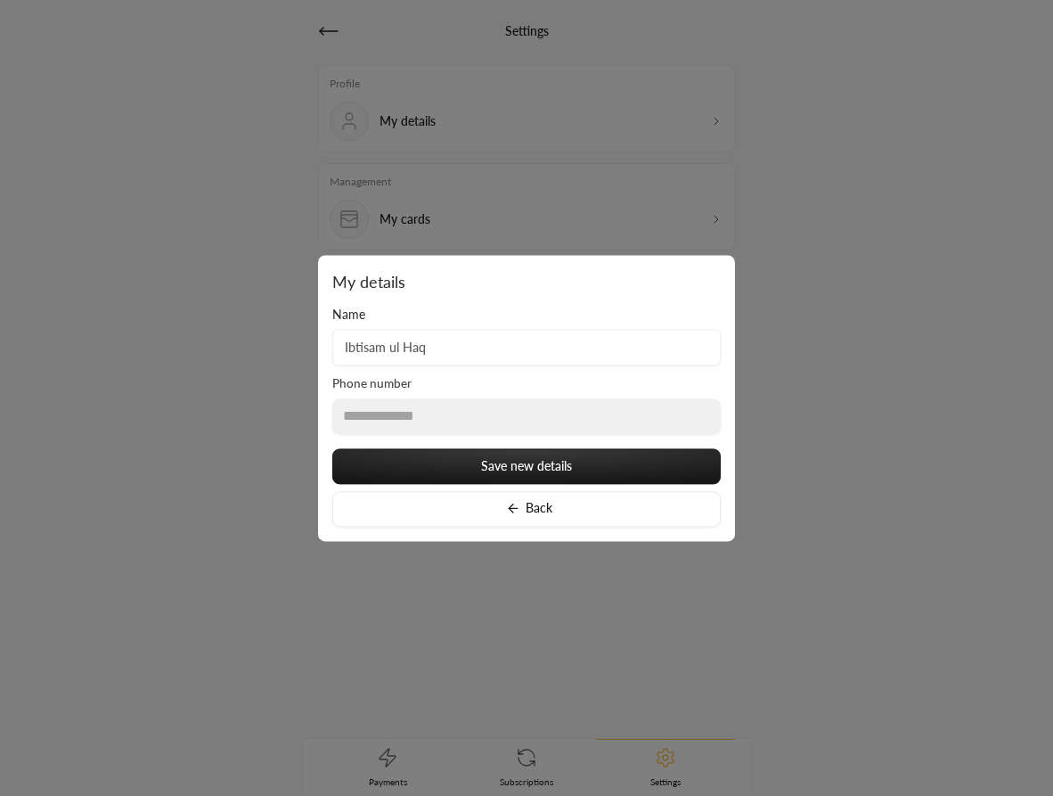
click at [838, 241] on div at bounding box center [526, 398] width 1053 height 796
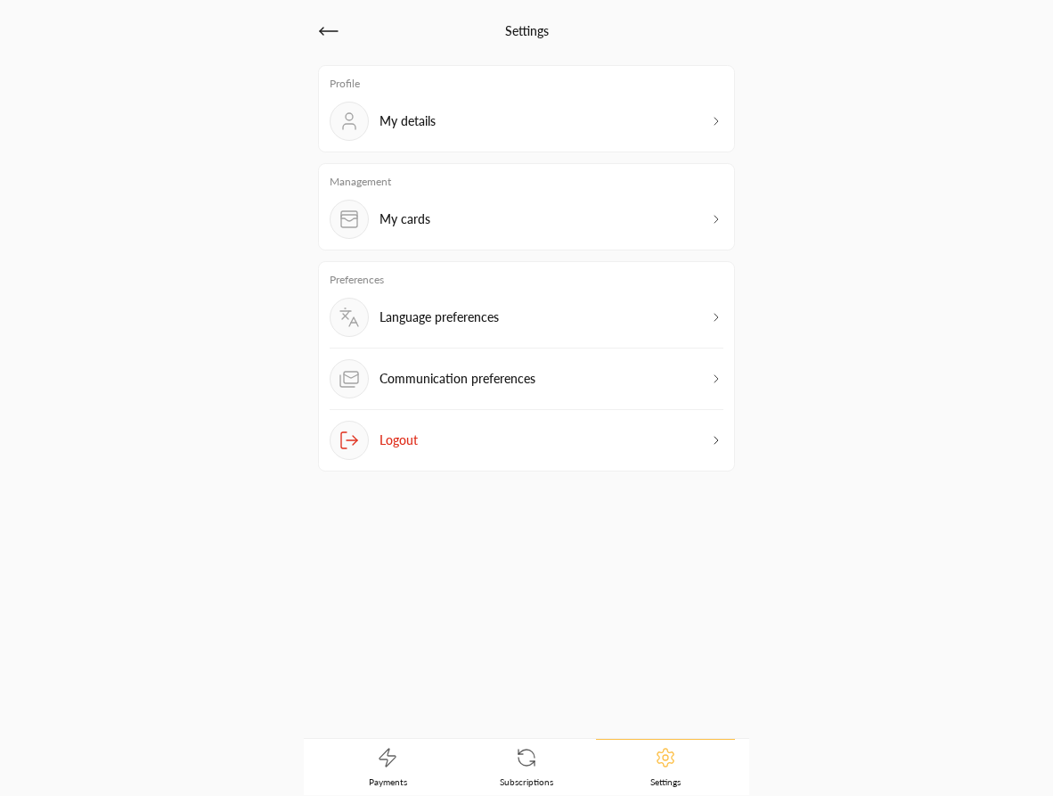
click at [586, 236] on div "My cards" at bounding box center [527, 219] width 394 height 39
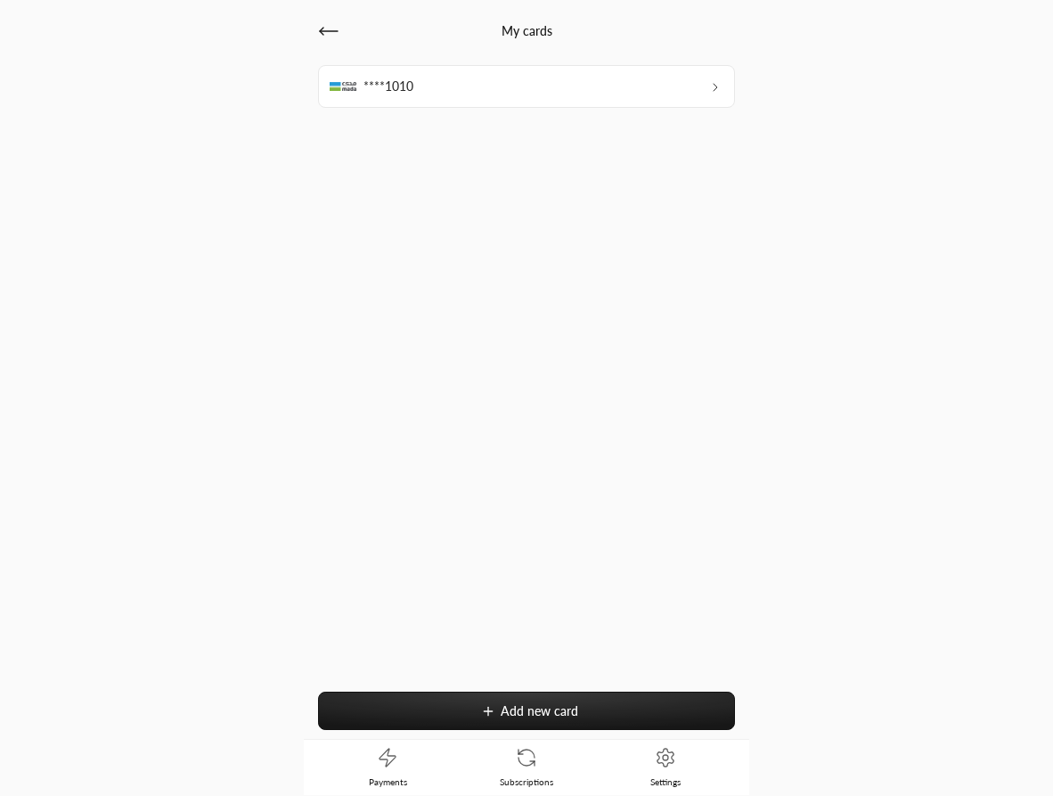
click at [491, 717] on icon at bounding box center [488, 711] width 14 height 14
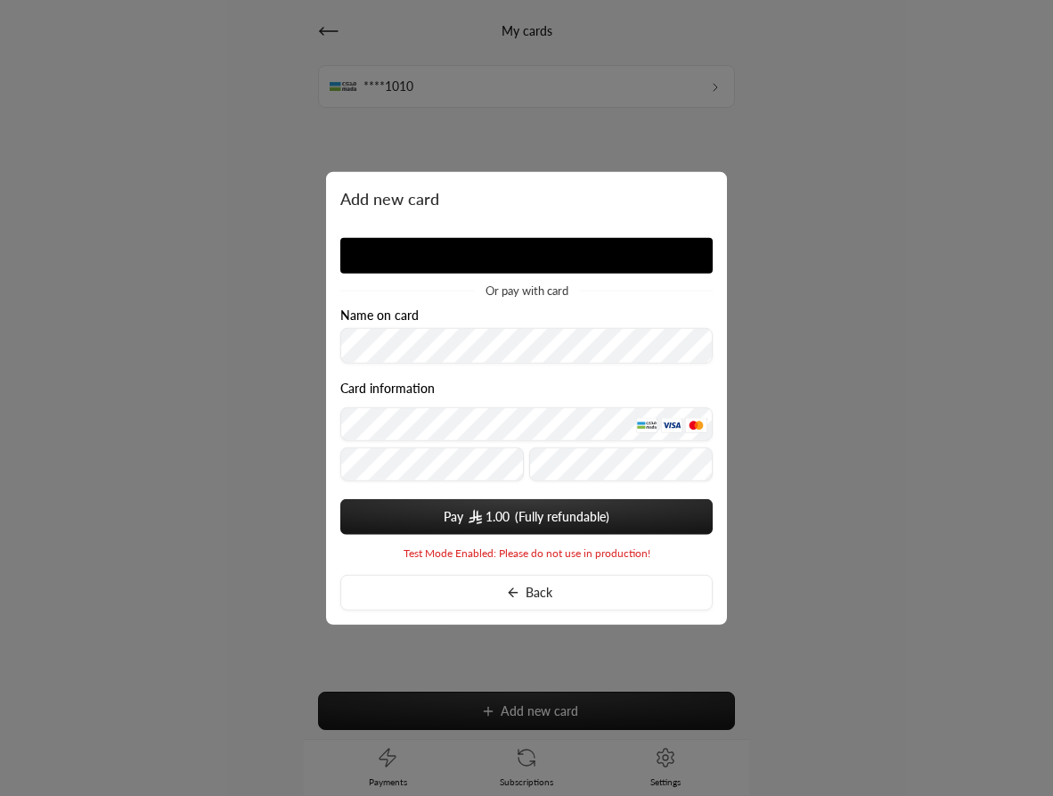
click at [486, 314] on div "Name on card" at bounding box center [526, 314] width 372 height 14
drag, startPoint x: 482, startPoint y: 296, endPoint x: 571, endPoint y: 299, distance: 89.2
click at [571, 299] on div "Or pay with card Name on card Card information Pay 1.00 You card data will be s…" at bounding box center [526, 392] width 372 height 336
click at [479, 525] on span "1.00" at bounding box center [489, 517] width 41 height 18
click at [563, 114] on div at bounding box center [526, 398] width 1053 height 796
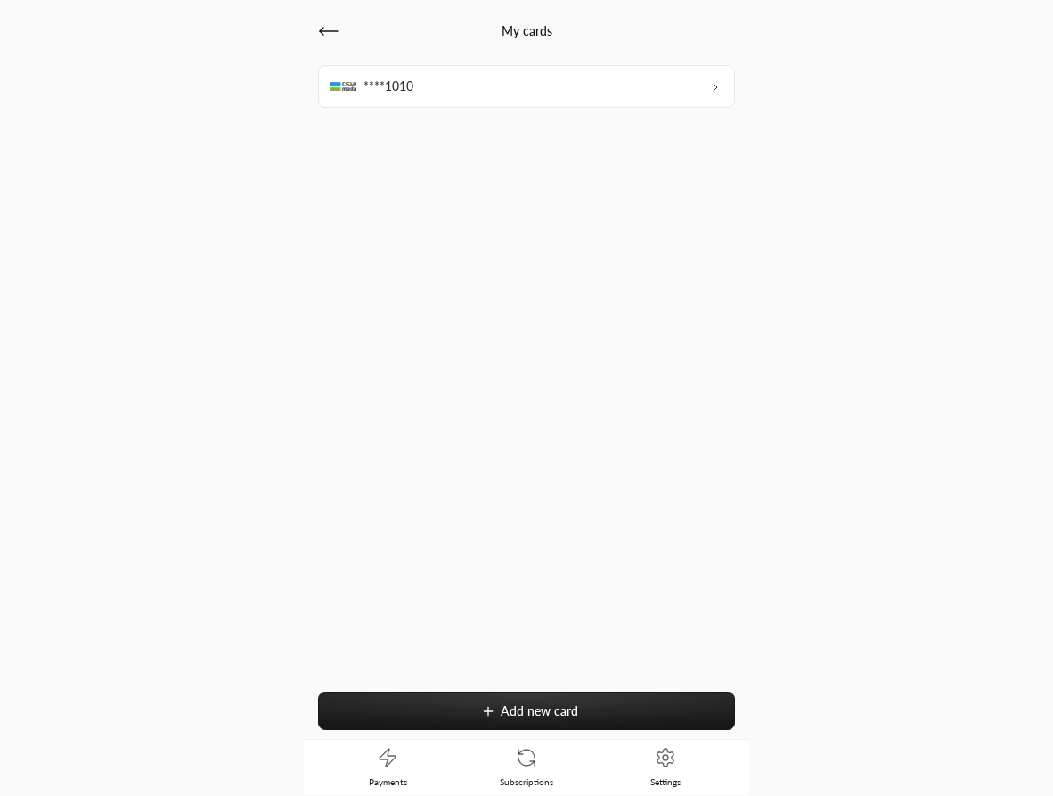
click at [567, 99] on div "****1010" at bounding box center [526, 86] width 417 height 43
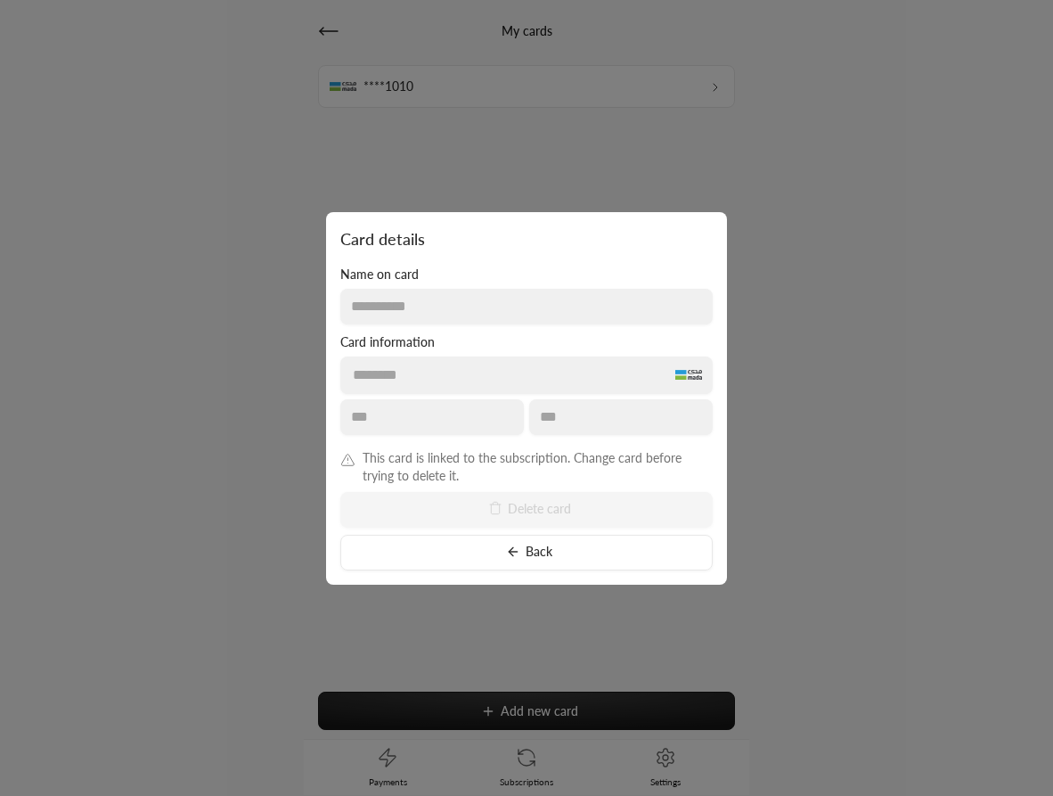
drag, startPoint x: 644, startPoint y: 537, endPoint x: 805, endPoint y: 541, distance: 161.3
click at [799, 538] on div "**********" at bounding box center [526, 398] width 1053 height 796
click at [805, 541] on div at bounding box center [526, 398] width 1053 height 796
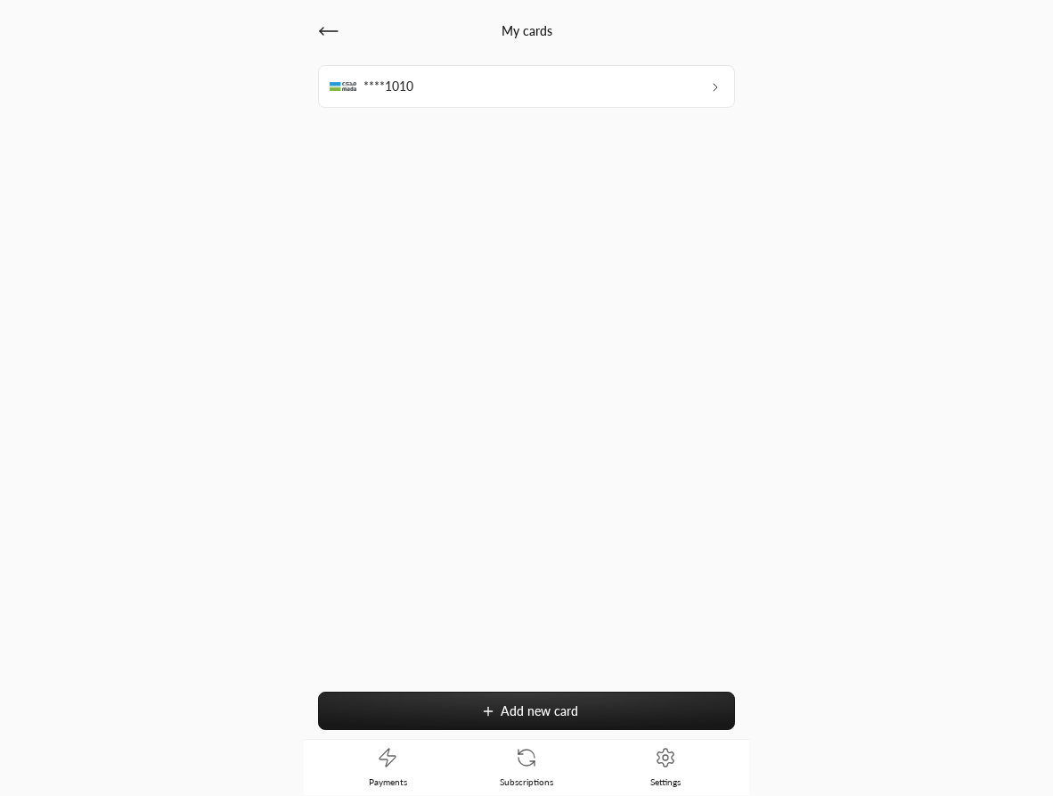
click at [655, 87] on div "****1010" at bounding box center [526, 86] width 417 height 43
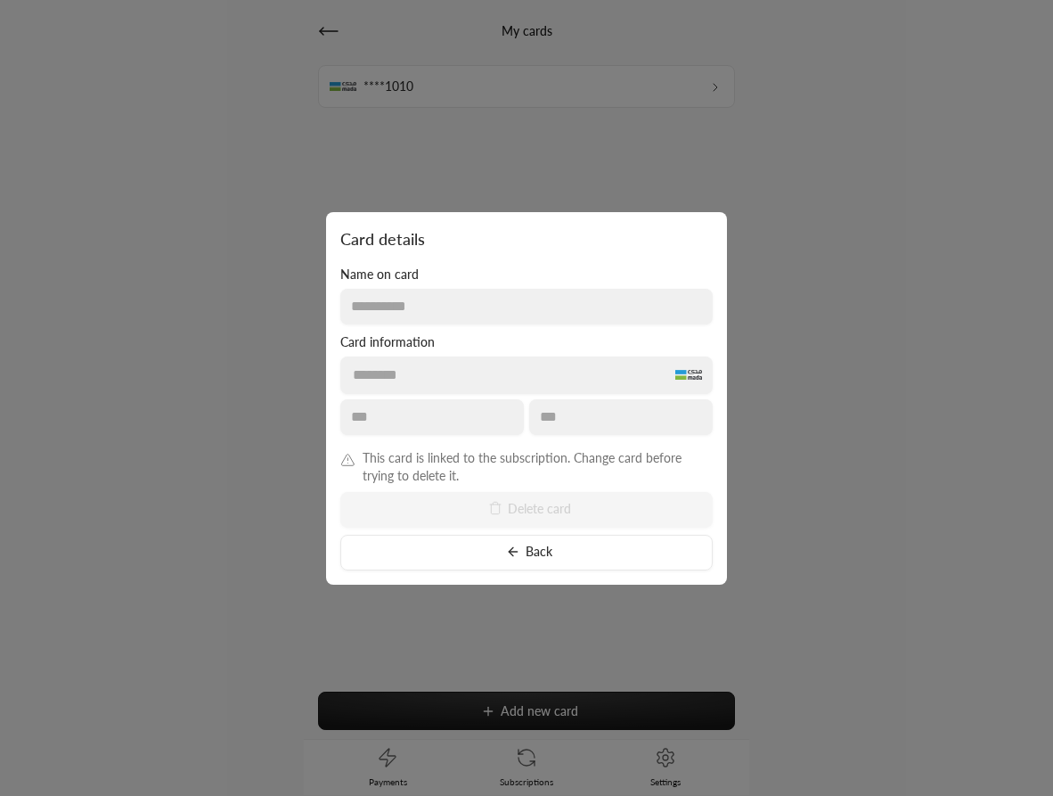
click at [517, 511] on div "This card is linked to the subscription. Change card before trying to delete it…" at bounding box center [526, 509] width 372 height 121
click at [616, 517] on button "Delete card" at bounding box center [526, 510] width 372 height 36
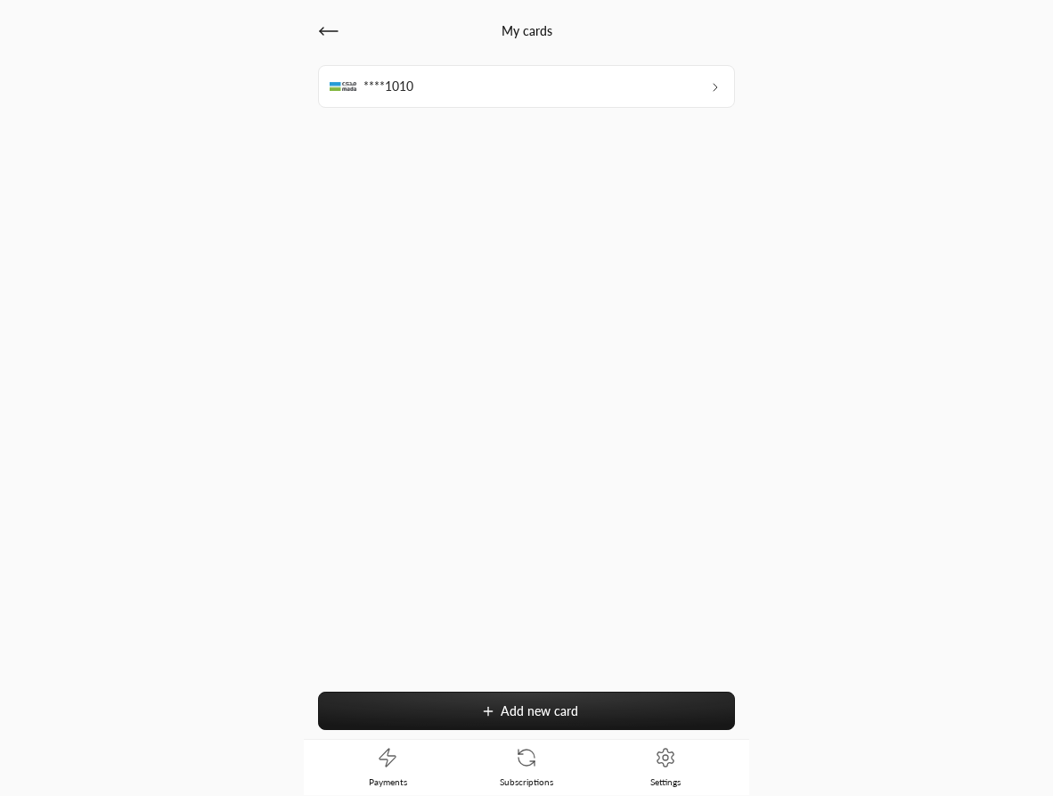
click at [535, 102] on div "****1010" at bounding box center [526, 86] width 417 height 43
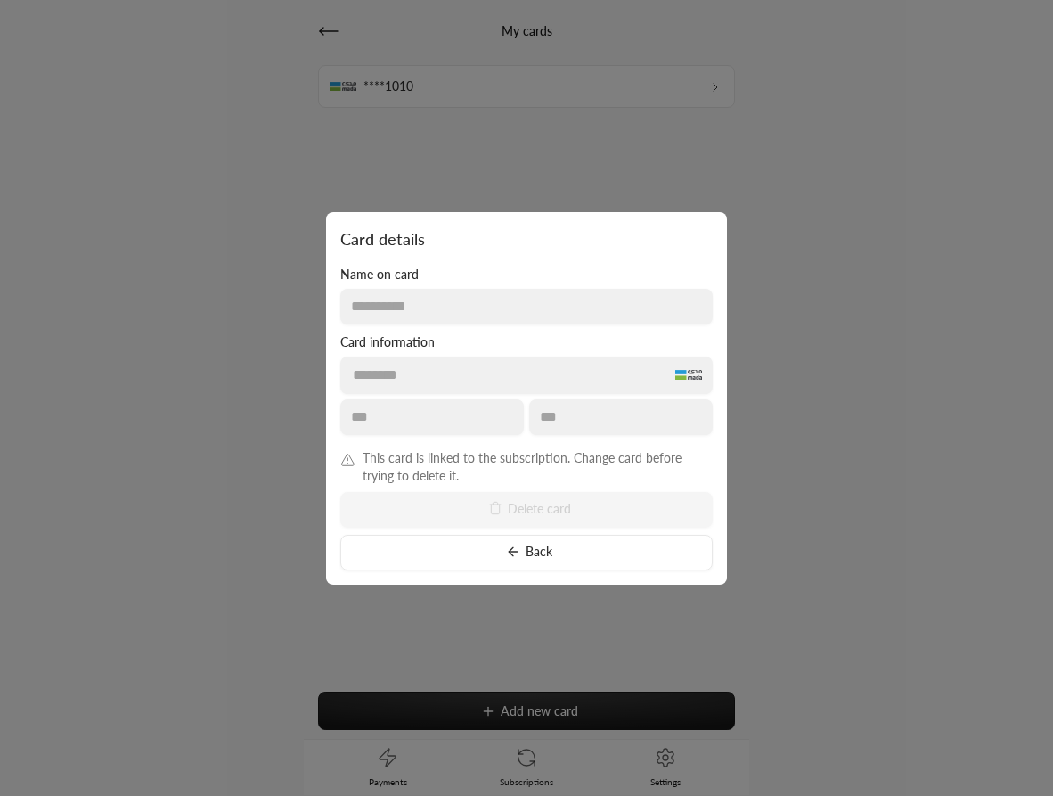
click at [457, 514] on div "This card is linked to the subscription. Change card before trying to delete it…" at bounding box center [526, 509] width 372 height 121
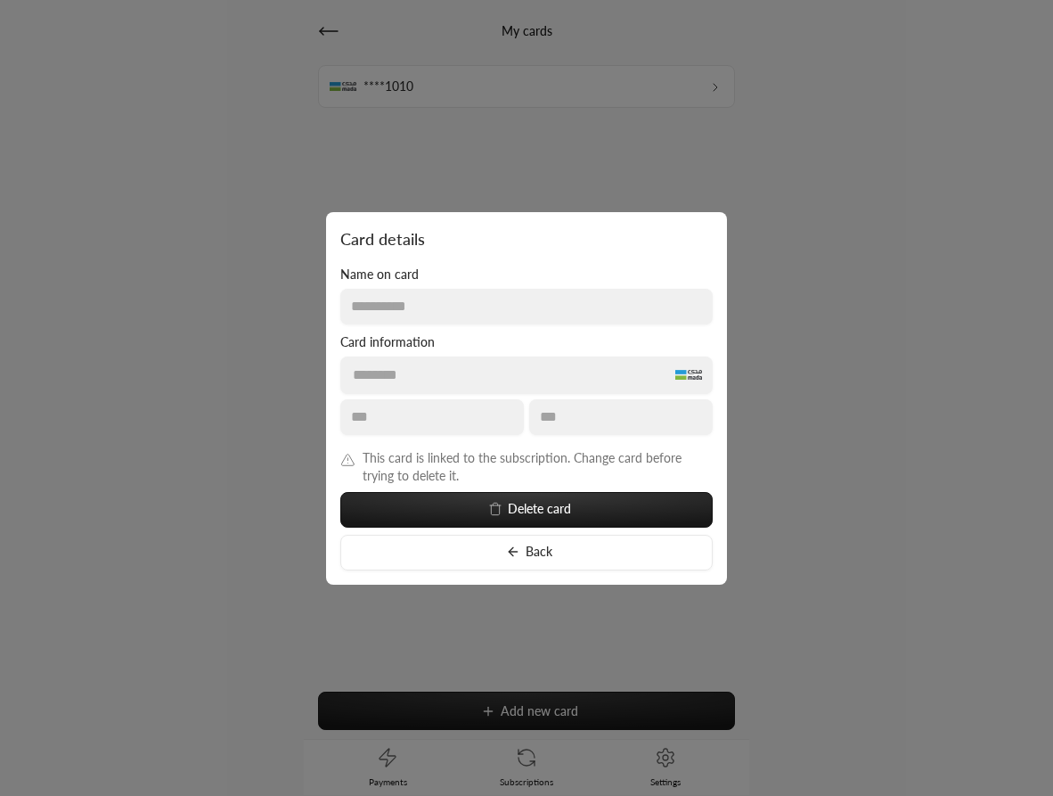
click at [529, 516] on button "Delete card" at bounding box center [526, 510] width 372 height 36
click at [498, 515] on icon at bounding box center [495, 510] width 8 height 10
click at [514, 507] on button "Delete card" at bounding box center [526, 510] width 372 height 36
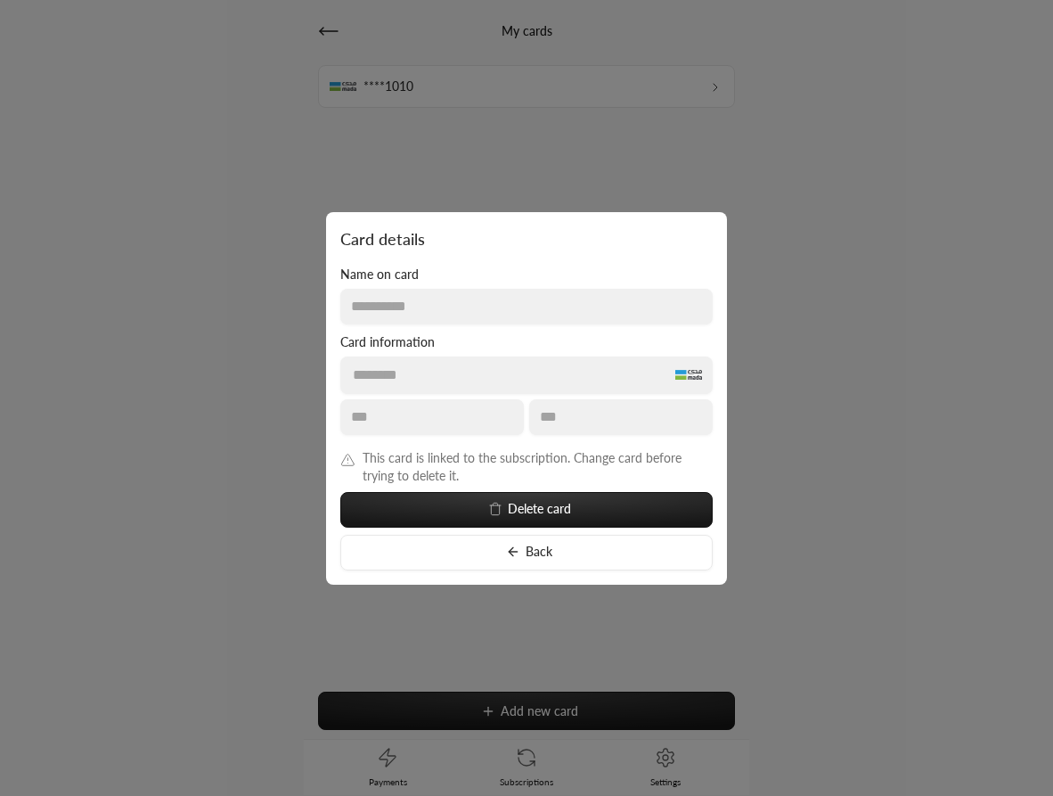
click at [581, 510] on button "Delete card" at bounding box center [526, 510] width 372 height 36
click at [581, 511] on button "Delete card" at bounding box center [526, 510] width 372 height 36
click at [857, 325] on div at bounding box center [526, 398] width 1053 height 796
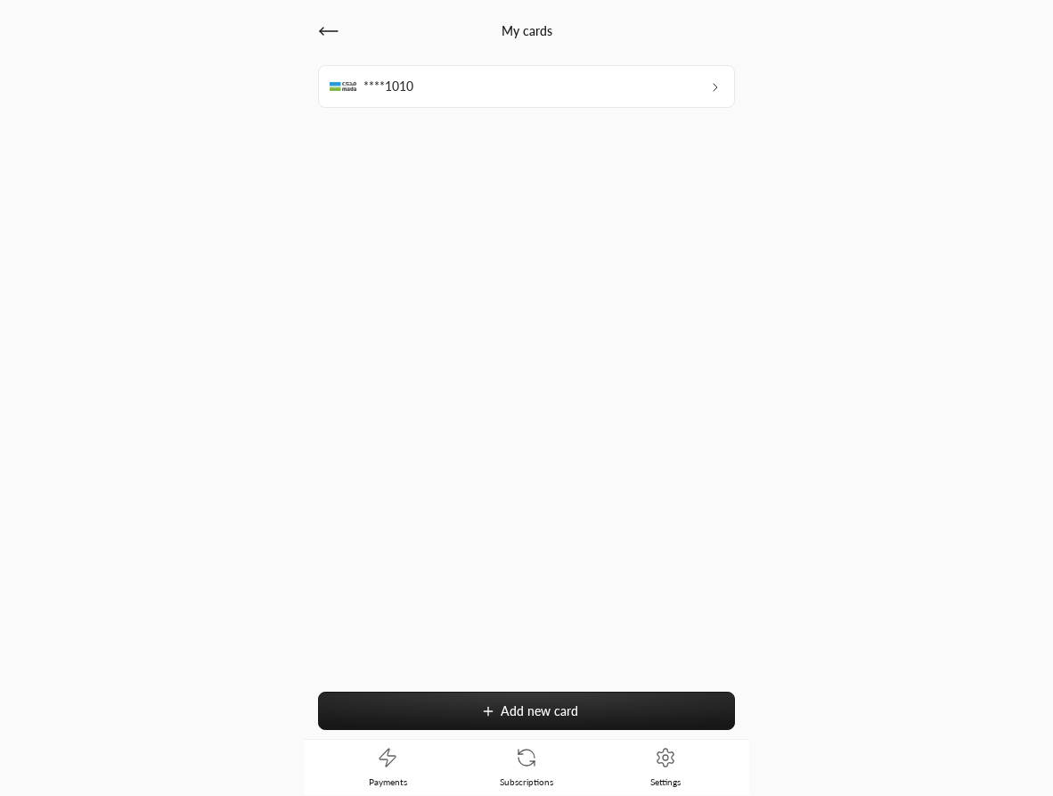
click at [531, 755] on icon at bounding box center [526, 757] width 21 height 21
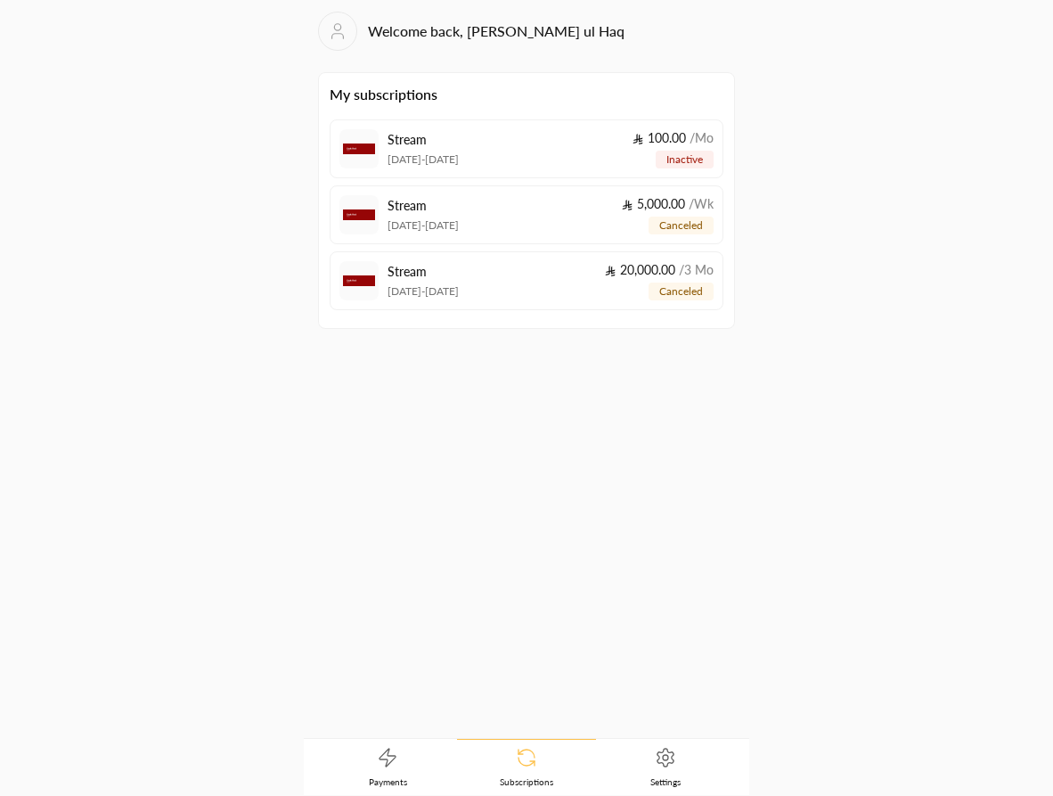
click at [666, 763] on icon at bounding box center [665, 757] width 21 height 21
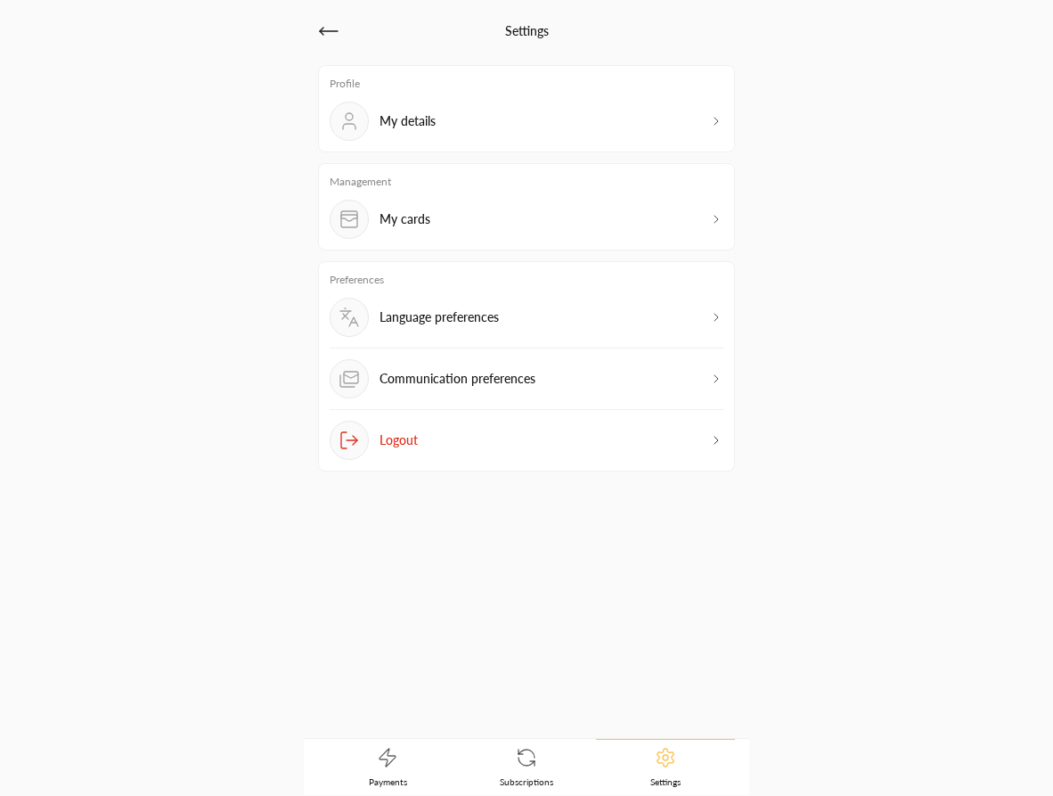
click at [515, 380] on p "Communication preferences" at bounding box center [458, 379] width 156 height 18
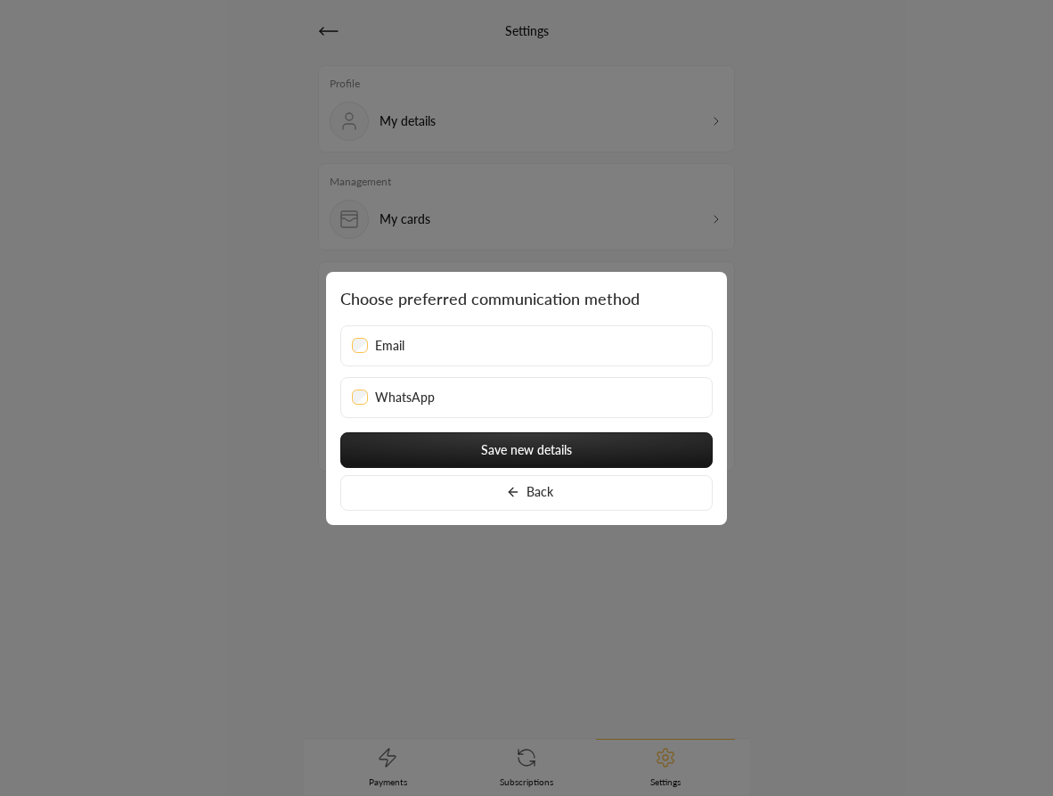
click at [839, 445] on div at bounding box center [526, 398] width 1053 height 796
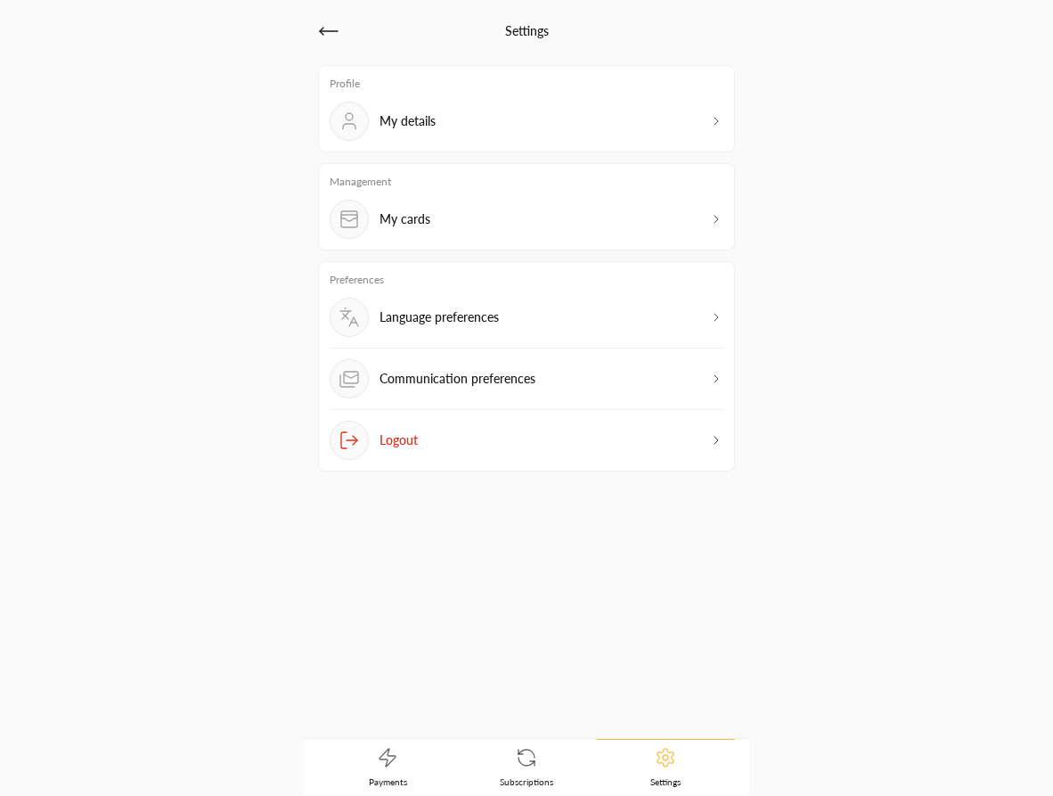
click at [575, 215] on div "My cards" at bounding box center [527, 219] width 394 height 39
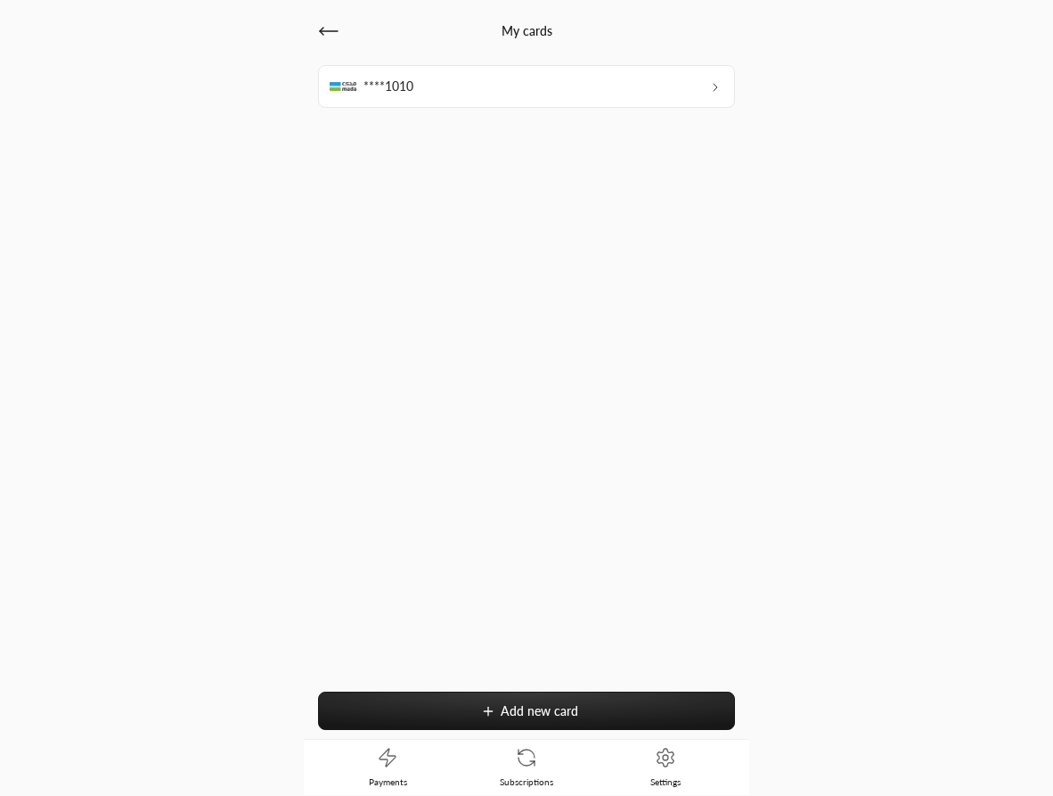
click at [585, 89] on div "****1010" at bounding box center [526, 86] width 417 height 43
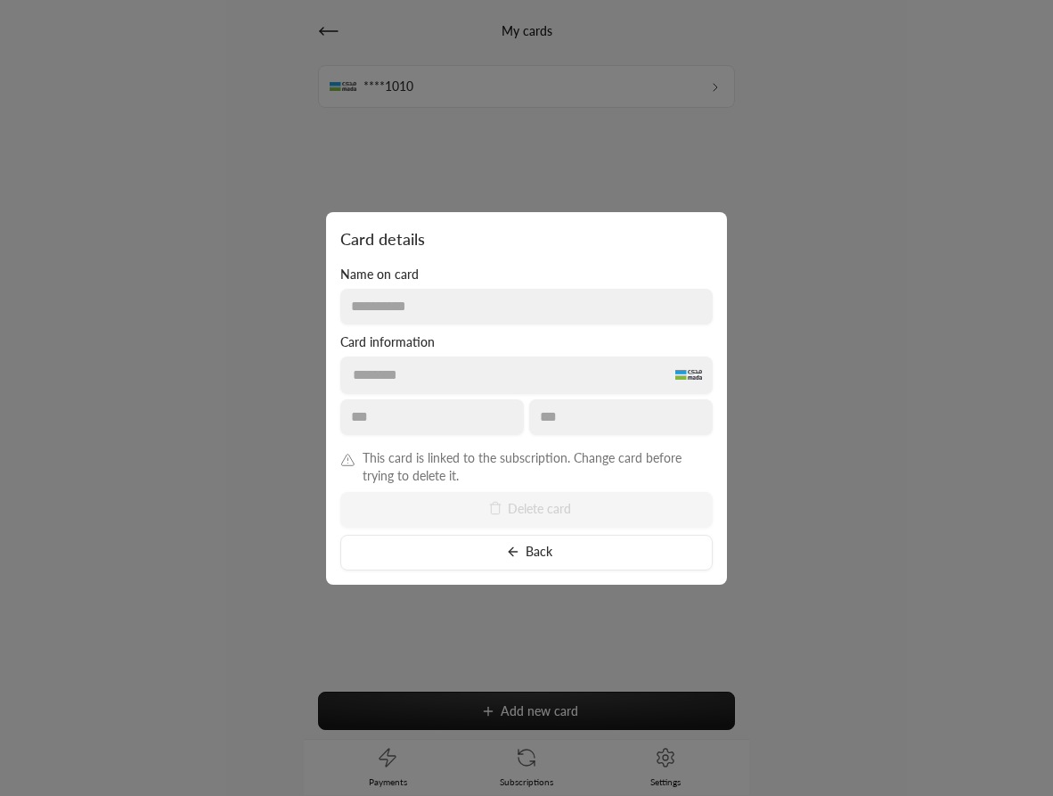
click at [806, 411] on div at bounding box center [526, 398] width 1053 height 796
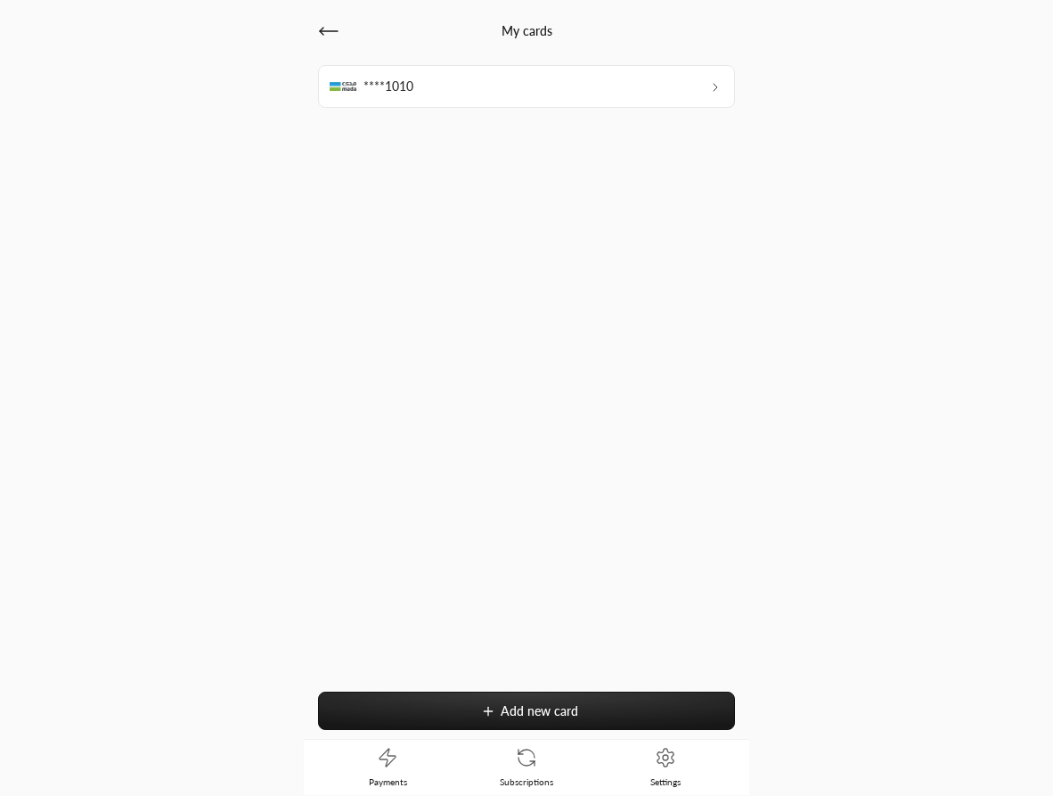
click at [487, 703] on button "Add new card" at bounding box center [526, 710] width 417 height 38
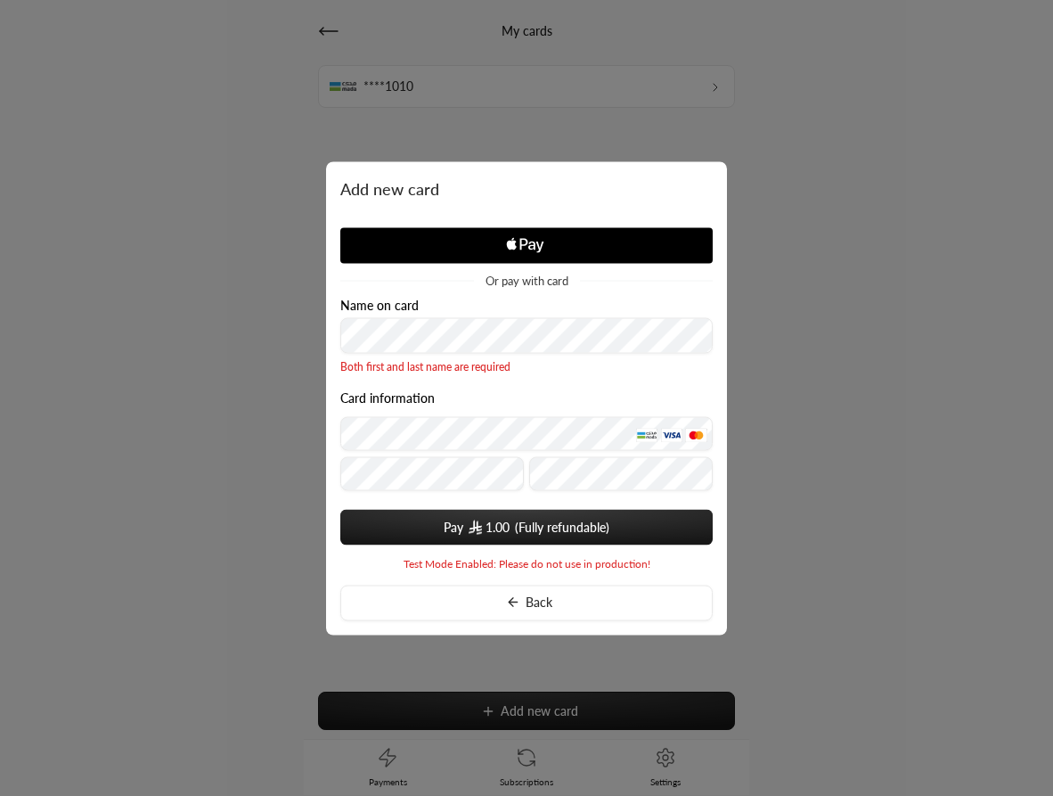
click at [504, 286] on span "Or pay with card" at bounding box center [527, 280] width 83 height 12
click at [510, 532] on button "Pay 1.00" at bounding box center [526, 527] width 372 height 36
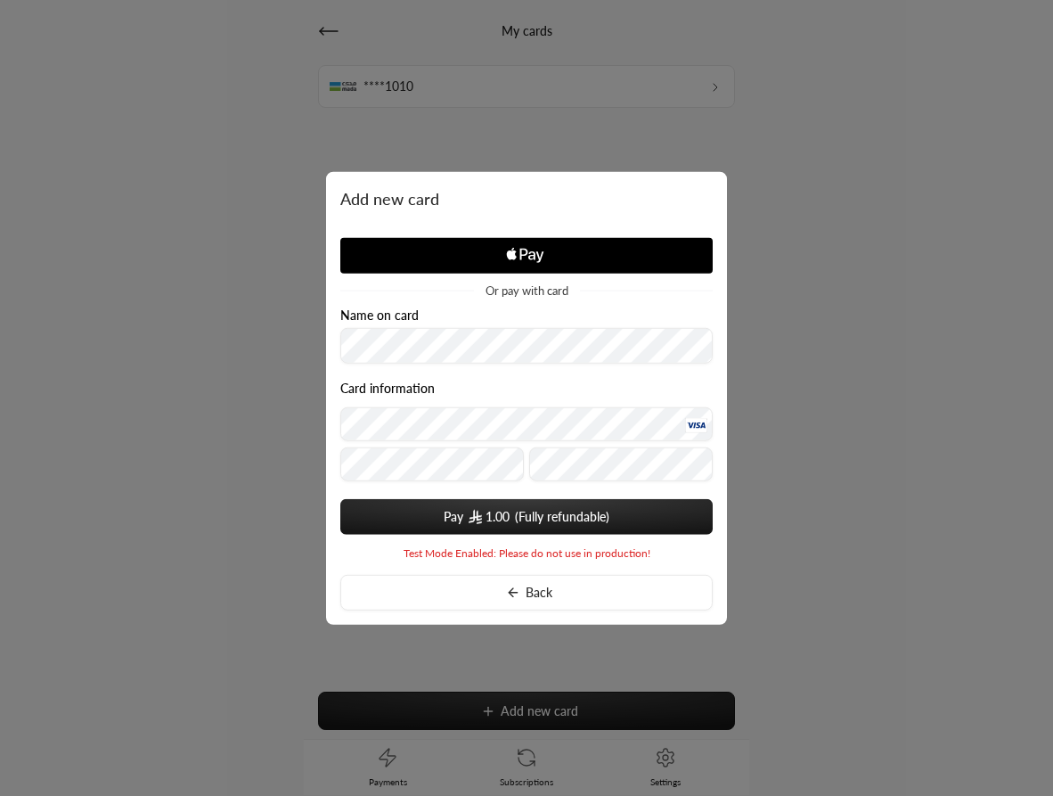
click at [479, 526] on button "Pay 1.00" at bounding box center [526, 517] width 372 height 36
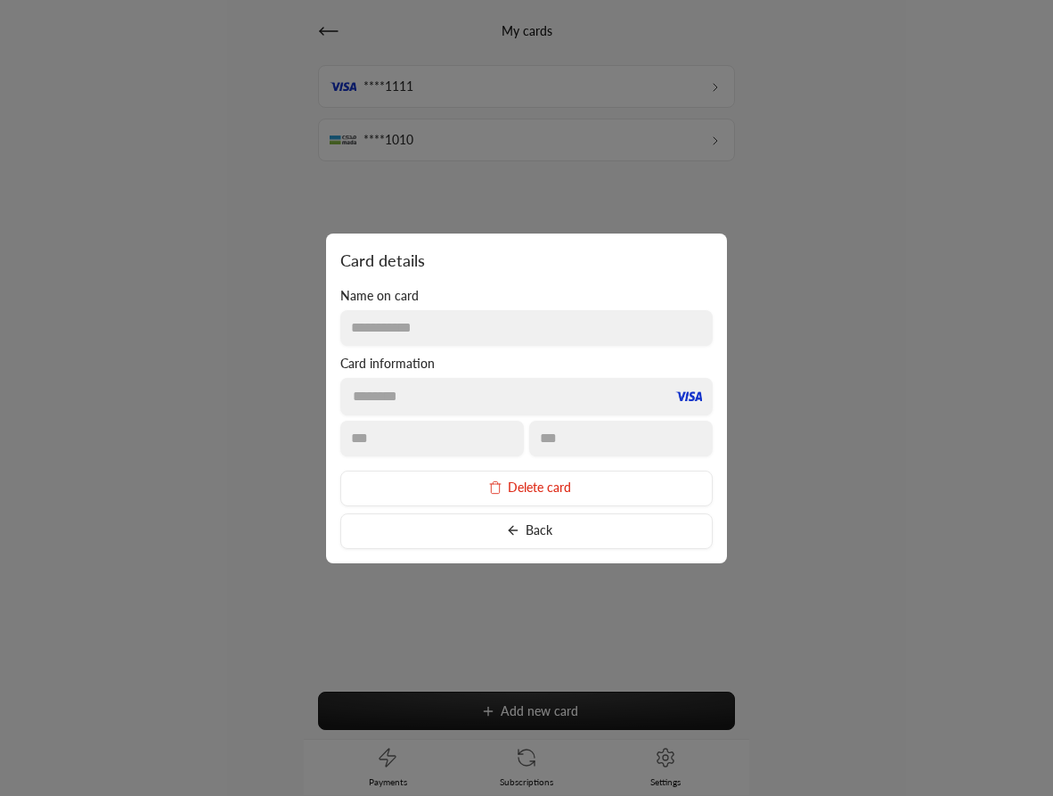
click at [891, 203] on div at bounding box center [526, 398] width 1053 height 796
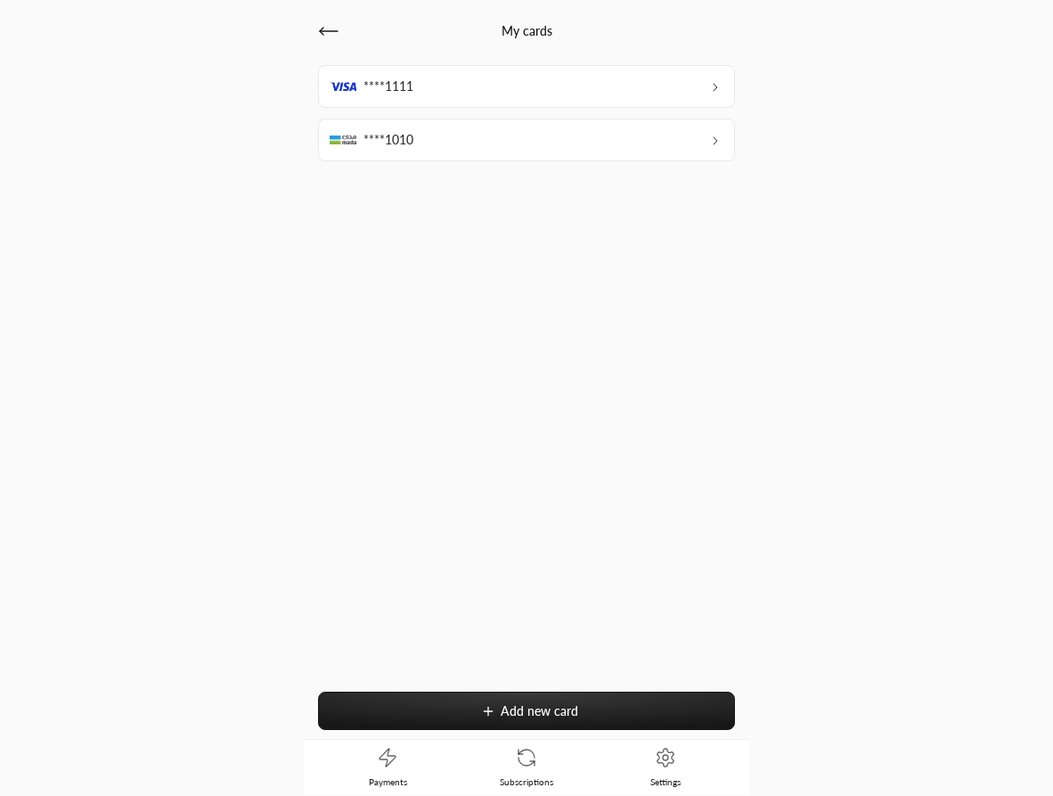
click at [640, 136] on div "****1010" at bounding box center [526, 139] width 417 height 43
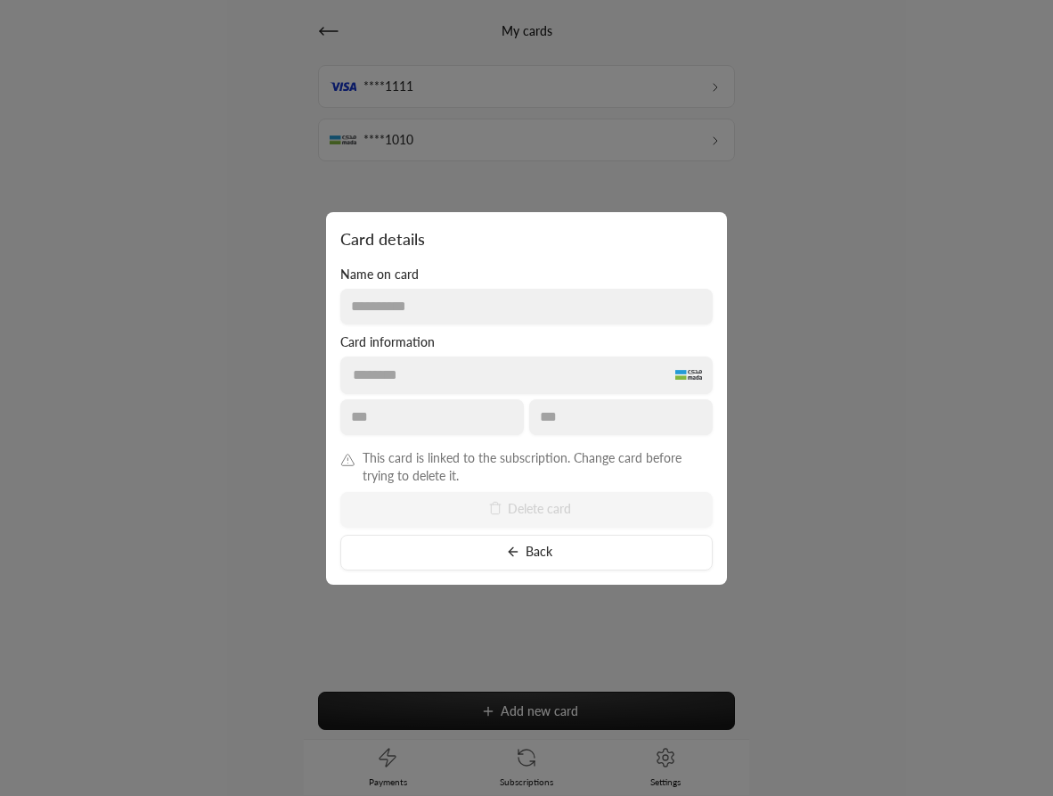
click at [778, 204] on div at bounding box center [526, 398] width 1053 height 796
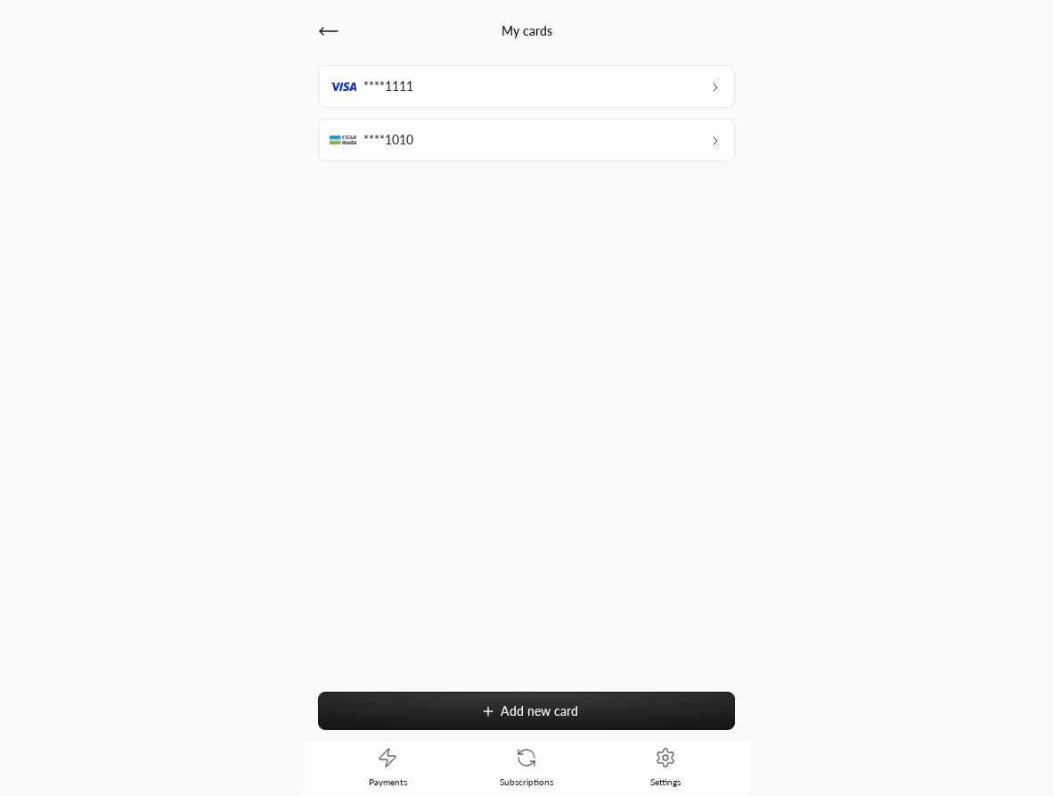
click at [668, 95] on div "****1111" at bounding box center [526, 86] width 417 height 43
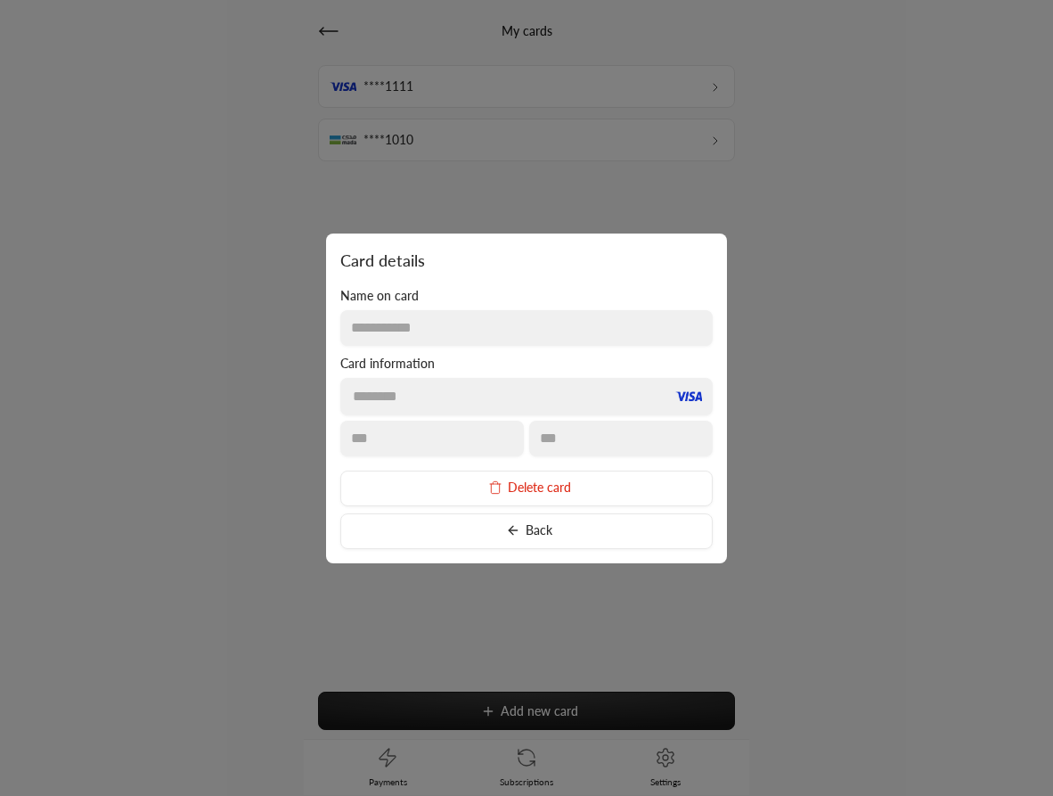
click at [668, 95] on div at bounding box center [526, 398] width 1053 height 796
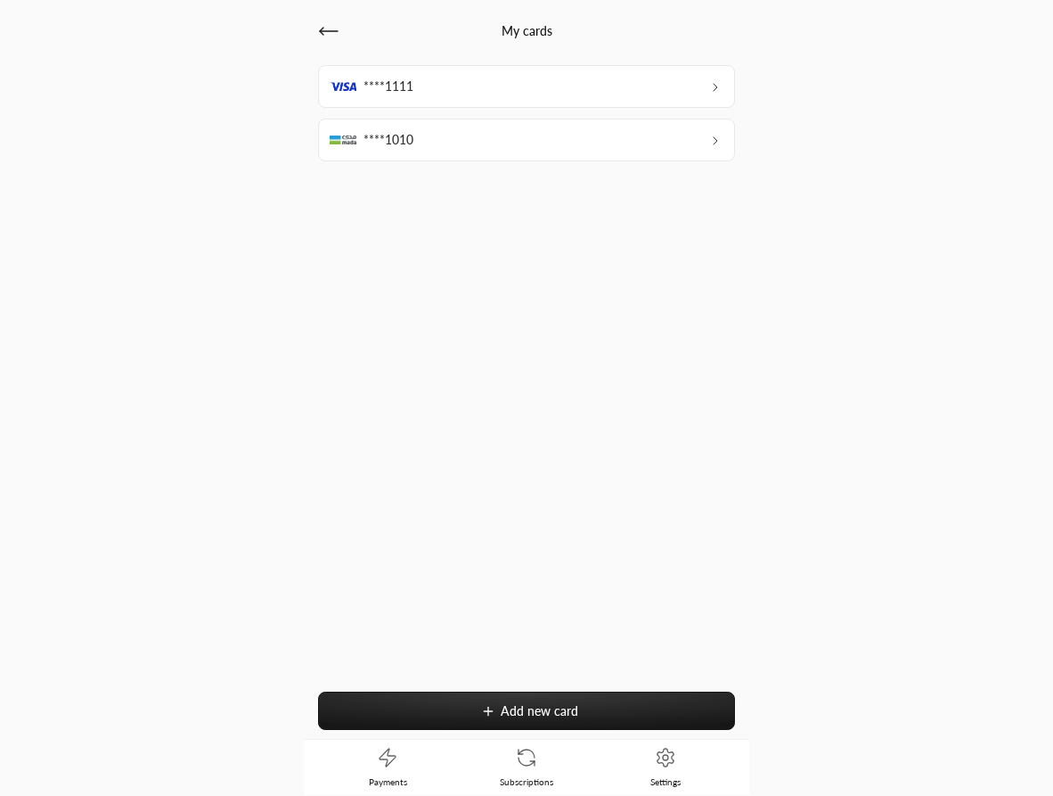
click at [661, 131] on div "****1010" at bounding box center [526, 139] width 417 height 43
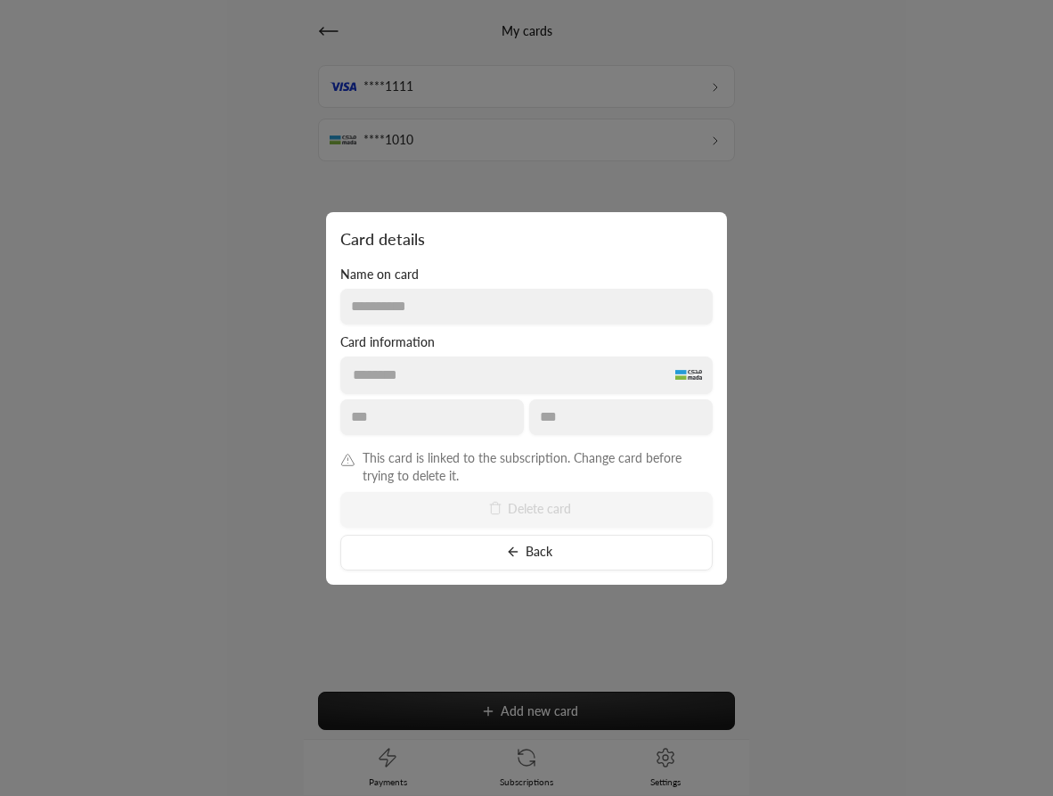
click at [561, 559] on button "Back" at bounding box center [526, 553] width 372 height 36
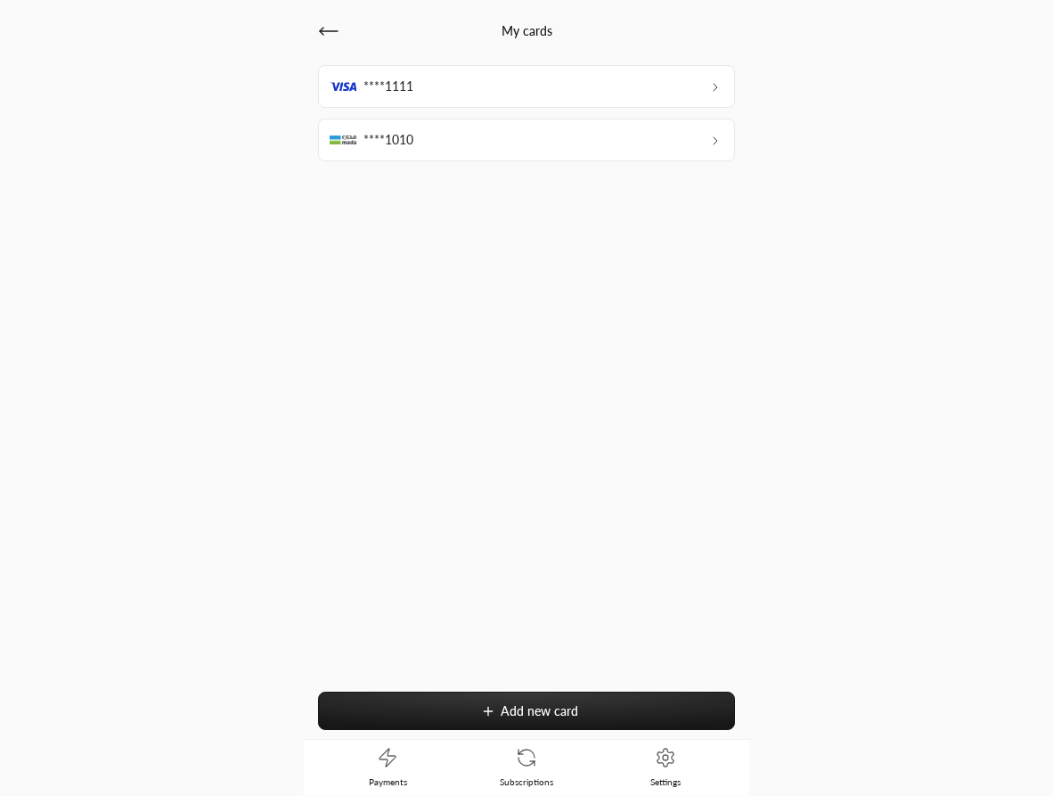
click at [518, 94] on div "****1111" at bounding box center [526, 86] width 417 height 43
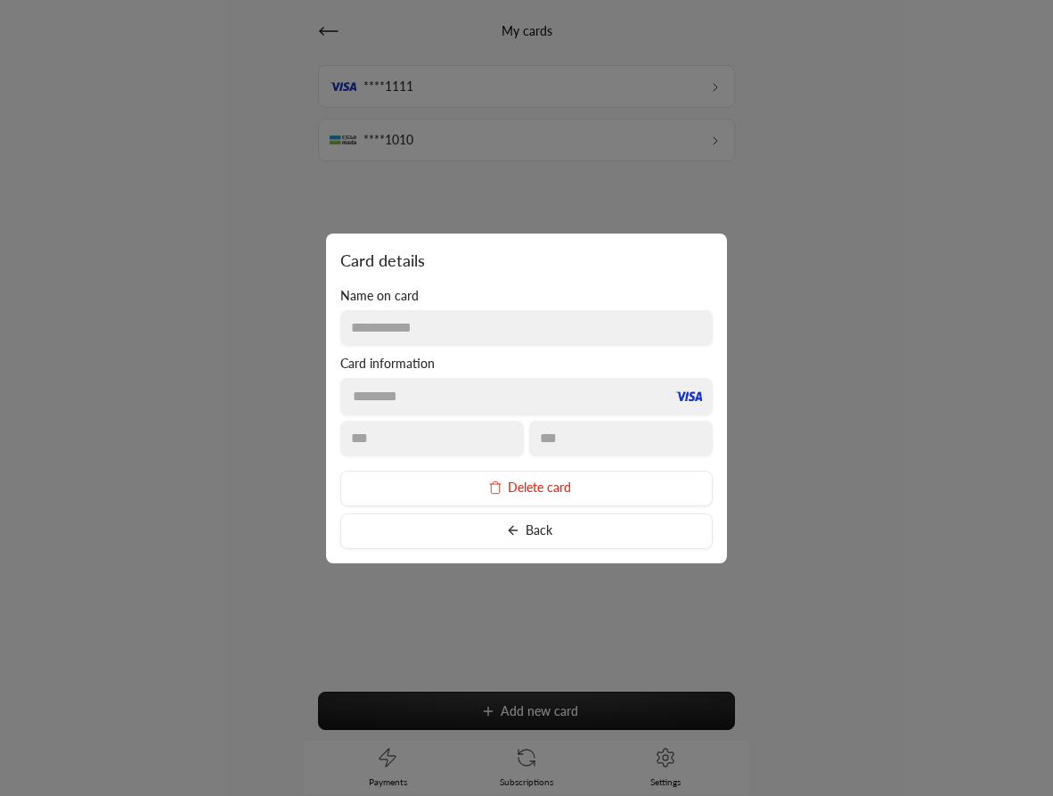
click at [587, 538] on button "Back" at bounding box center [526, 531] width 372 height 36
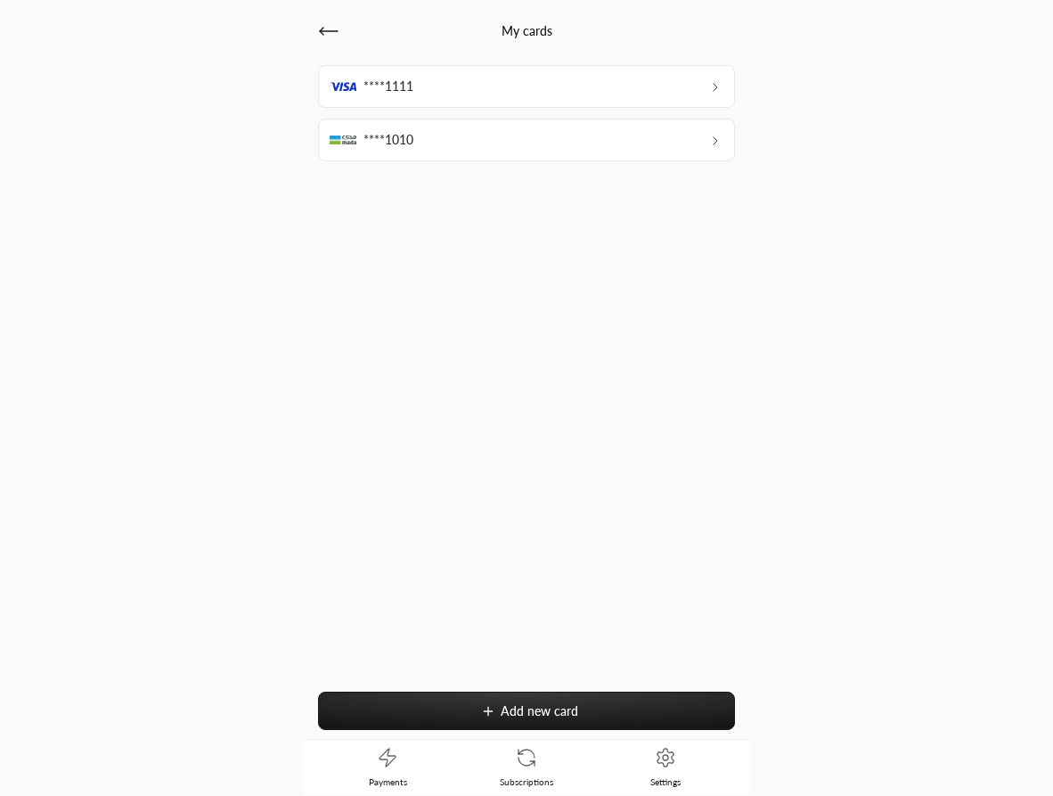
click at [521, 755] on icon at bounding box center [526, 757] width 21 height 21
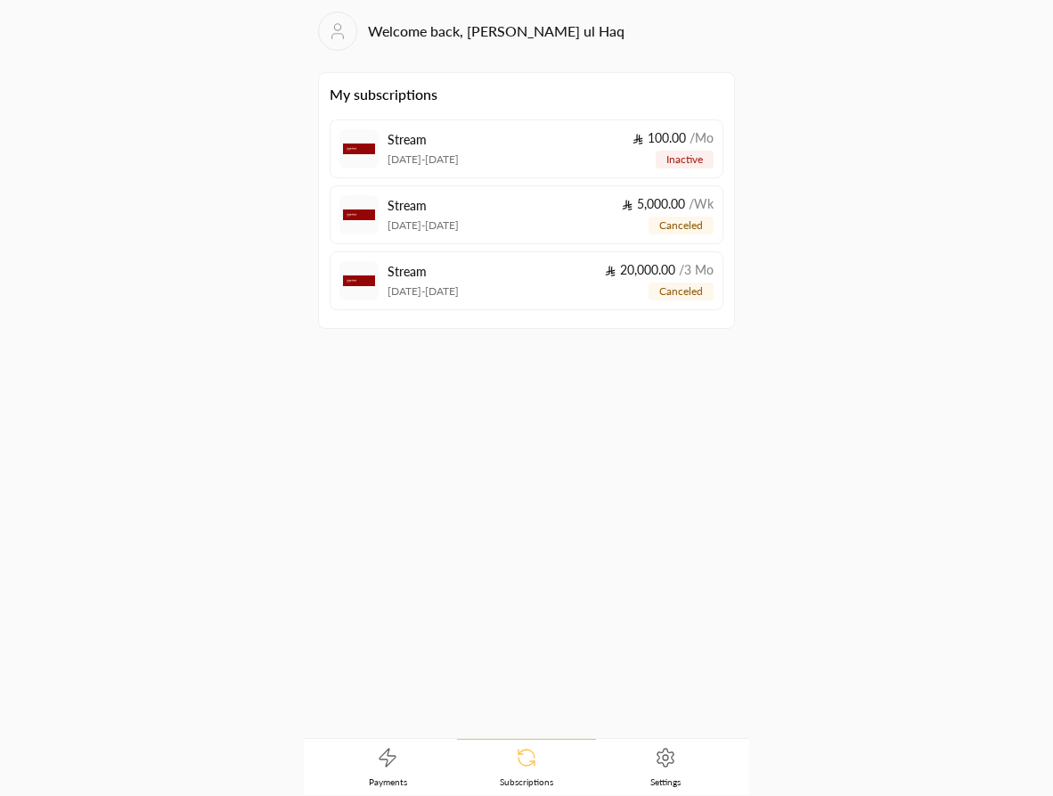
click at [518, 156] on div "Stream [DATE] - [DATE] 100.00 / Mo inactive" at bounding box center [551, 148] width 326 height 39
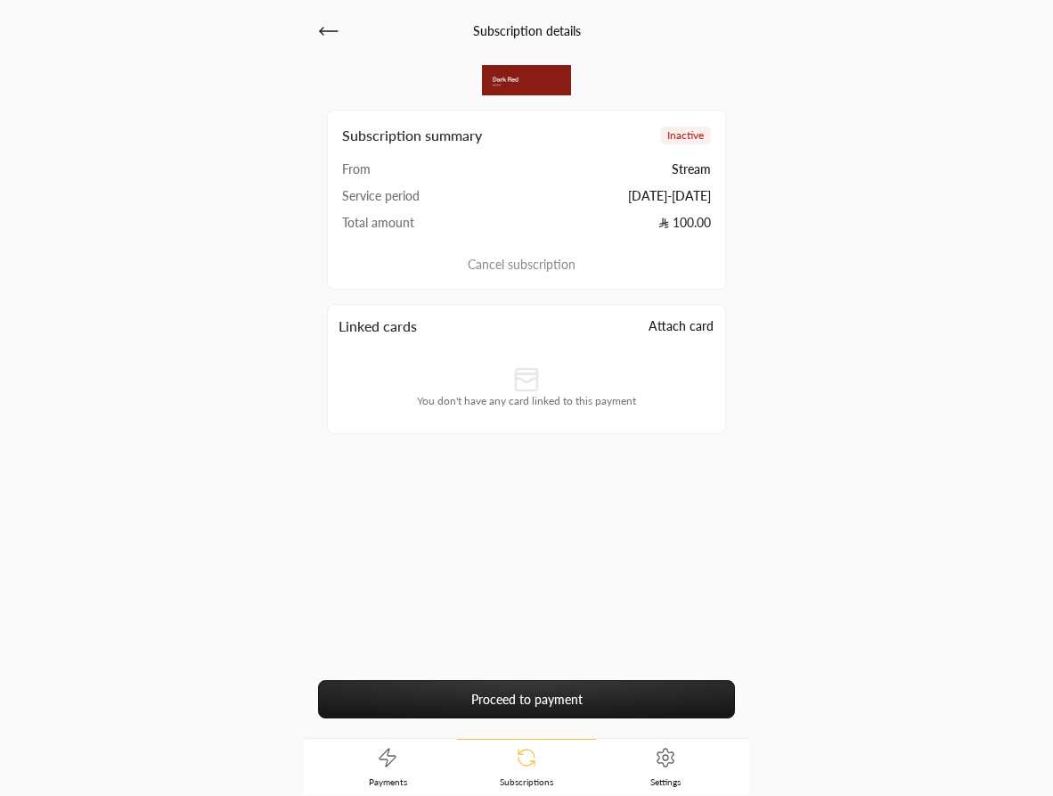
click at [526, 769] on link "Subscriptions" at bounding box center [526, 767] width 139 height 56
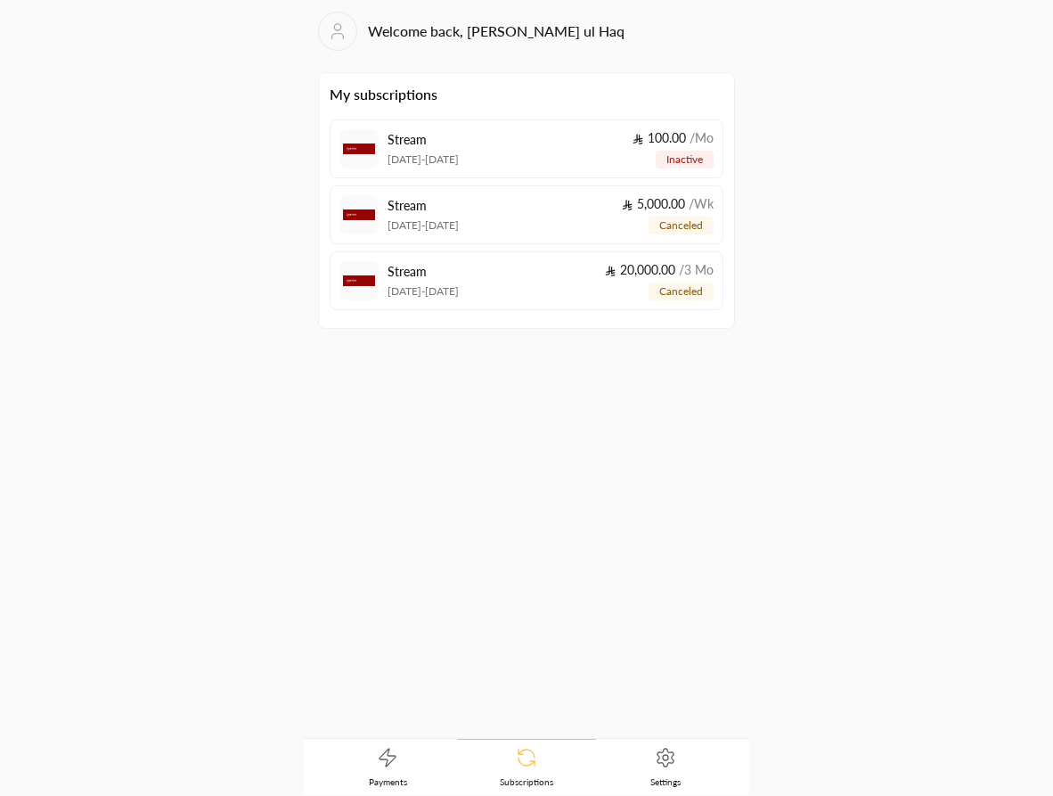
click at [575, 298] on div "Stream [DATE] - [DATE] 20,000.00 / 3 Mo canceled" at bounding box center [551, 280] width 326 height 39
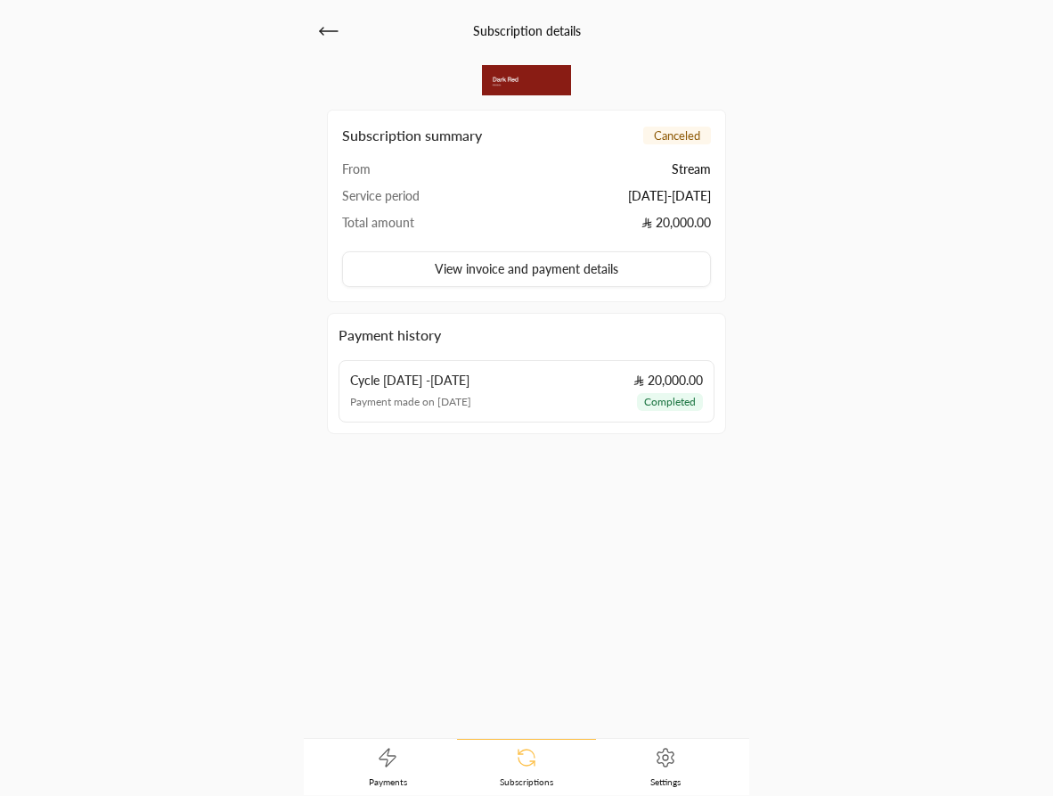
click at [519, 763] on icon at bounding box center [526, 757] width 21 height 21
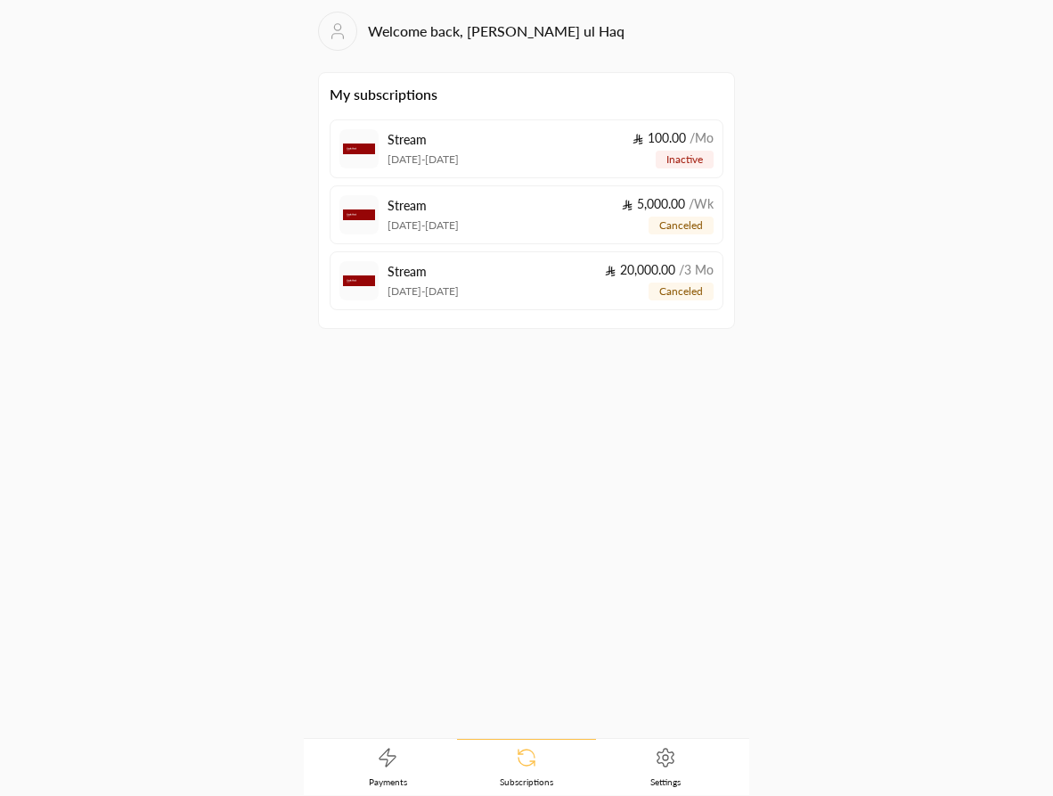
click at [542, 211] on div "Stream [DATE] - [DATE] 5,000.00 / Wk canceled" at bounding box center [551, 214] width 326 height 39
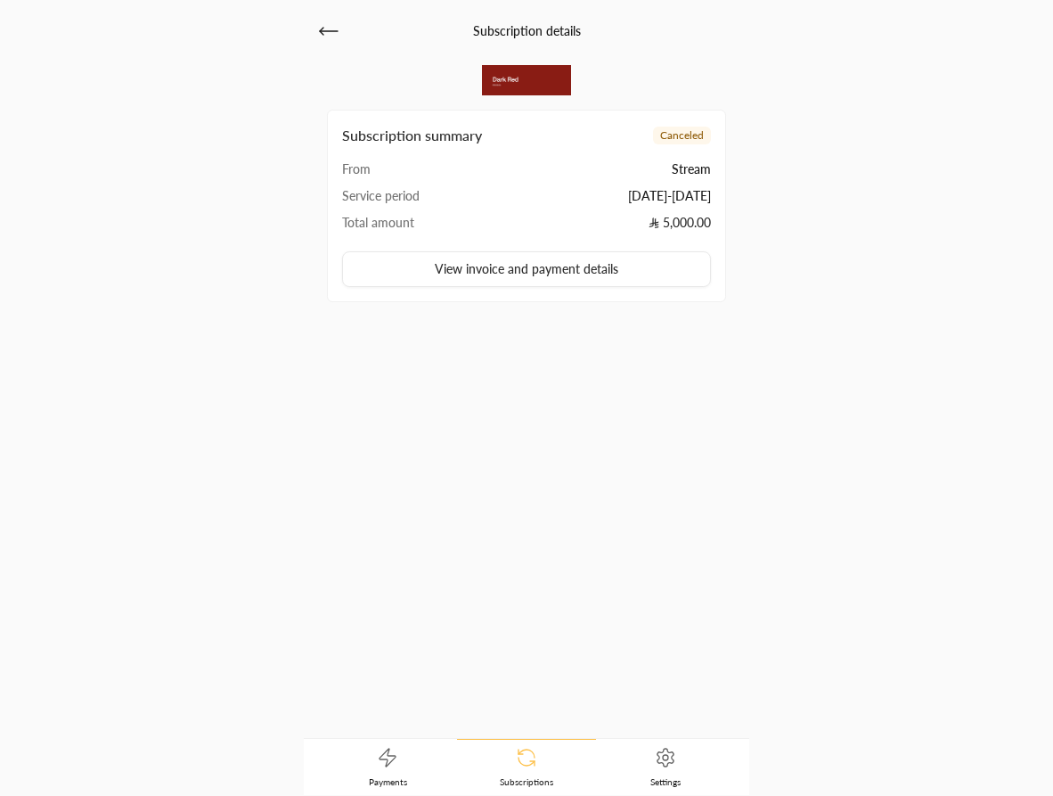
click at [522, 755] on icon at bounding box center [526, 757] width 21 height 21
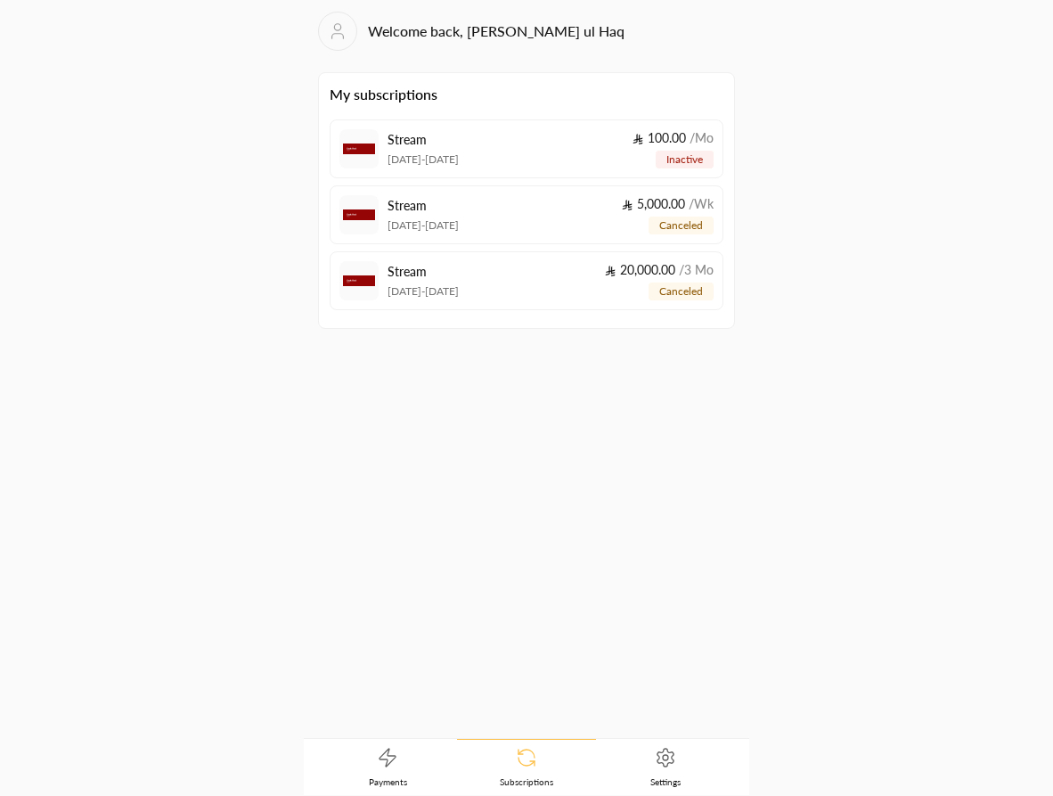
click at [388, 756] on icon at bounding box center [387, 757] width 21 height 21
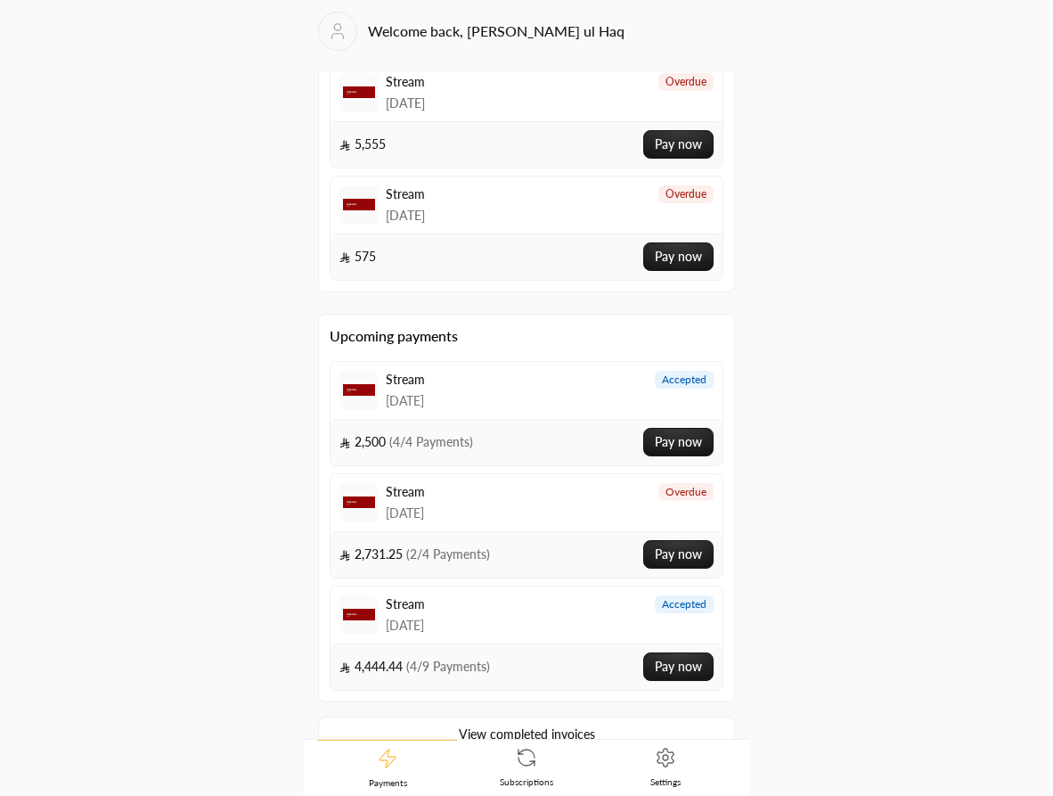
scroll to position [294, 0]
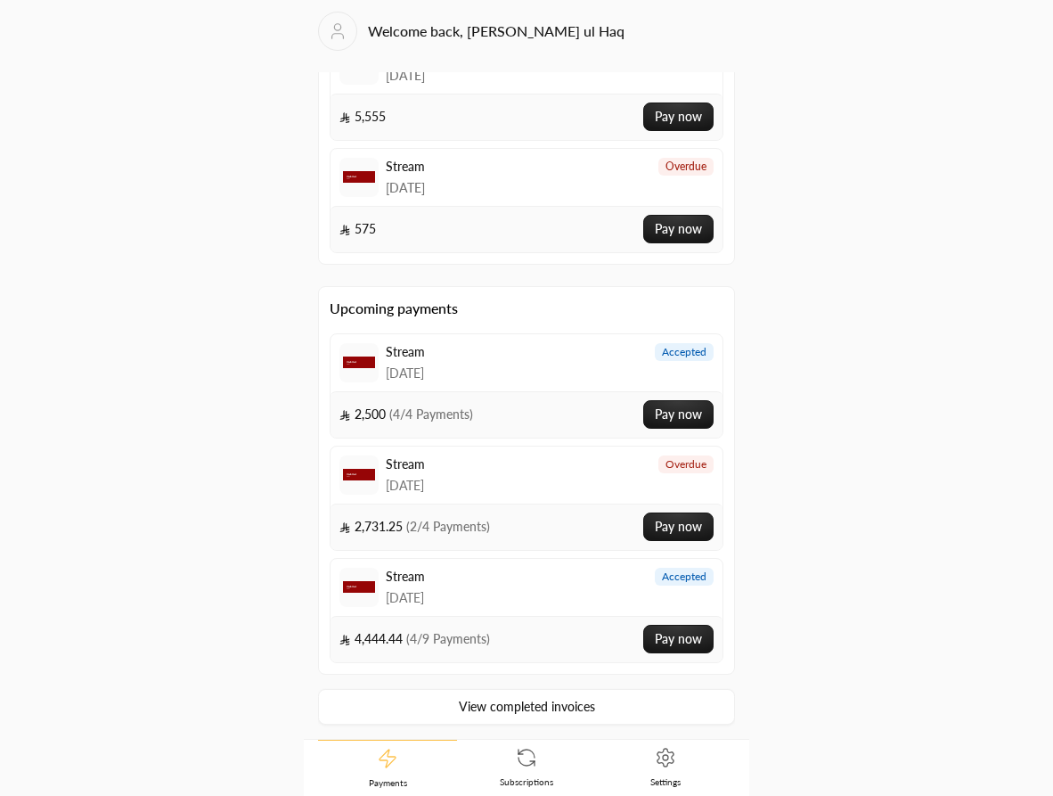
click at [425, 372] on span "[DATE]" at bounding box center [405, 373] width 39 height 18
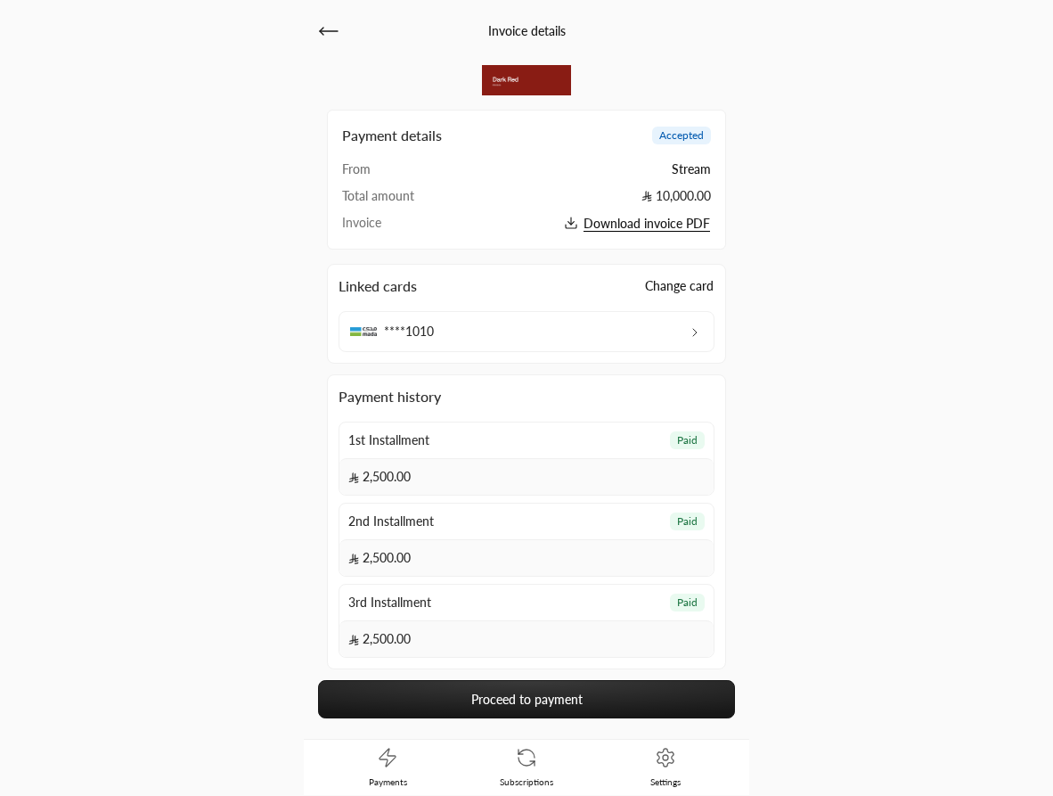
click at [385, 766] on icon at bounding box center [387, 757] width 21 height 21
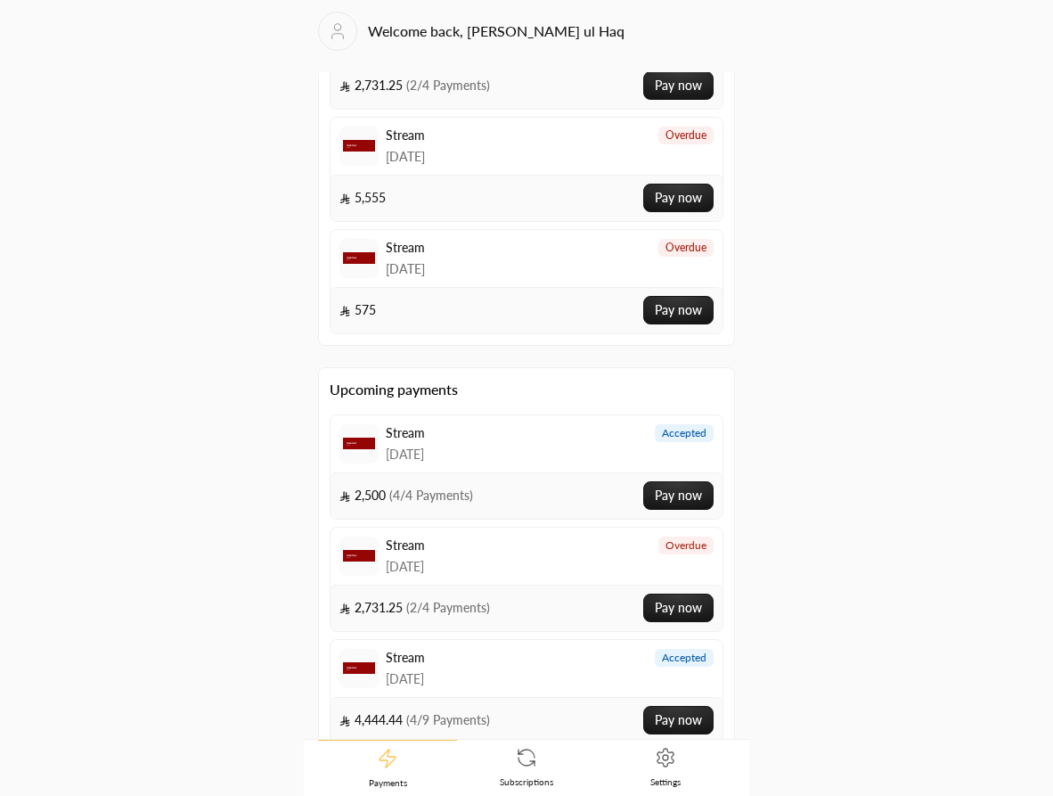
scroll to position [294, 0]
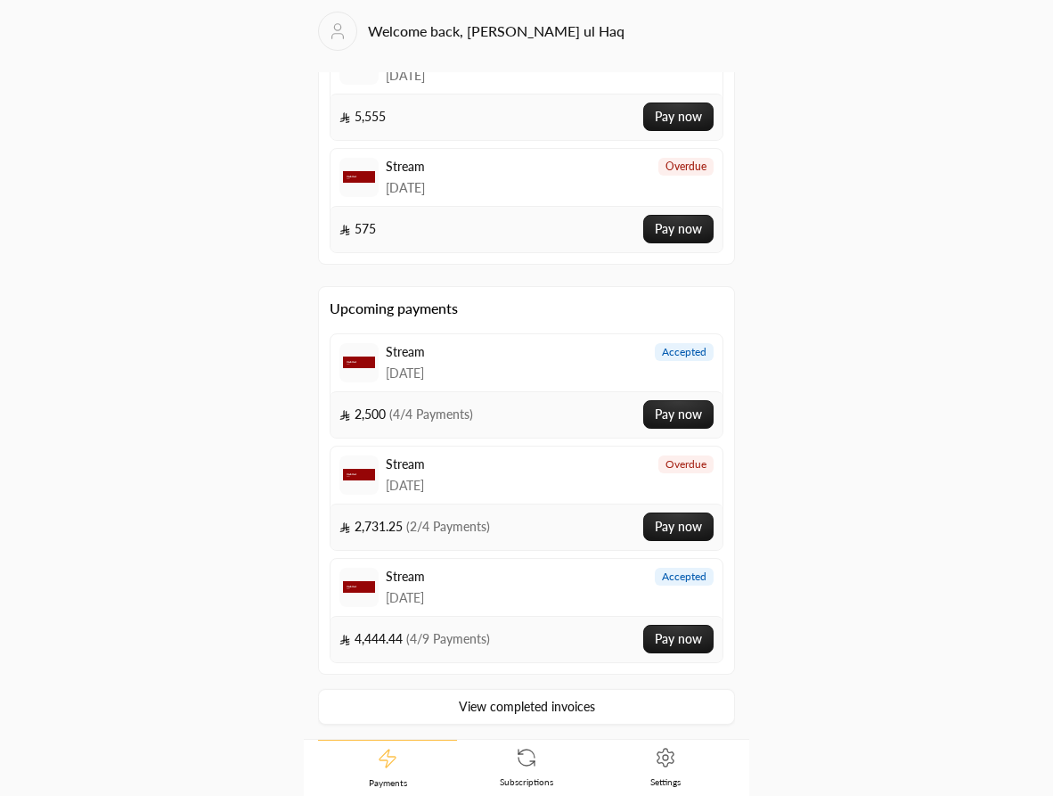
click at [667, 759] on circle at bounding box center [665, 757] width 5 height 5
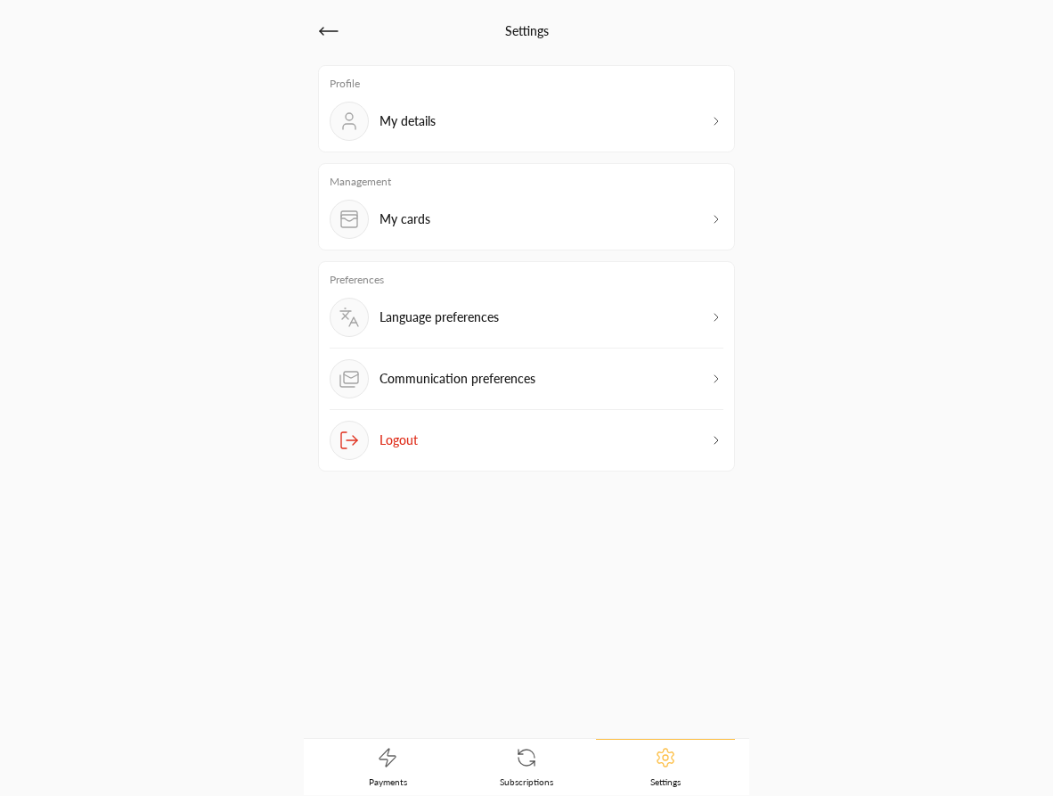
type input "Ibtisam ul Haq"
type input "**********"
click at [536, 226] on div "My cards" at bounding box center [527, 219] width 394 height 39
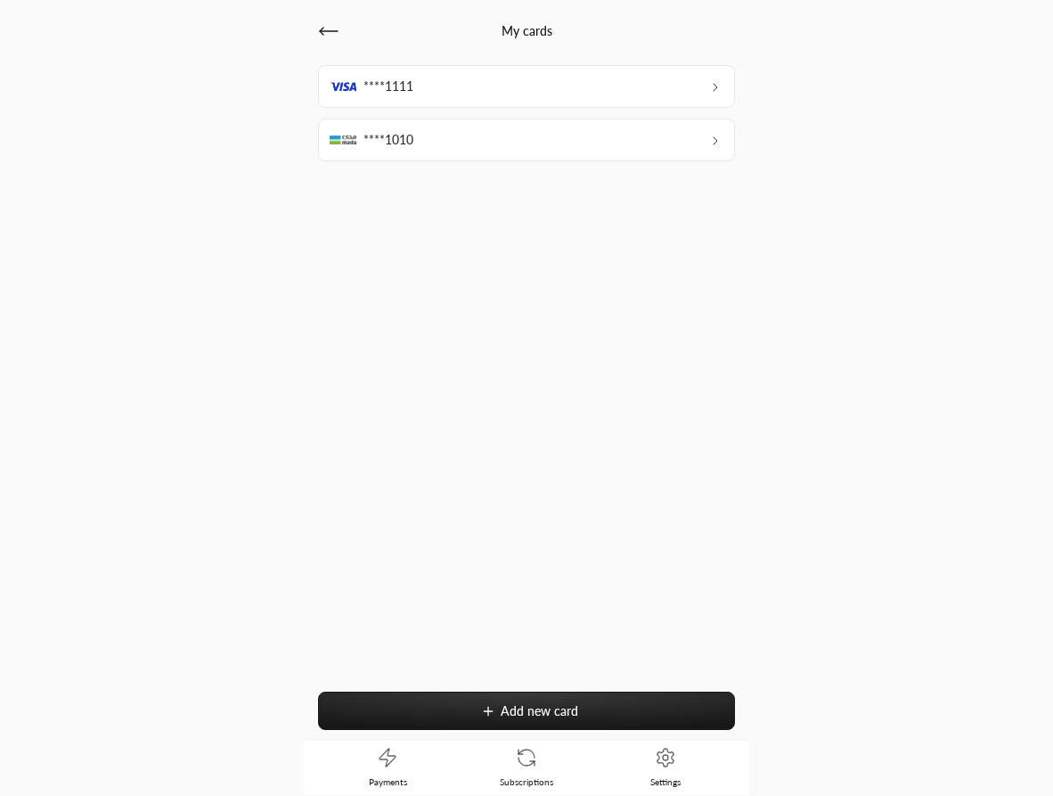
click at [535, 143] on div "****1010" at bounding box center [526, 139] width 417 height 43
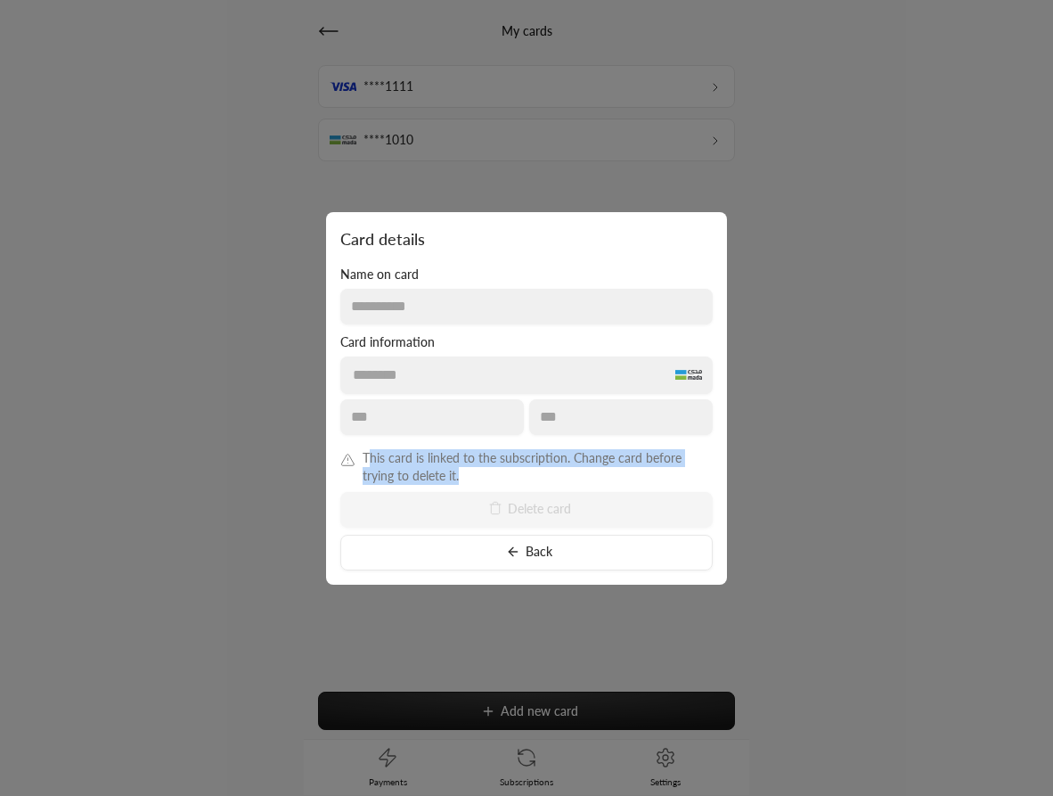
drag, startPoint x: 366, startPoint y: 459, endPoint x: 625, endPoint y: 469, distance: 259.5
click at [625, 469] on span "This card is linked to the subscription. Change card before trying to delete it." at bounding box center [538, 467] width 350 height 36
drag, startPoint x: 362, startPoint y: 454, endPoint x: 498, endPoint y: 481, distance: 138.9
click at [499, 482] on div "This card is linked to the subscription. Change card before trying to delete it." at bounding box center [526, 467] width 372 height 36
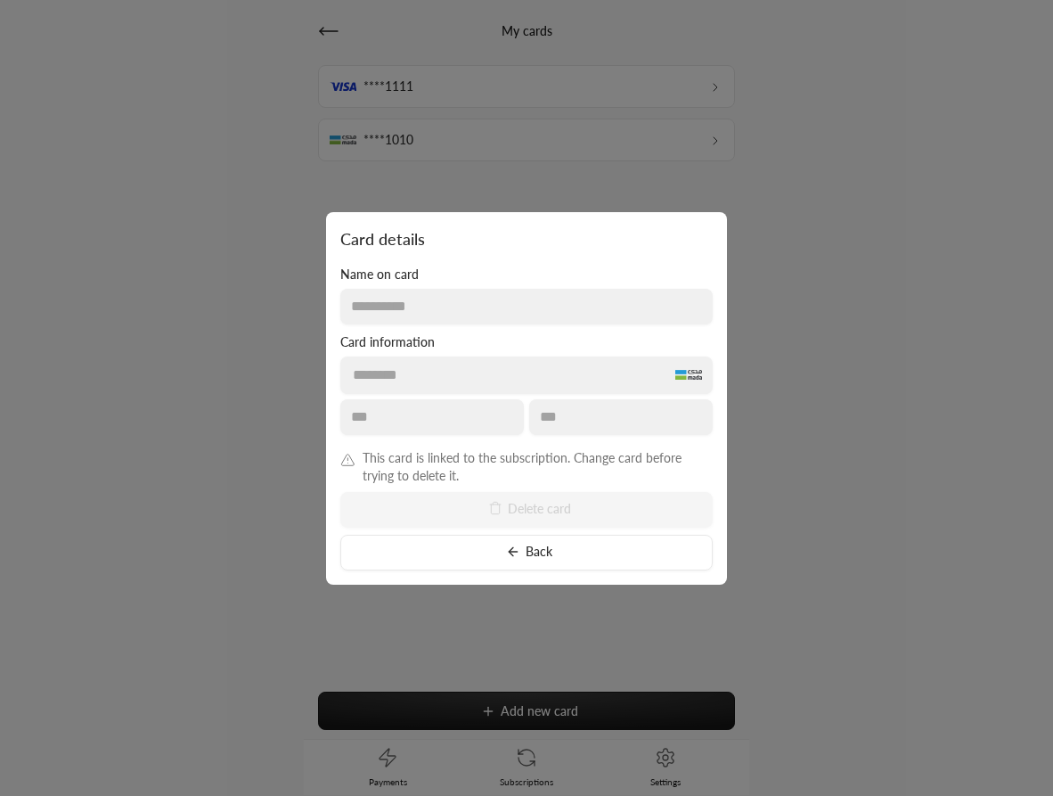
click at [498, 481] on span "This card is linked to the subscription. Change card before trying to delete it." at bounding box center [538, 467] width 350 height 36
drag, startPoint x: 361, startPoint y: 461, endPoint x: 576, endPoint y: 469, distance: 215.8
click at [576, 469] on div "This card is linked to the subscription. Change card before trying to delete it." at bounding box center [526, 467] width 372 height 36
click at [576, 469] on span "This card is linked to the subscription. Change card before trying to delete it." at bounding box center [538, 467] width 350 height 36
click at [539, 553] on button "Back" at bounding box center [526, 553] width 372 height 36
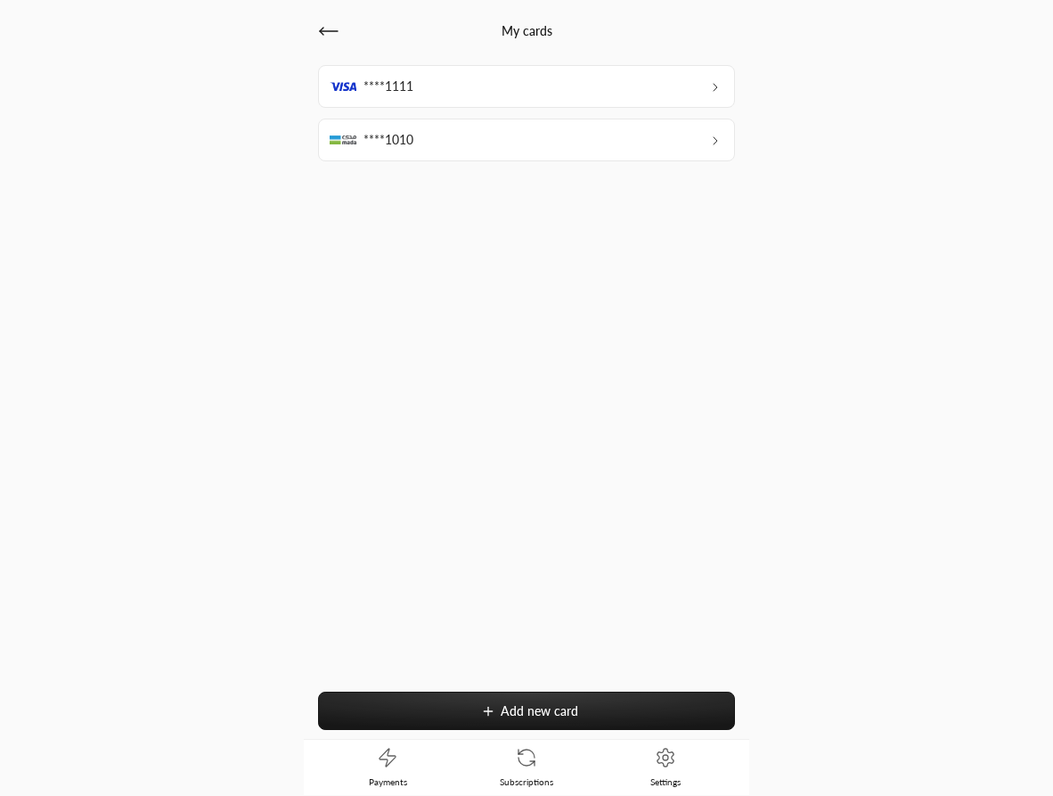
click at [532, 759] on icon at bounding box center [526, 757] width 21 height 21
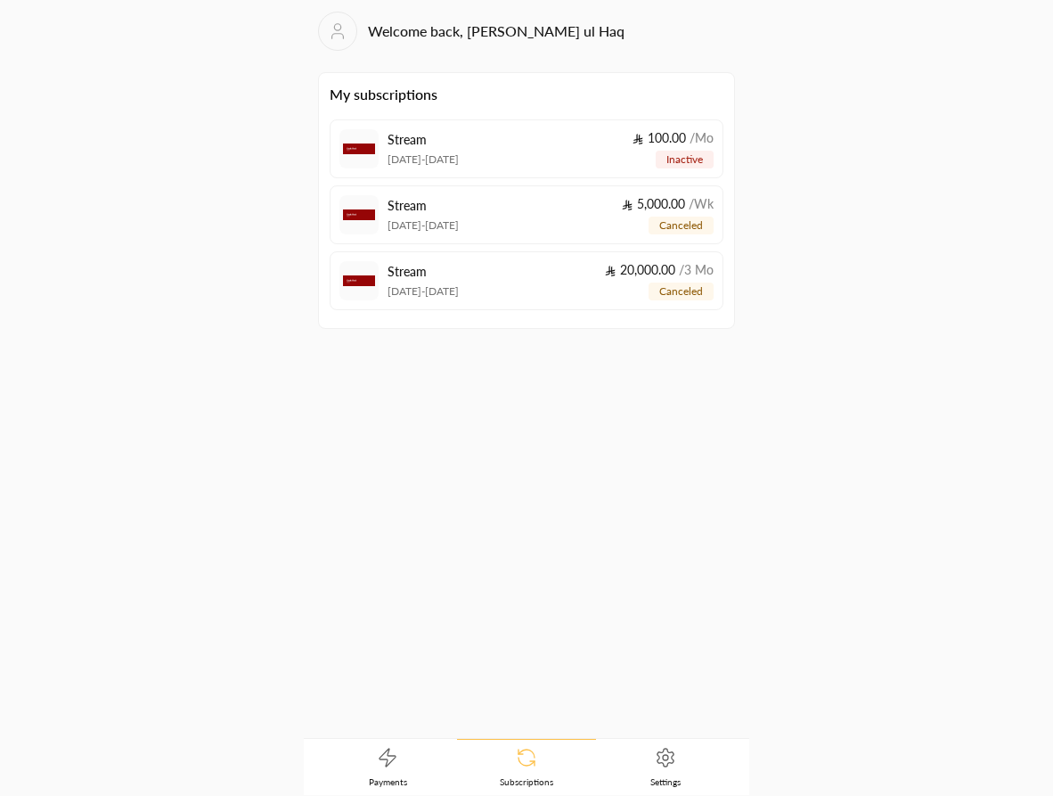
click at [633, 158] on div "100.00 / Mo inactive" at bounding box center [673, 148] width 81 height 39
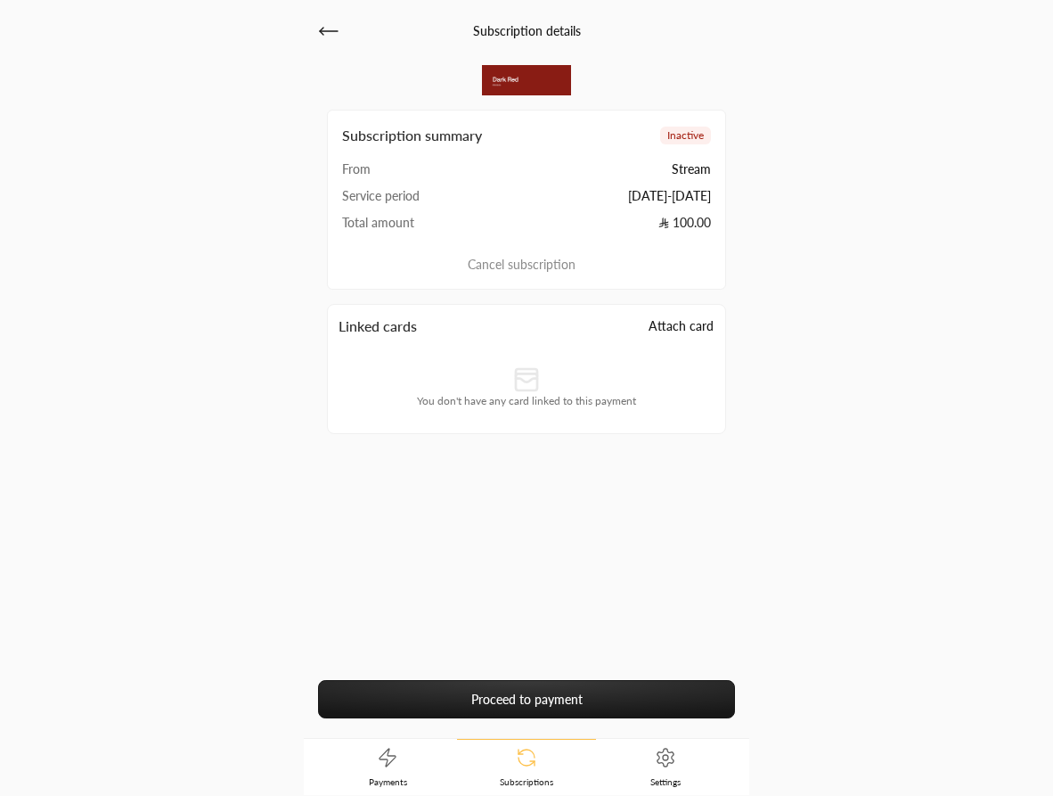
click at [528, 756] on icon at bounding box center [526, 757] width 21 height 21
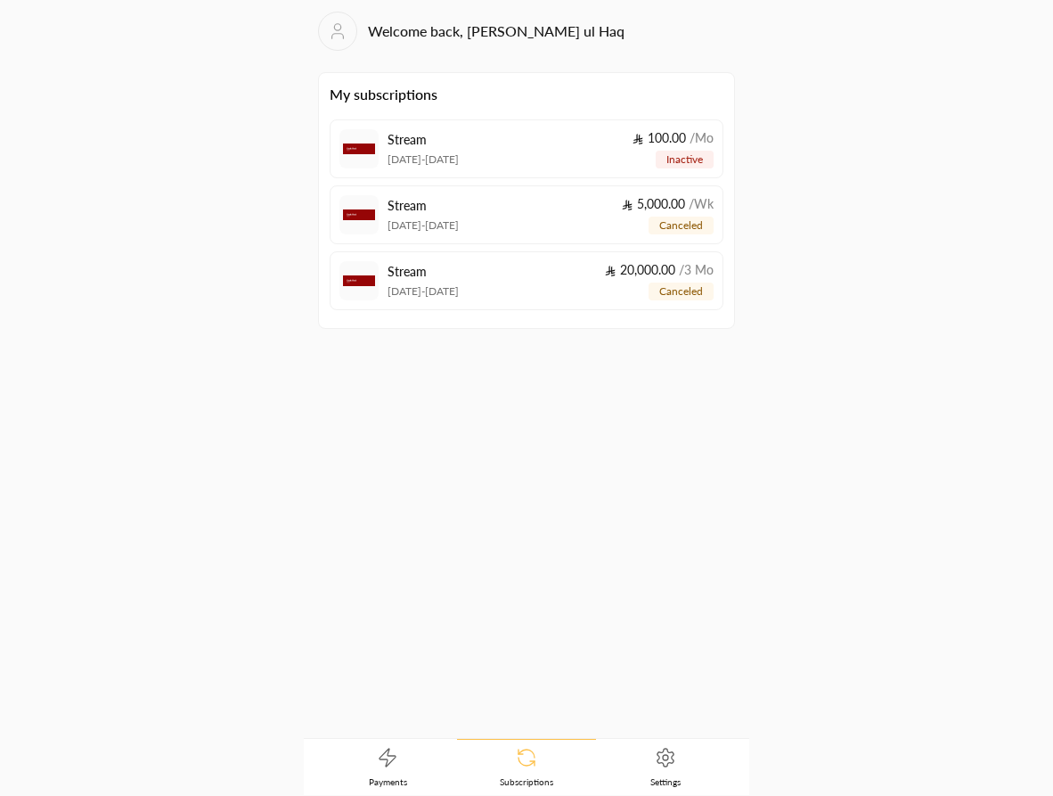
click at [364, 759] on link "Payments" at bounding box center [387, 766] width 139 height 55
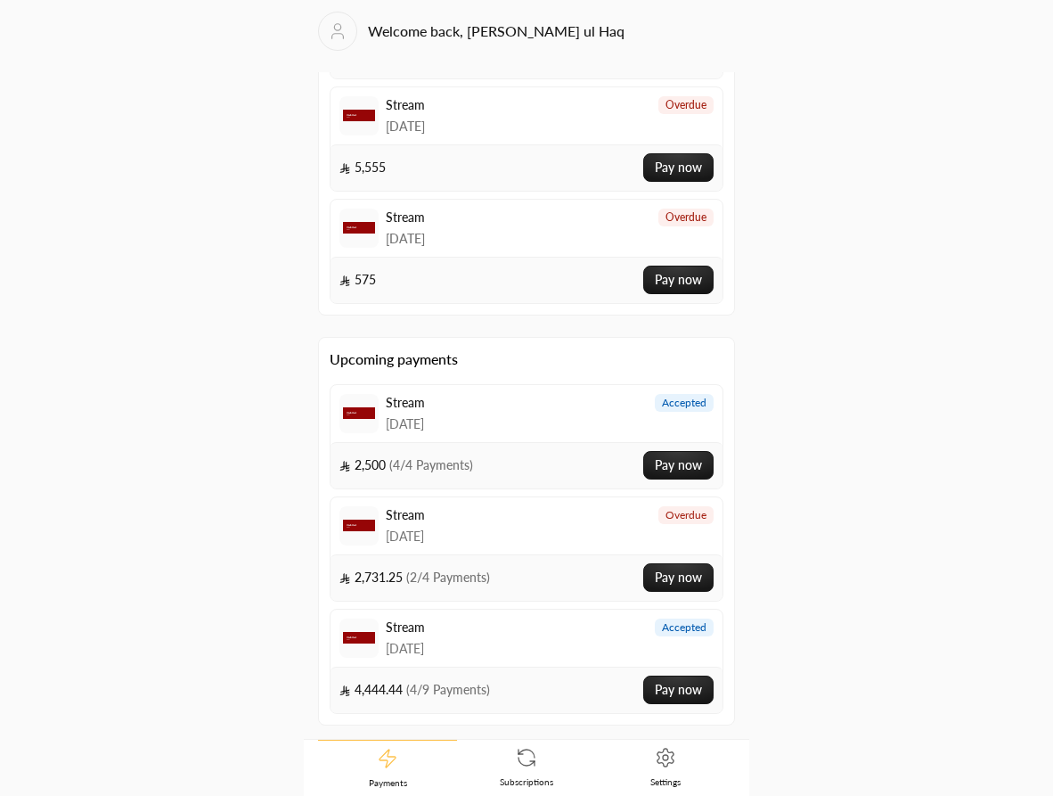
scroll to position [269, 0]
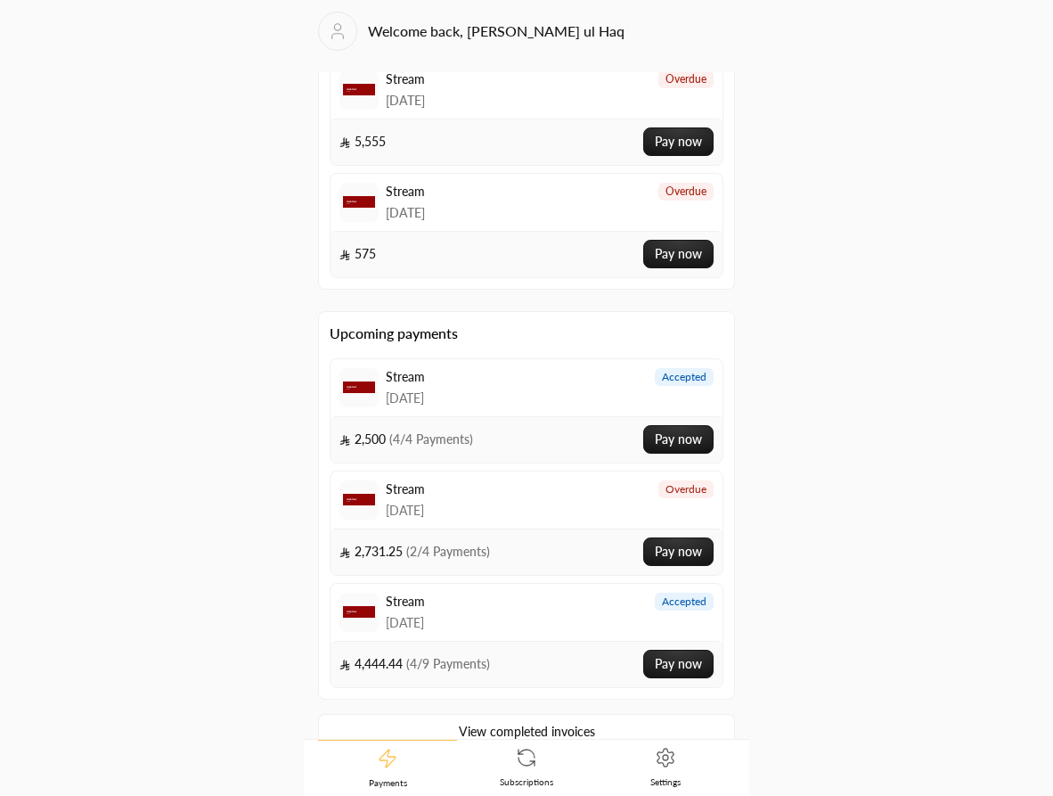
click at [497, 390] on div "Stream [DATE] accepted" at bounding box center [527, 387] width 392 height 57
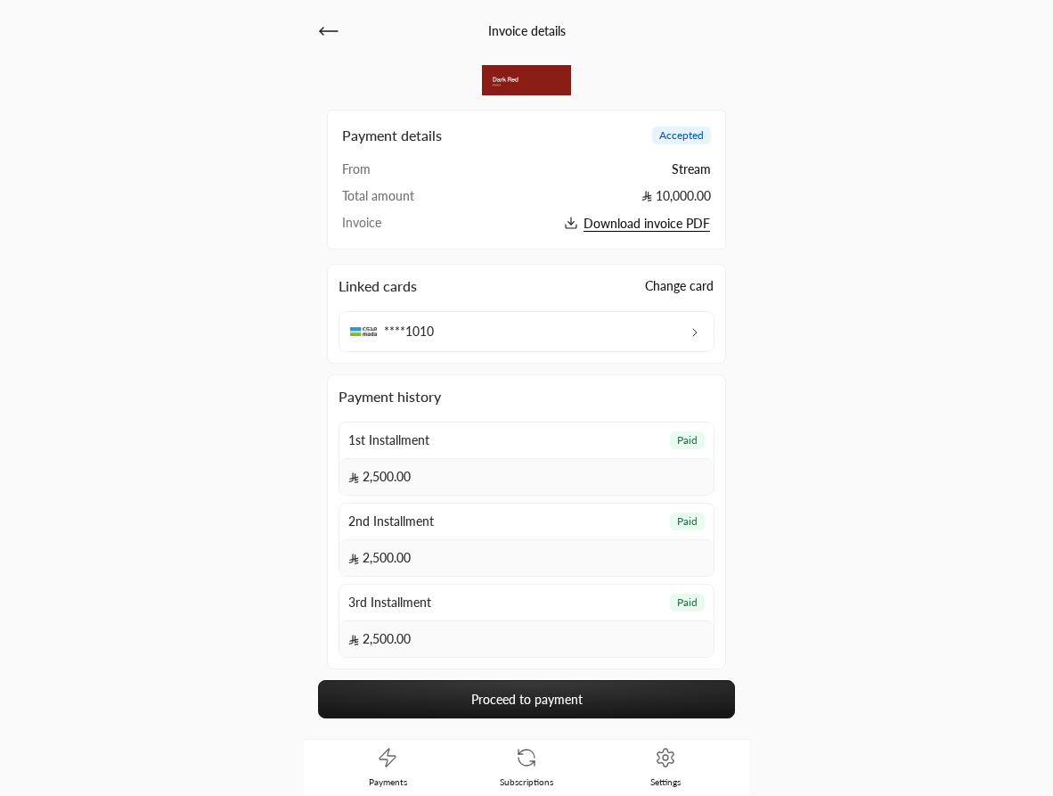
click at [649, 749] on link "Settings" at bounding box center [665, 766] width 139 height 55
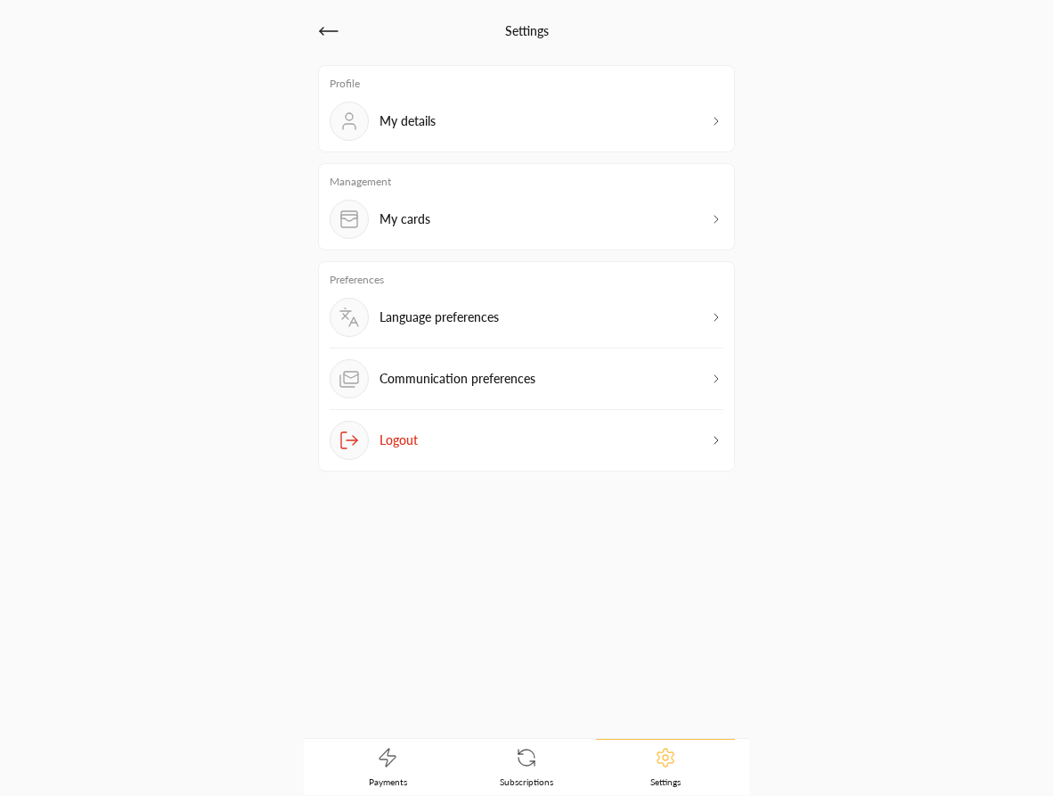
click at [477, 220] on div "My cards" at bounding box center [527, 219] width 394 height 39
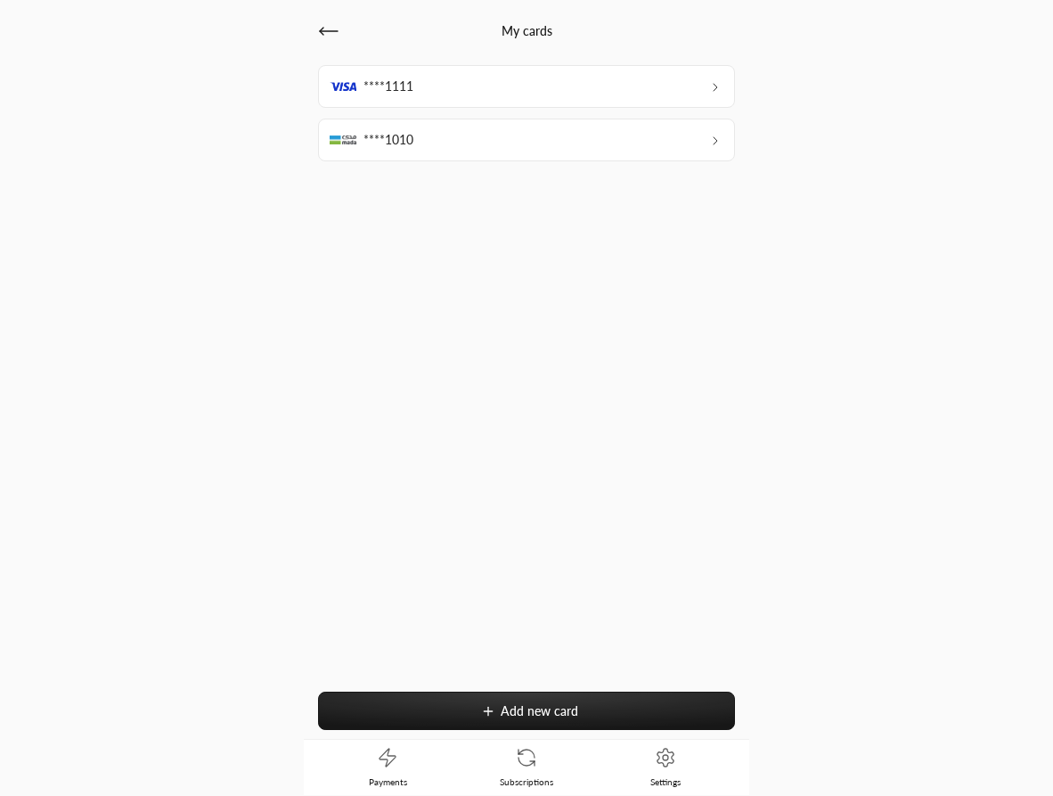
click at [463, 122] on div "****1010" at bounding box center [526, 139] width 417 height 43
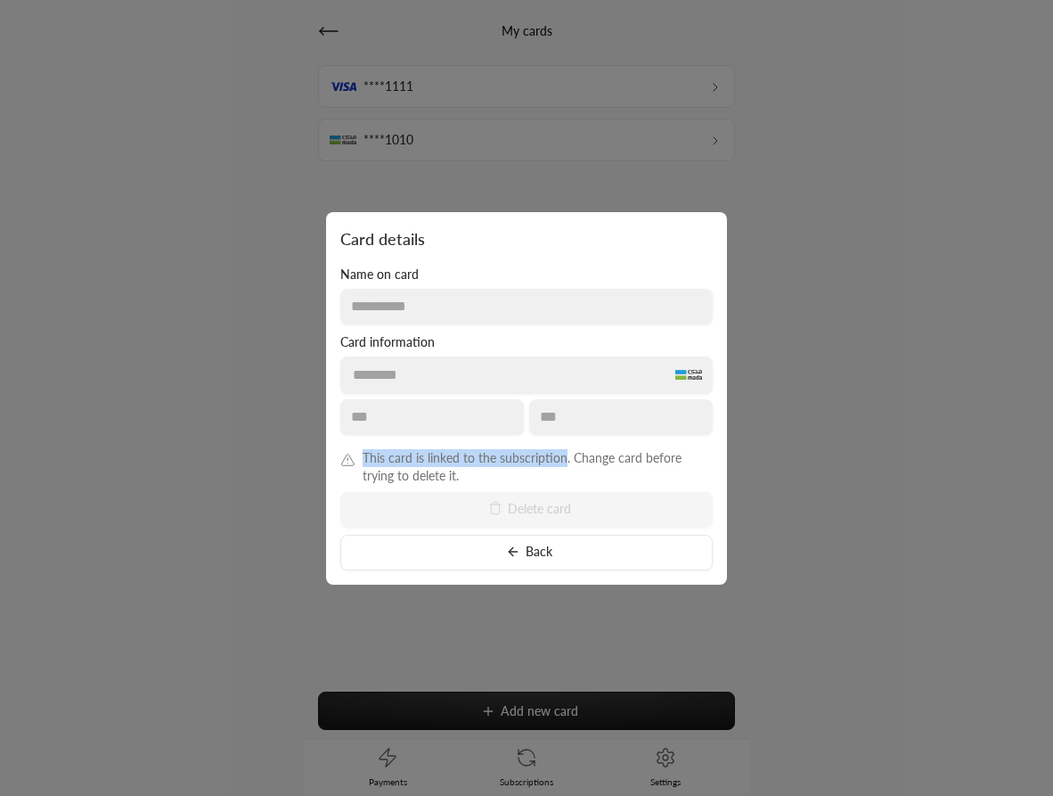
drag, startPoint x: 564, startPoint y: 460, endPoint x: 344, endPoint y: 459, distance: 220.0
click at [344, 459] on div "This card is linked to the subscription. Change card before trying to delete it." at bounding box center [526, 467] width 372 height 36
copy div "This card is linked to the subscription"
click at [773, 175] on div at bounding box center [526, 398] width 1053 height 796
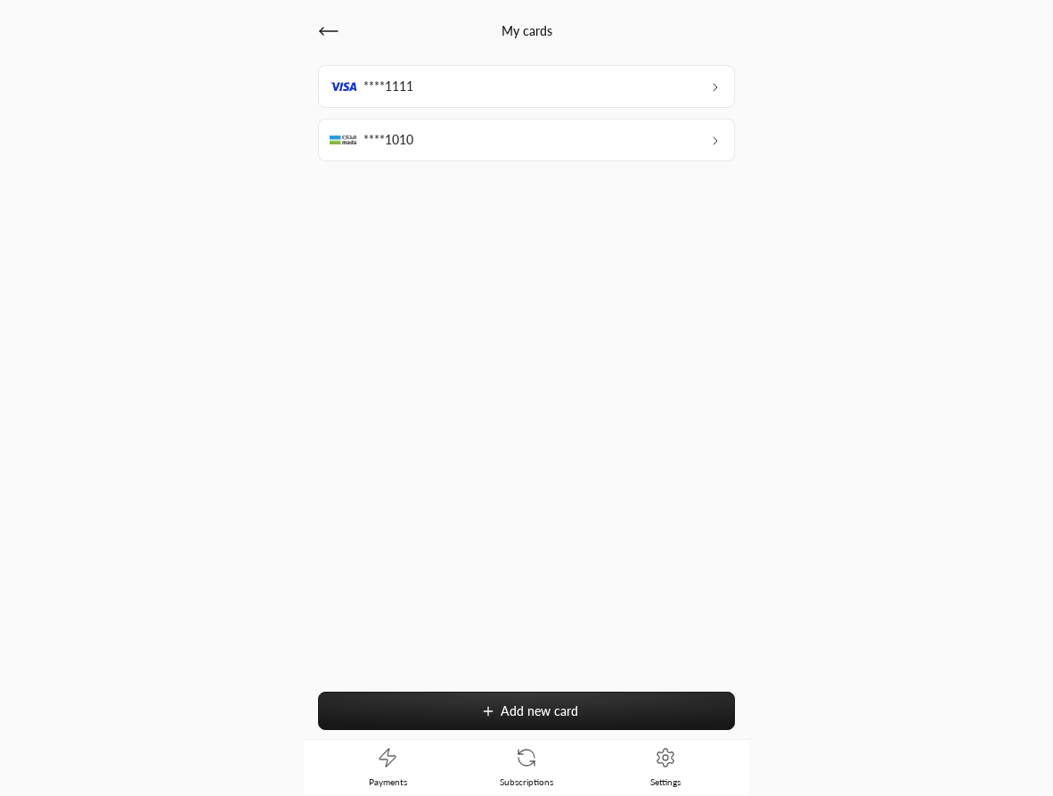
click at [620, 90] on div "****1111" at bounding box center [526, 86] width 417 height 43
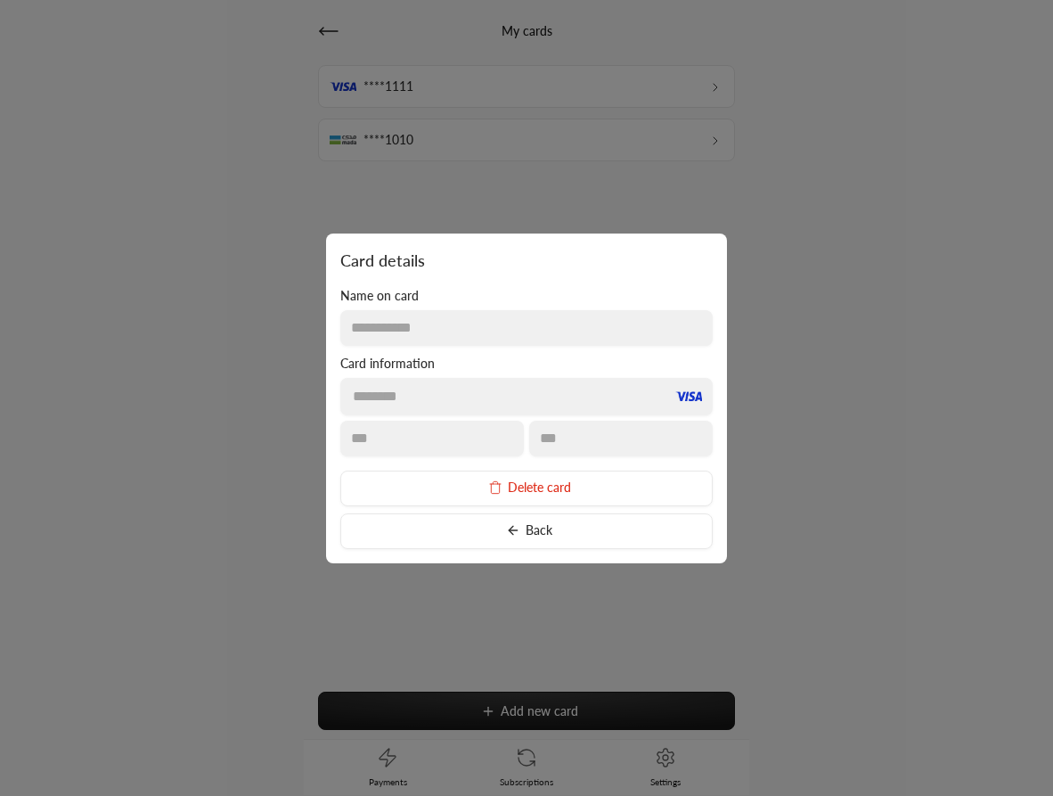
click at [552, 494] on button "Delete card" at bounding box center [526, 488] width 372 height 36
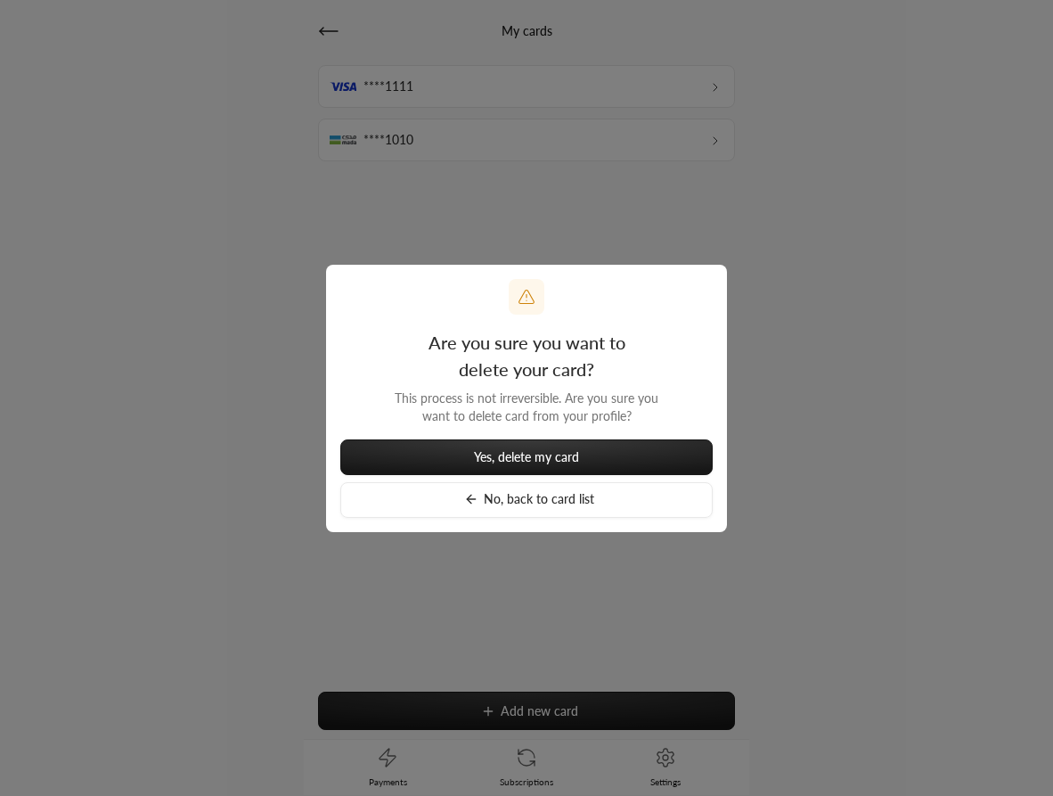
click at [569, 508] on button "No, back to card list" at bounding box center [526, 500] width 372 height 36
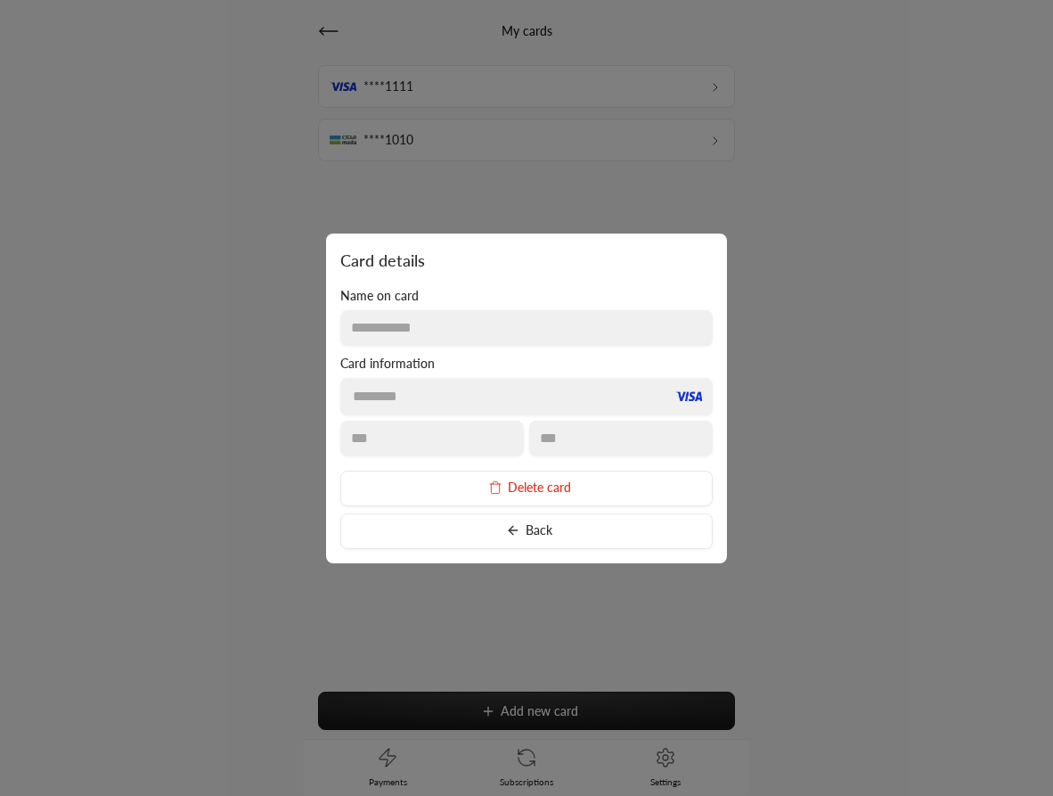
click at [576, 486] on button "Delete card" at bounding box center [526, 488] width 372 height 36
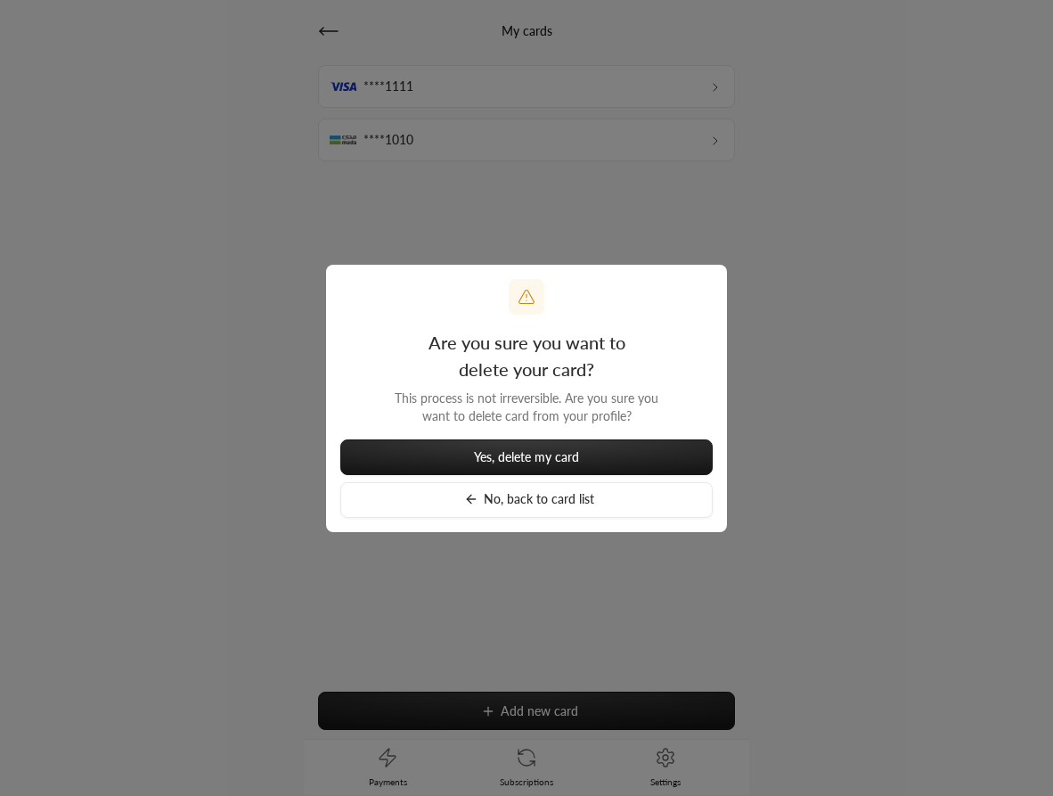
click at [590, 503] on button "No, back to card list" at bounding box center [526, 500] width 372 height 36
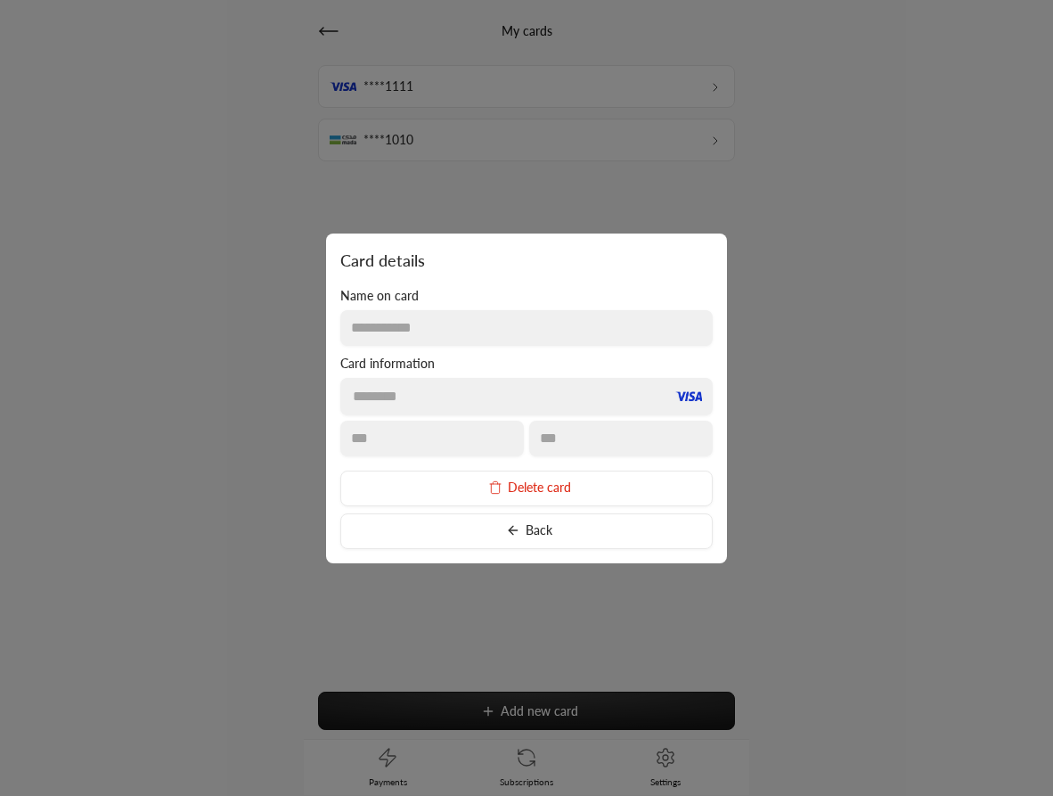
click at [576, 531] on button "Back" at bounding box center [526, 531] width 372 height 36
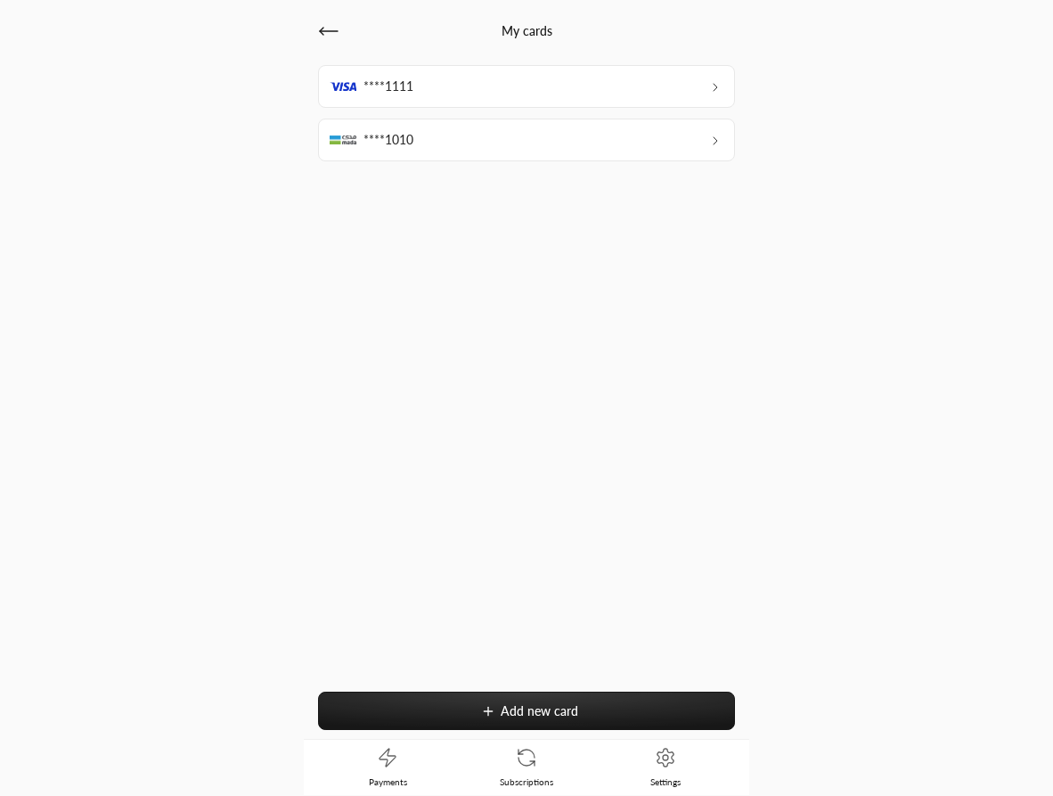
click at [489, 97] on div "****1111" at bounding box center [526, 86] width 417 height 43
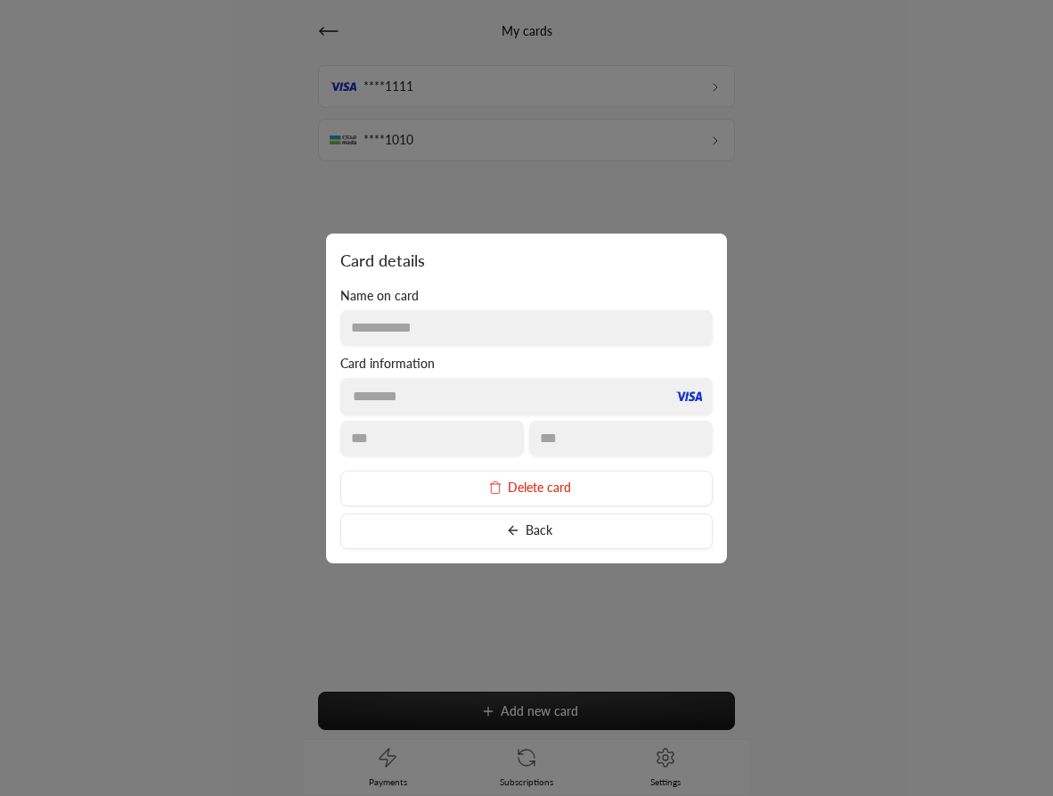
click at [526, 485] on button "Delete card" at bounding box center [526, 488] width 372 height 36
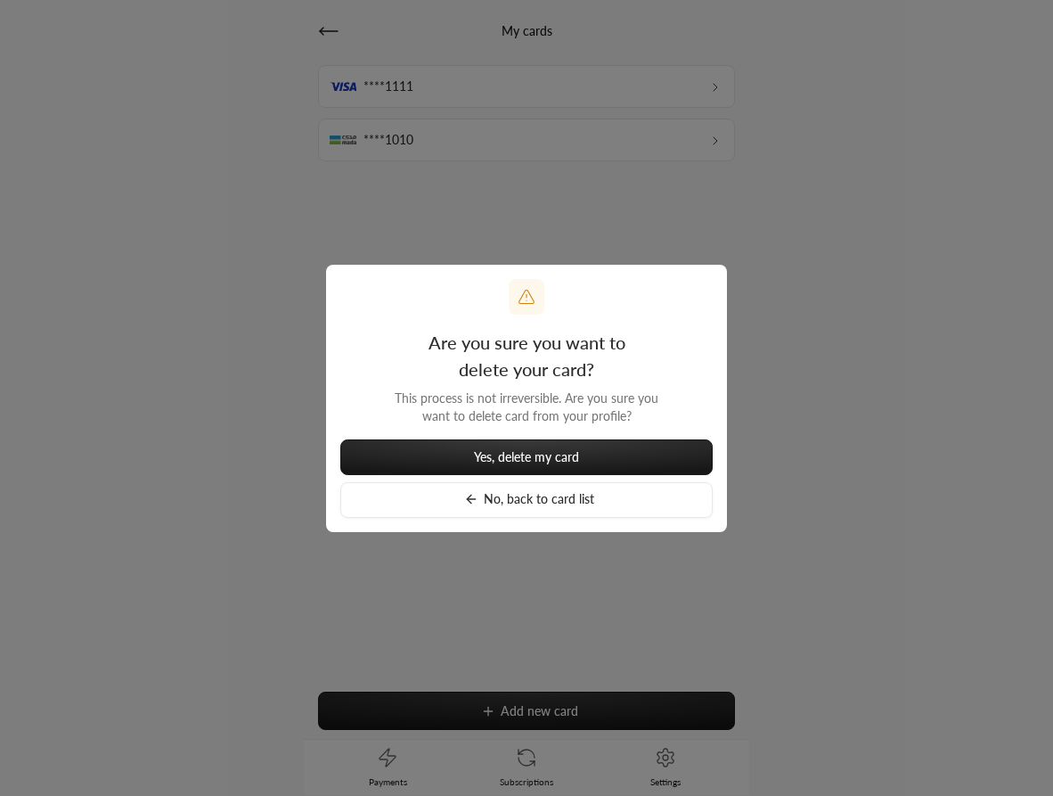
click at [593, 502] on button "No, back to card list" at bounding box center [526, 500] width 372 height 36
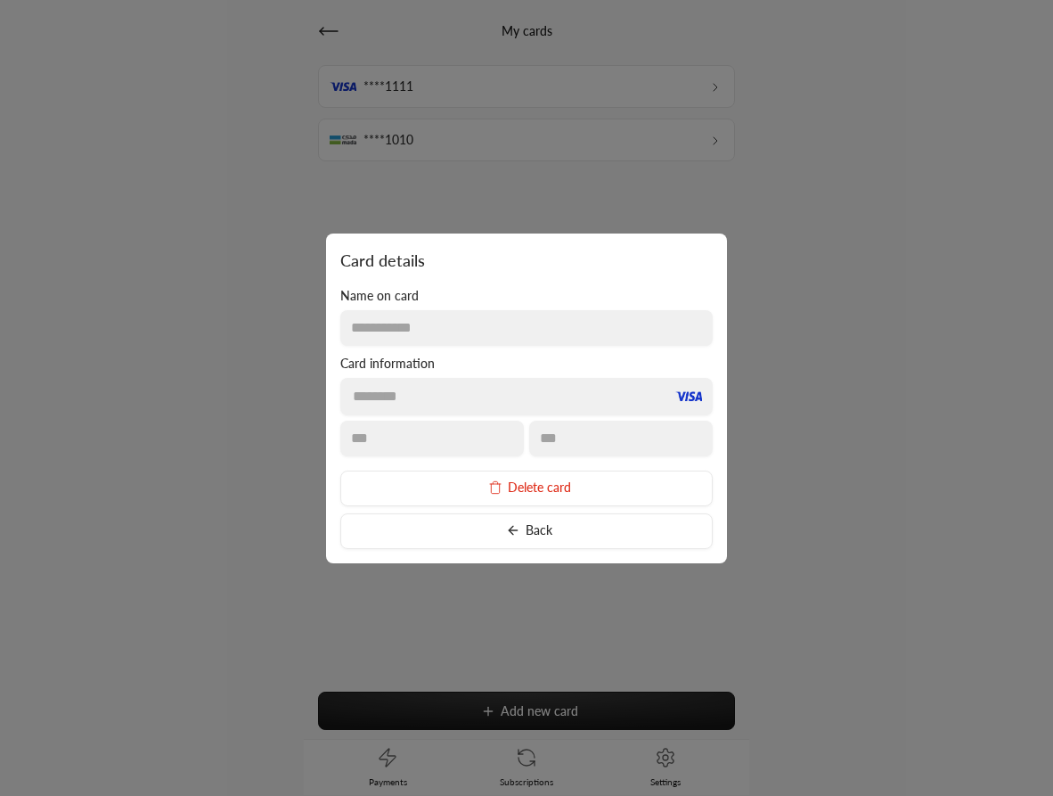
click at [535, 485] on button "Delete card" at bounding box center [526, 488] width 372 height 36
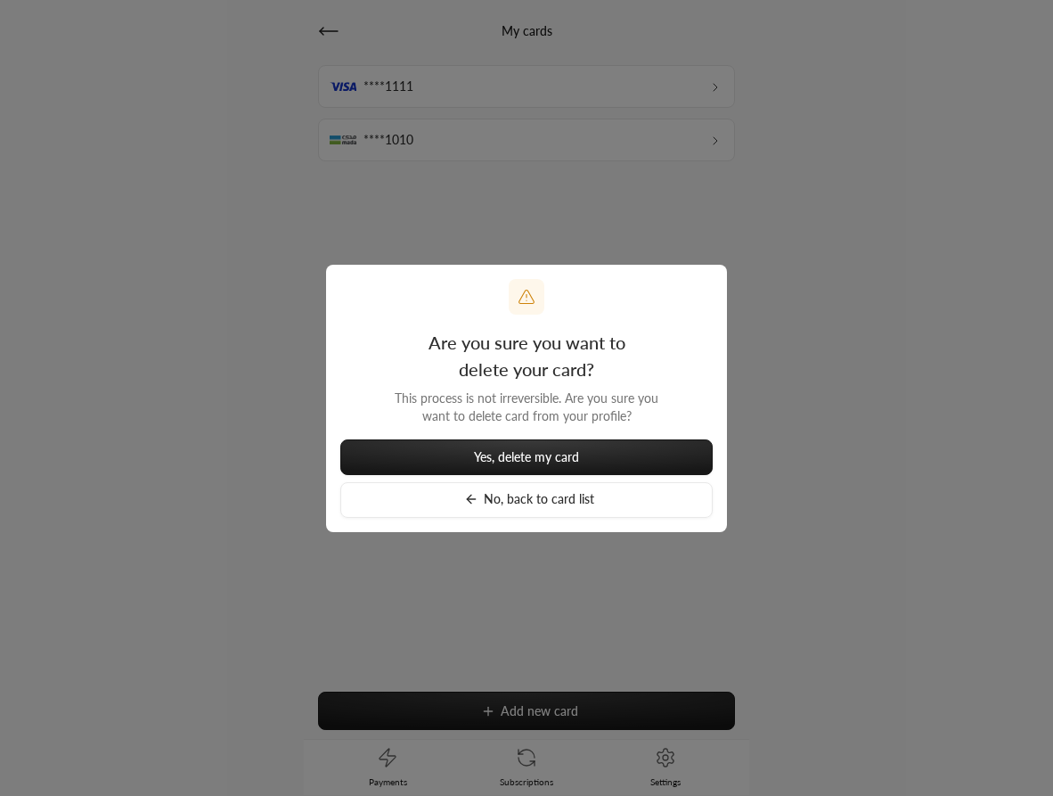
click at [521, 502] on button "No, back to card list" at bounding box center [526, 500] width 372 height 36
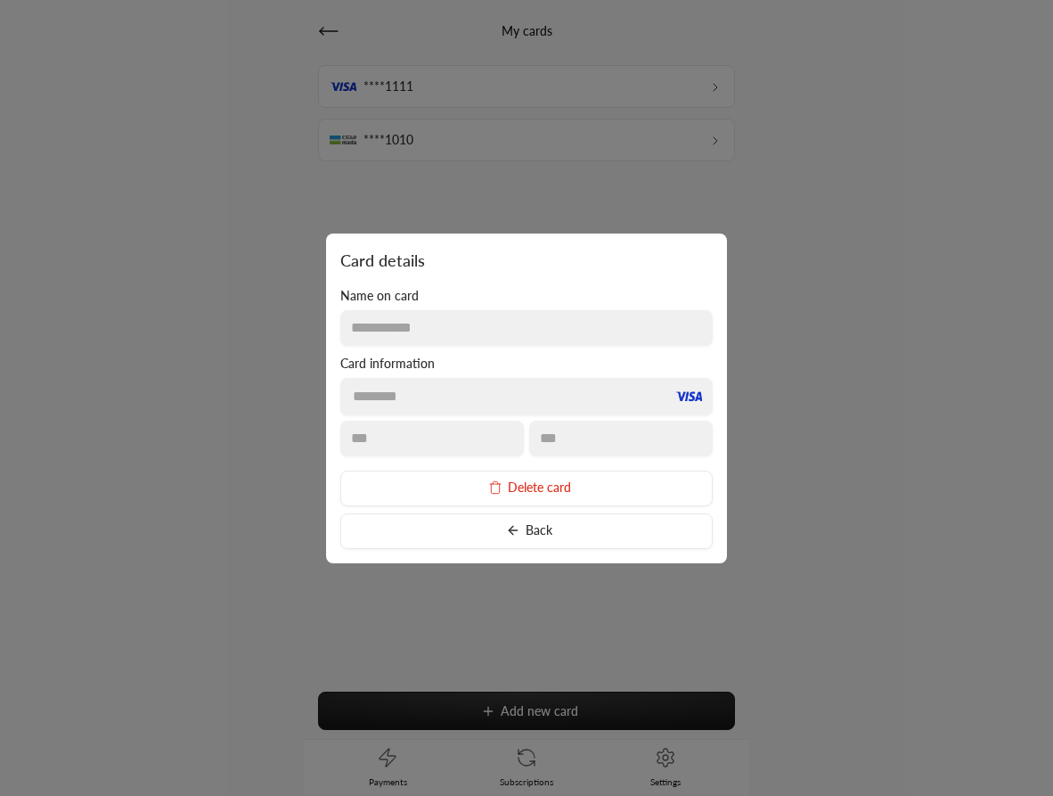
click at [487, 484] on button "Delete card" at bounding box center [526, 488] width 372 height 36
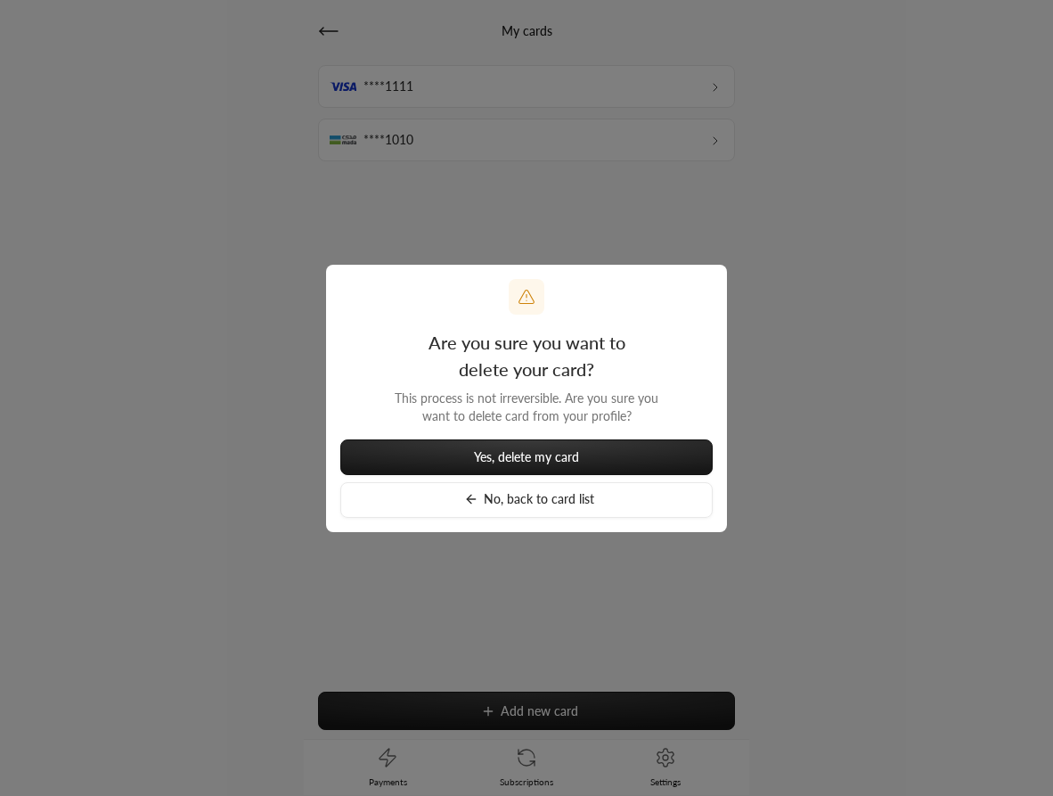
click at [548, 462] on span "Yes, delete my card" at bounding box center [526, 456] width 105 height 15
